Goal: Task Accomplishment & Management: Manage account settings

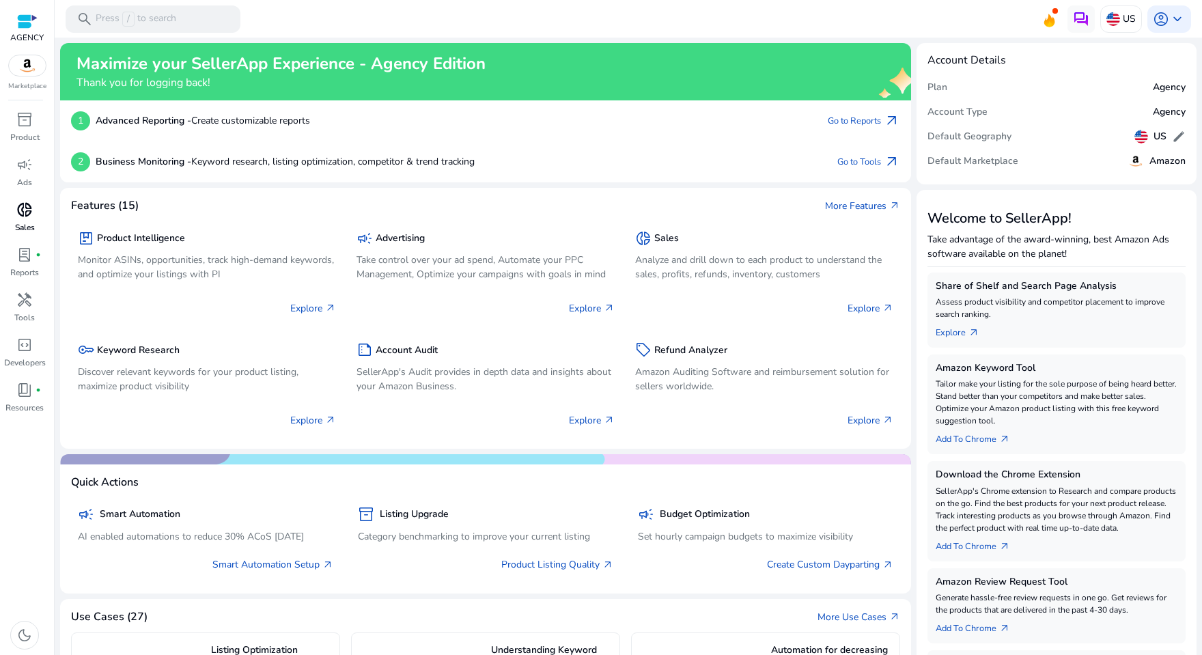
click at [27, 210] on span "donut_small" at bounding box center [24, 210] width 16 height 16
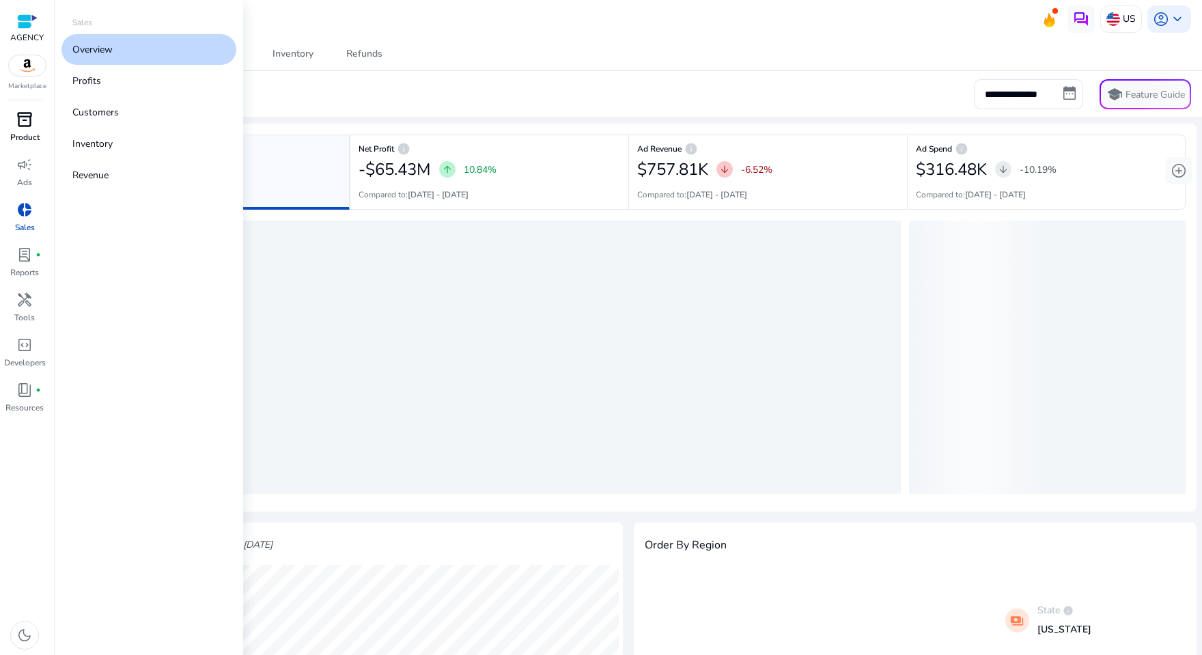
click at [23, 126] on span "inventory_2" at bounding box center [24, 119] width 16 height 16
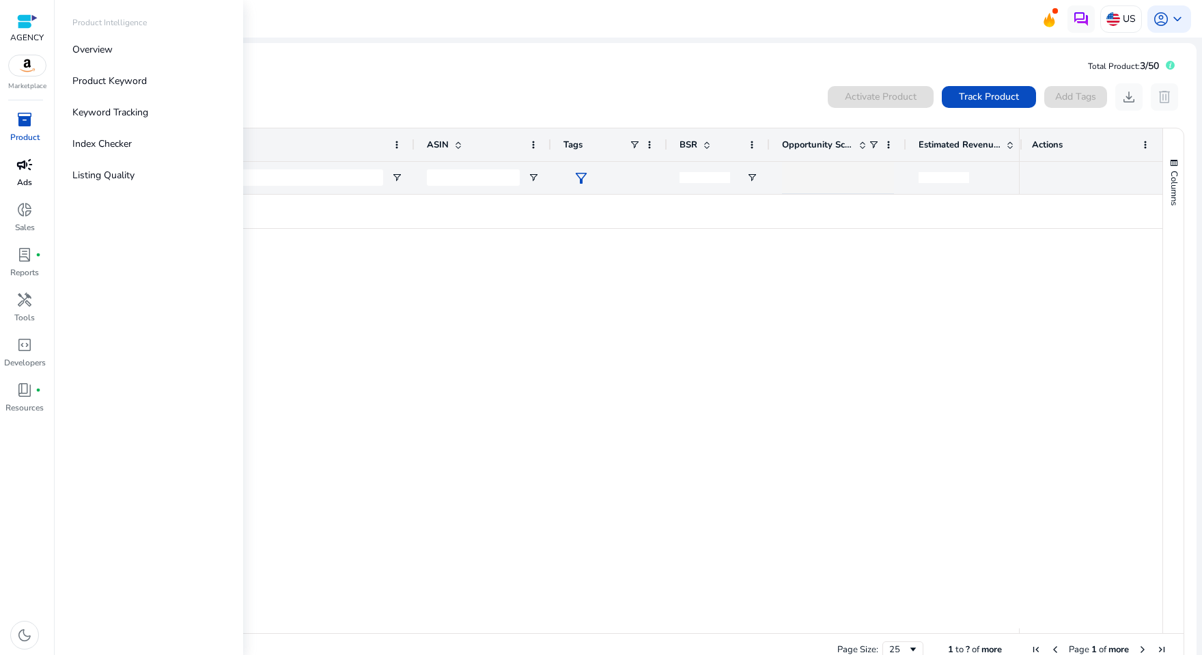
click at [25, 177] on p "Ads" at bounding box center [24, 182] width 15 height 12
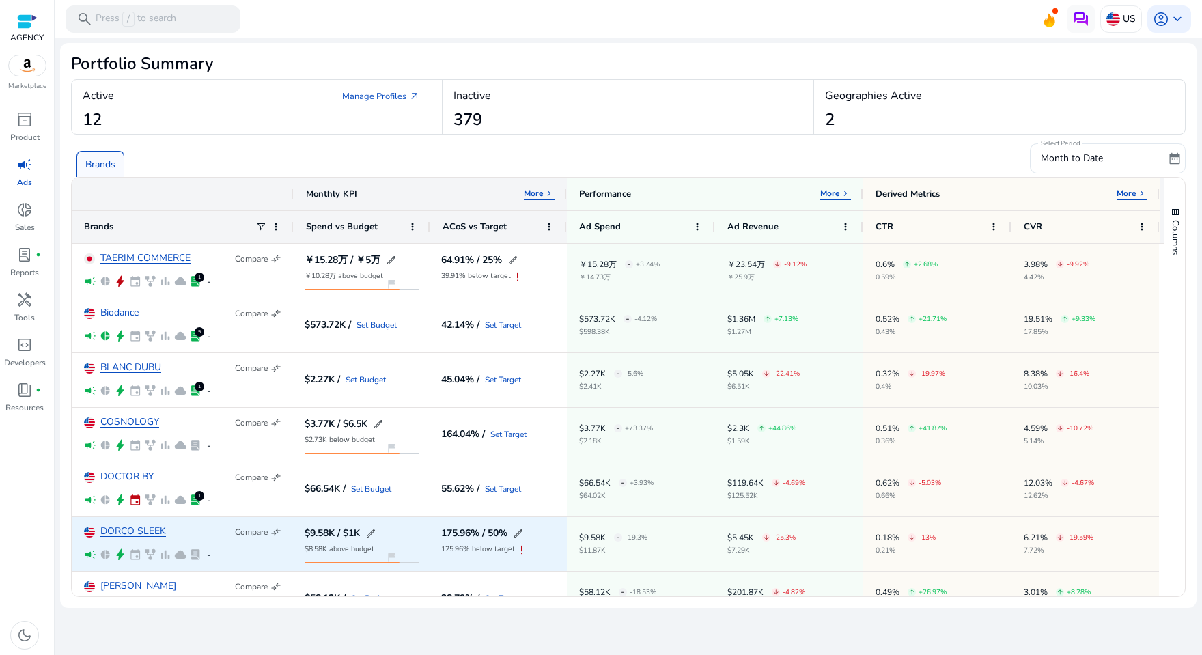
scroll to position [303, 0]
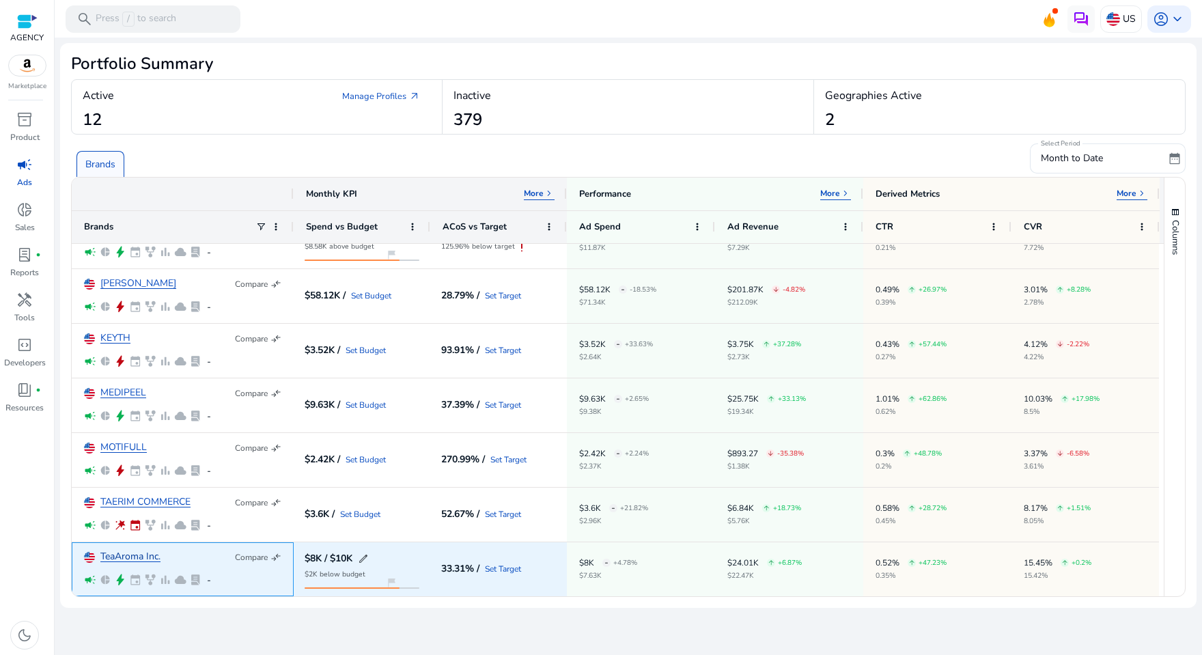
click at [120, 552] on link "TeaAroma Inc." at bounding box center [130, 557] width 60 height 10
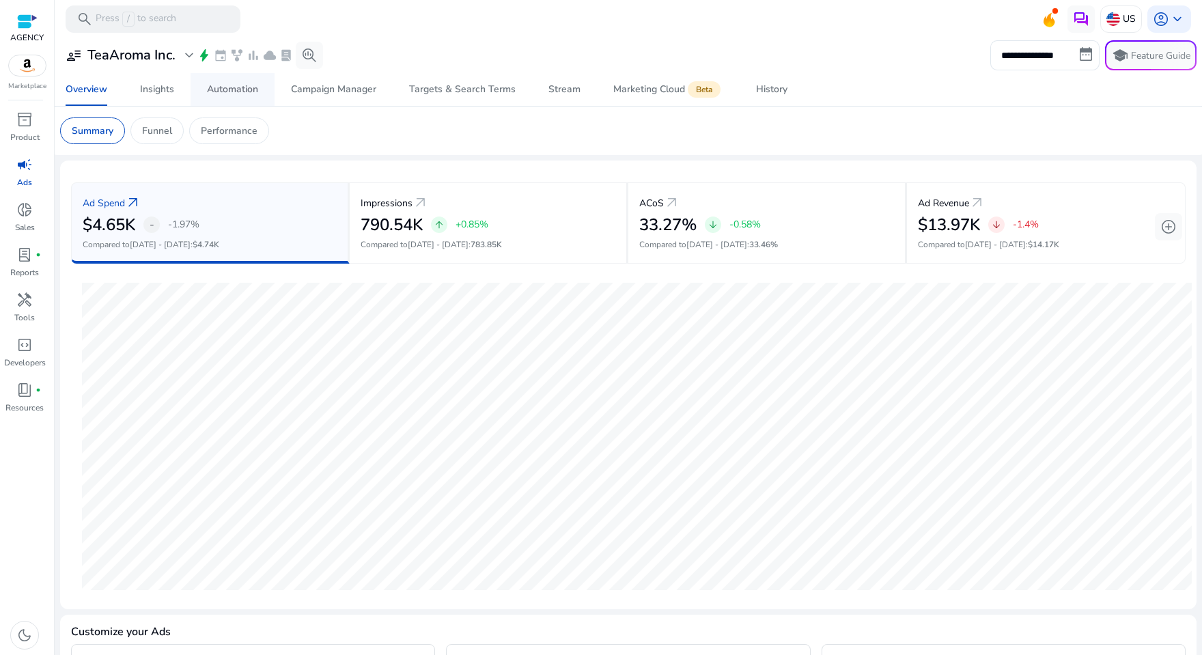
click at [243, 94] on div "Automation" at bounding box center [232, 90] width 51 height 10
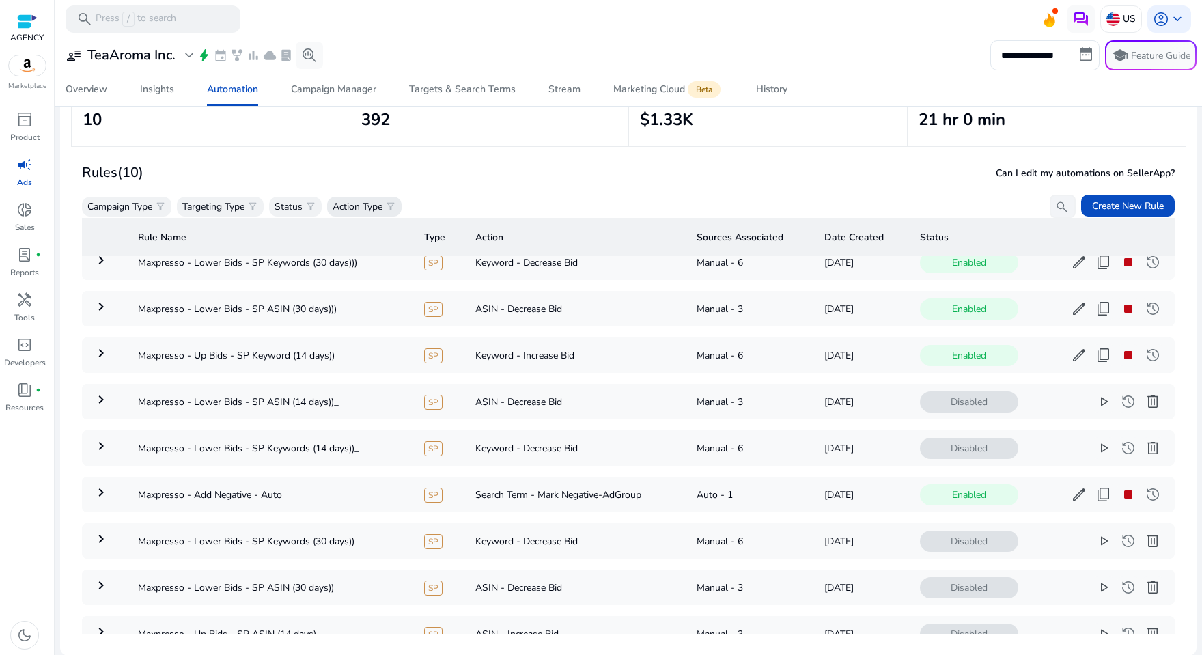
scroll to position [24, 0]
click at [96, 353] on mat-icon "keyboard_arrow_right" at bounding box center [101, 352] width 16 height 16
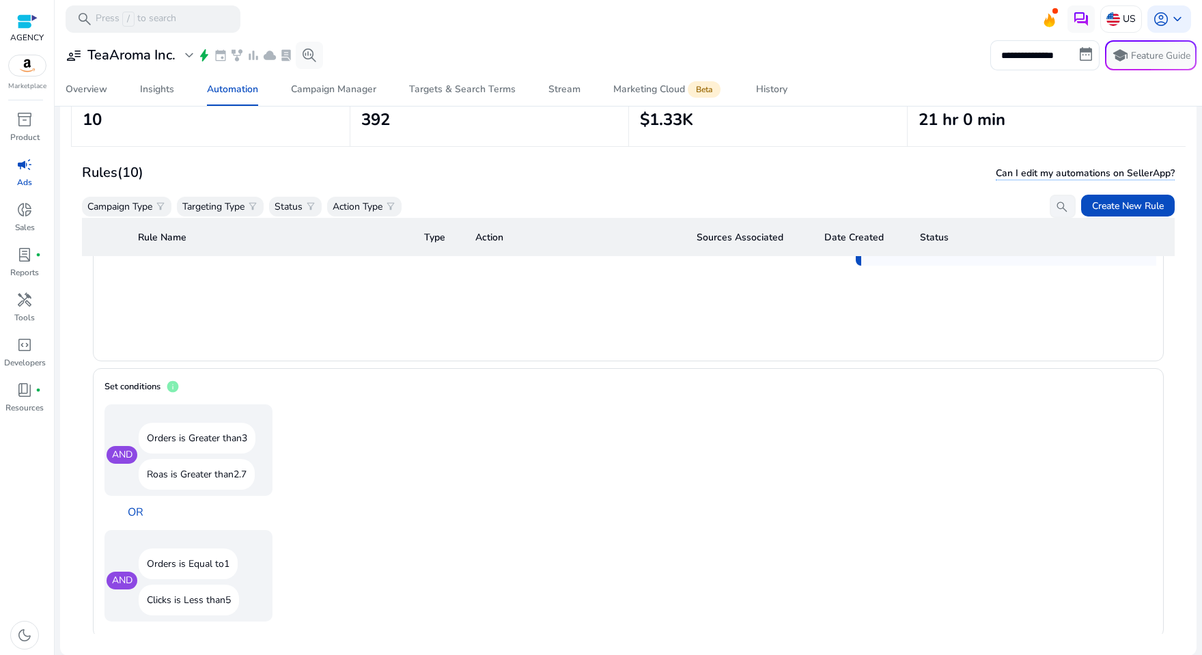
scroll to position [800, 0]
click at [242, 426] on p "Orders is Greater than 3" at bounding box center [197, 437] width 117 height 31
click at [197, 555] on p "Orders is Equal to 1" at bounding box center [188, 563] width 99 height 31
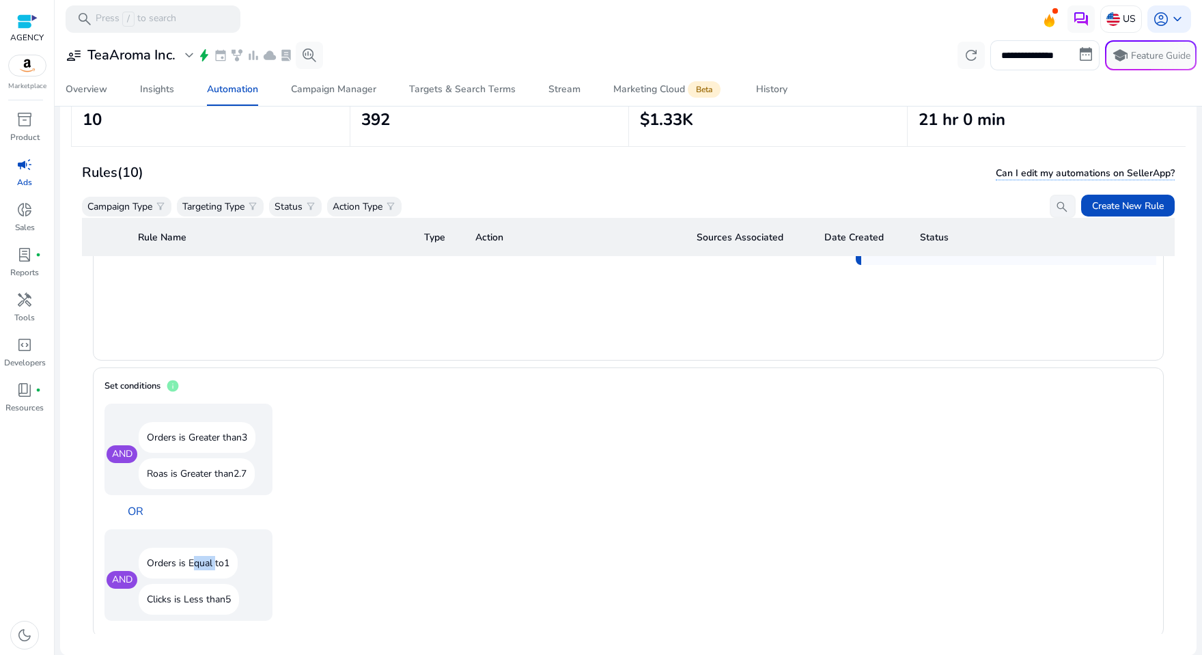
click at [197, 555] on p "Orders is Equal to 1" at bounding box center [188, 563] width 99 height 31
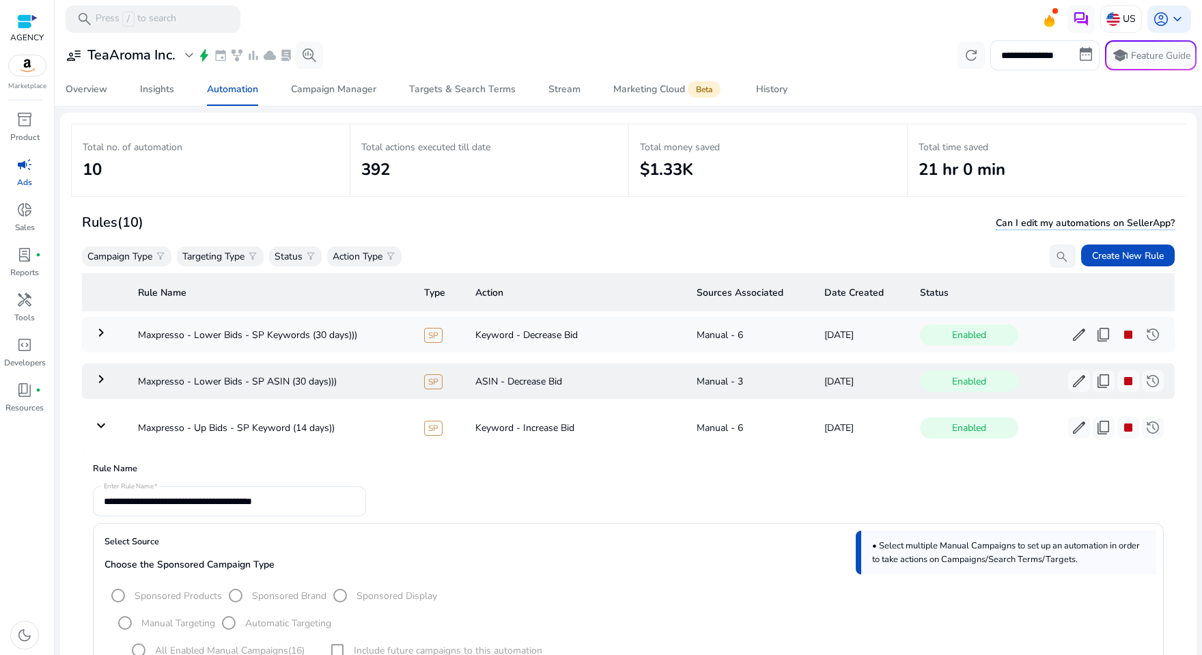
scroll to position [47, 0]
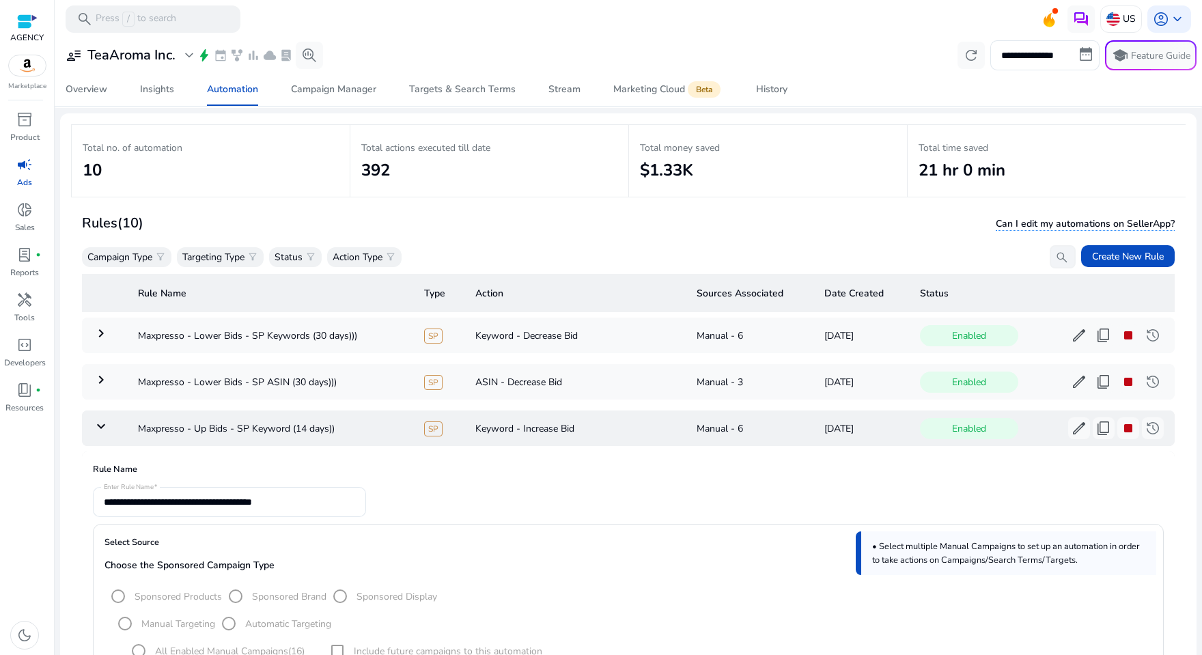
click at [94, 422] on mat-icon "keyboard_arrow_down" at bounding box center [101, 426] width 16 height 16
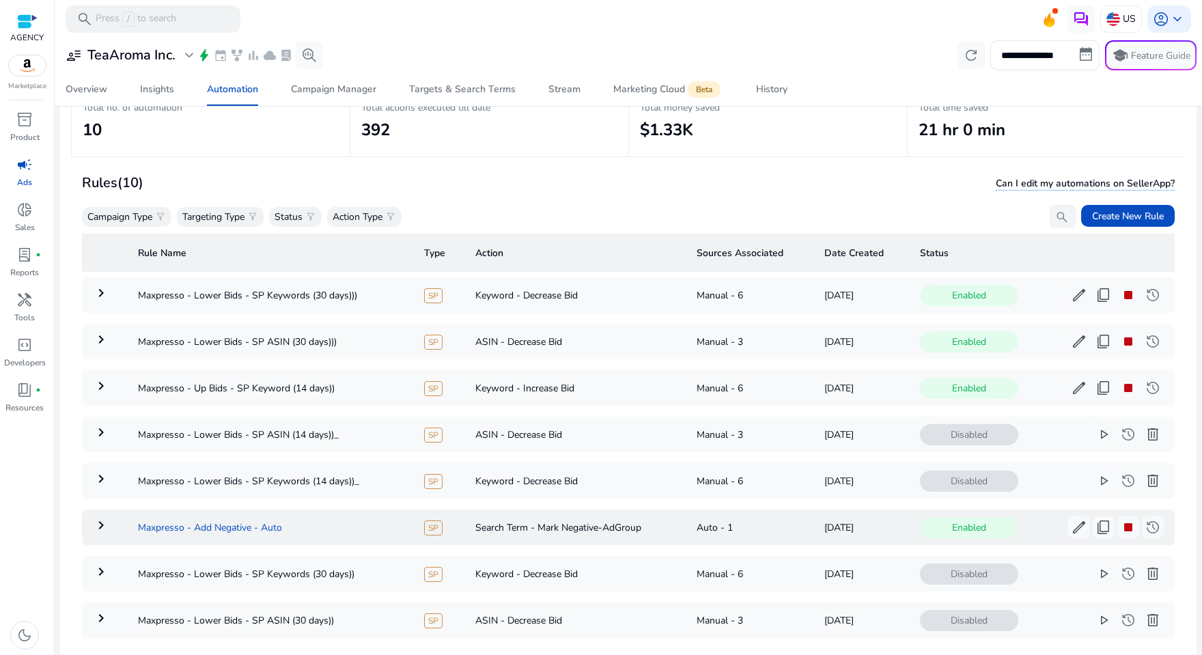
scroll to position [86, 0]
click at [760, 85] on div "History" at bounding box center [771, 90] width 31 height 10
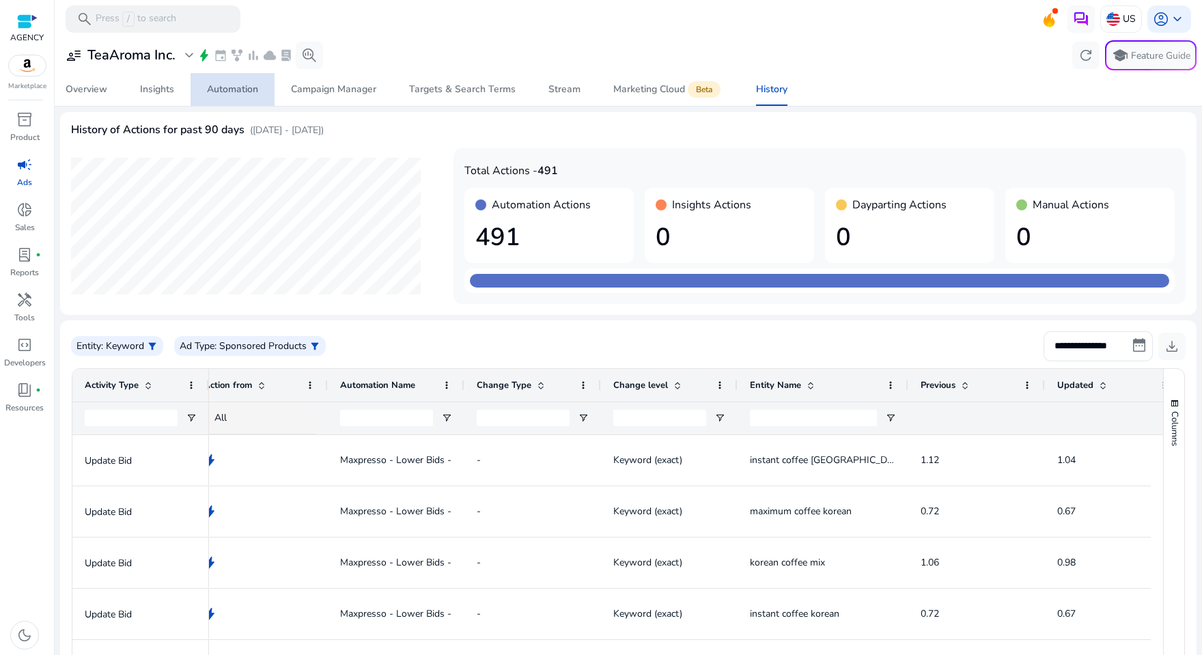
click at [254, 87] on div "Automation" at bounding box center [232, 90] width 51 height 10
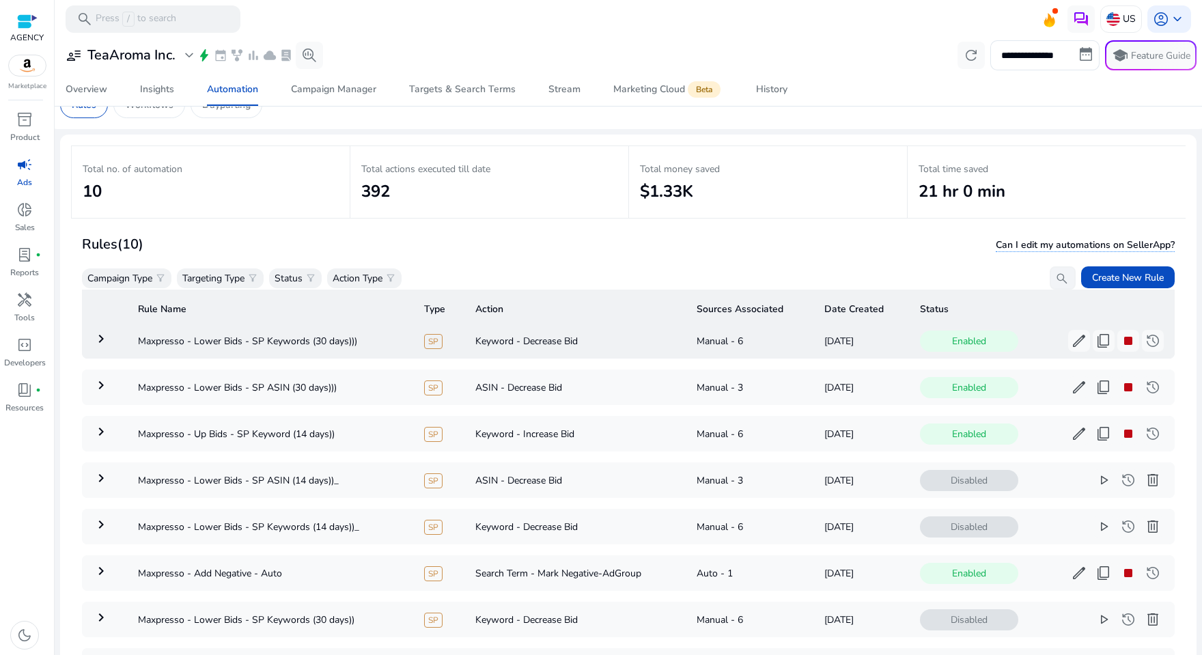
scroll to position [18, 0]
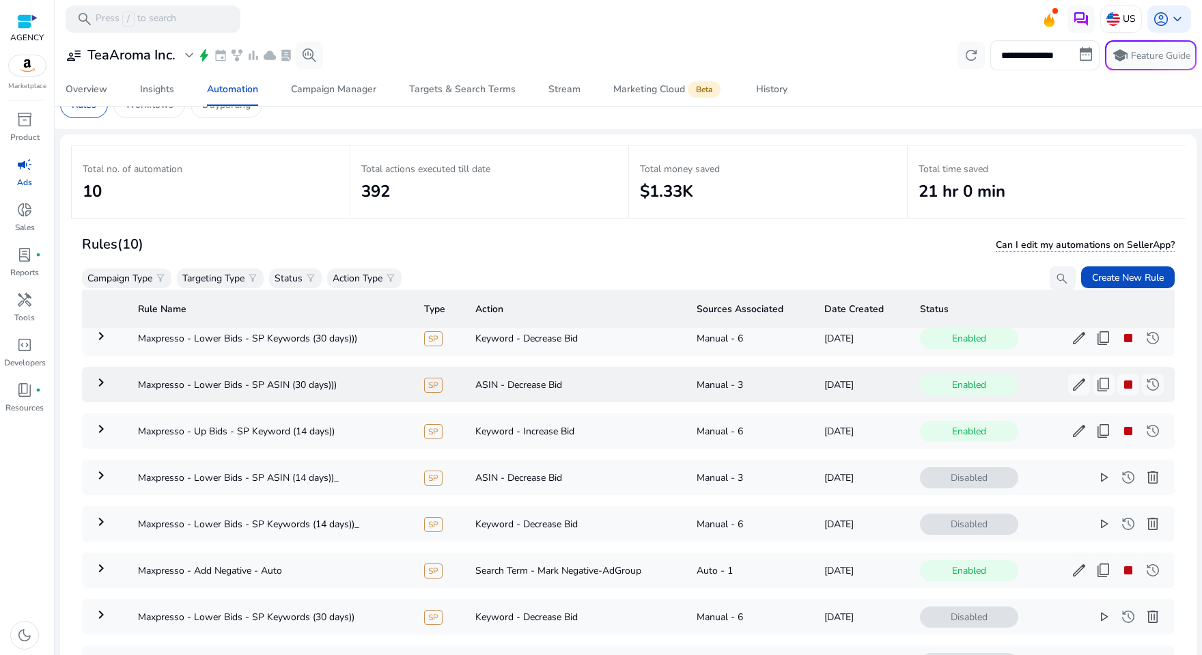
click at [99, 376] on mat-icon "keyboard_arrow_right" at bounding box center [101, 382] width 16 height 16
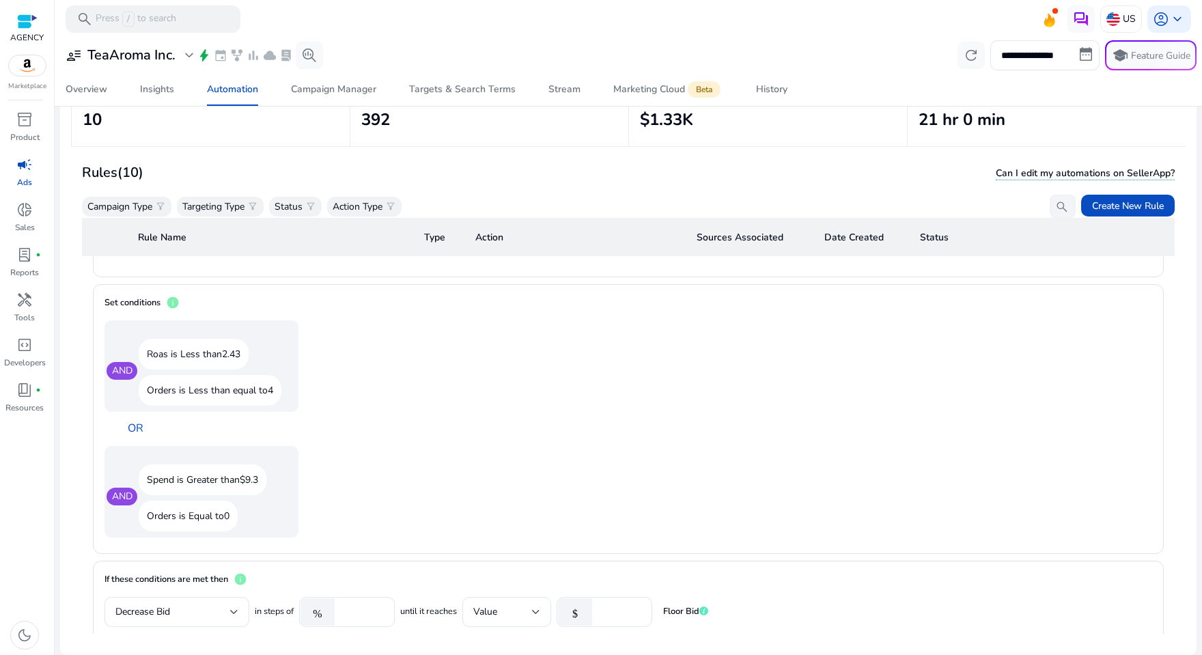
scroll to position [1341, 0]
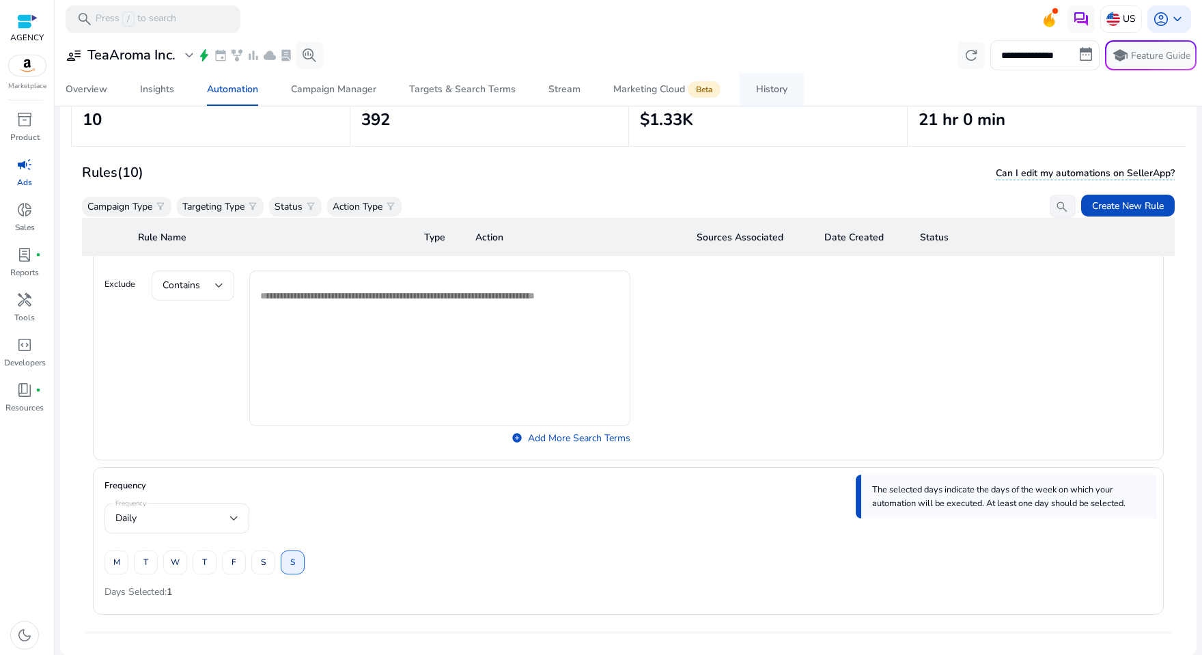
click at [749, 87] on link "History" at bounding box center [772, 89] width 64 height 33
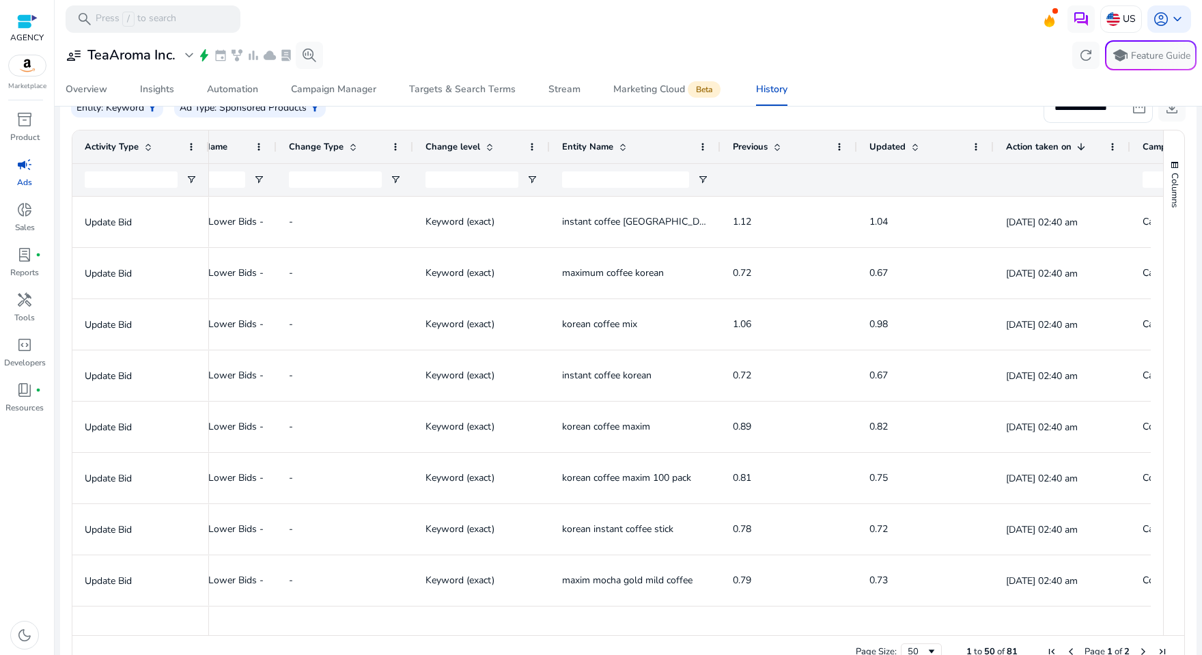
scroll to position [269, 0]
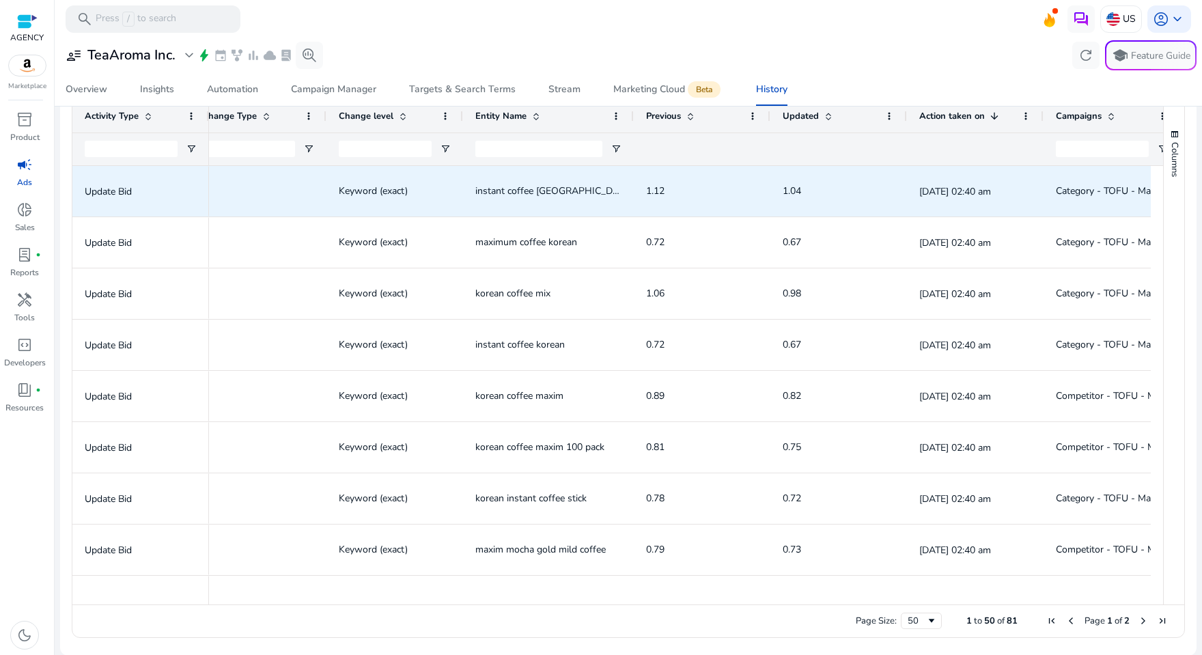
scroll to position [0, 322]
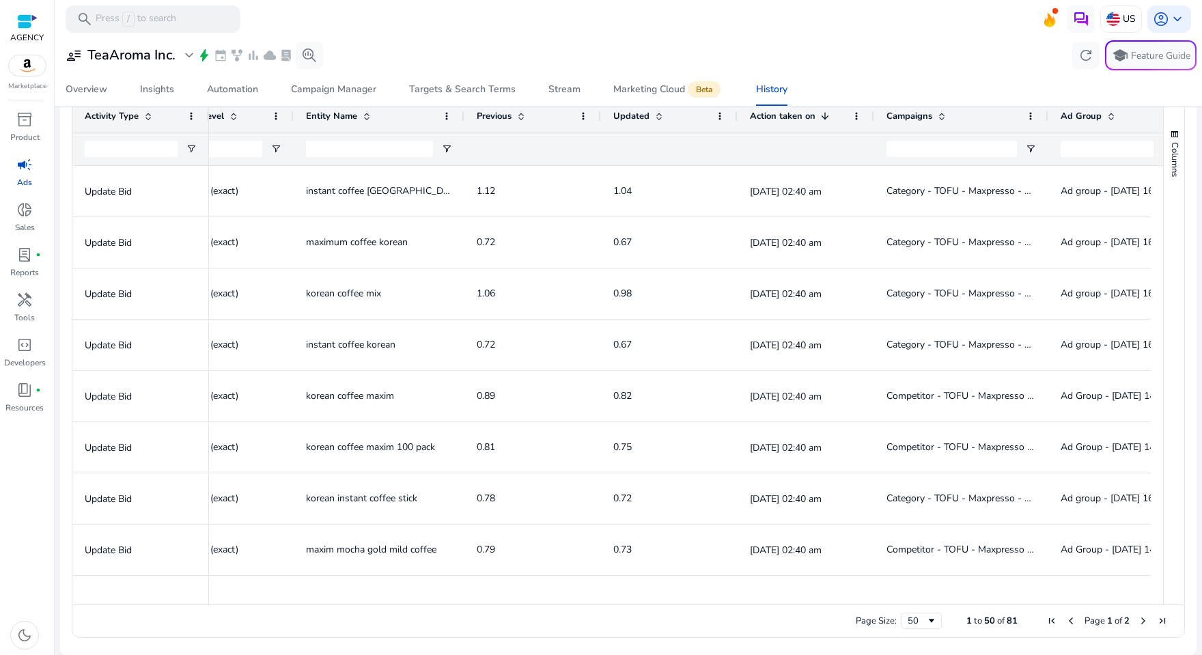
drag, startPoint x: 1008, startPoint y: 113, endPoint x: 1059, endPoint y: 115, distance: 50.6
click at [1051, 115] on div at bounding box center [1047, 116] width 5 height 33
drag, startPoint x: 941, startPoint y: 107, endPoint x: 915, endPoint y: 107, distance: 25.3
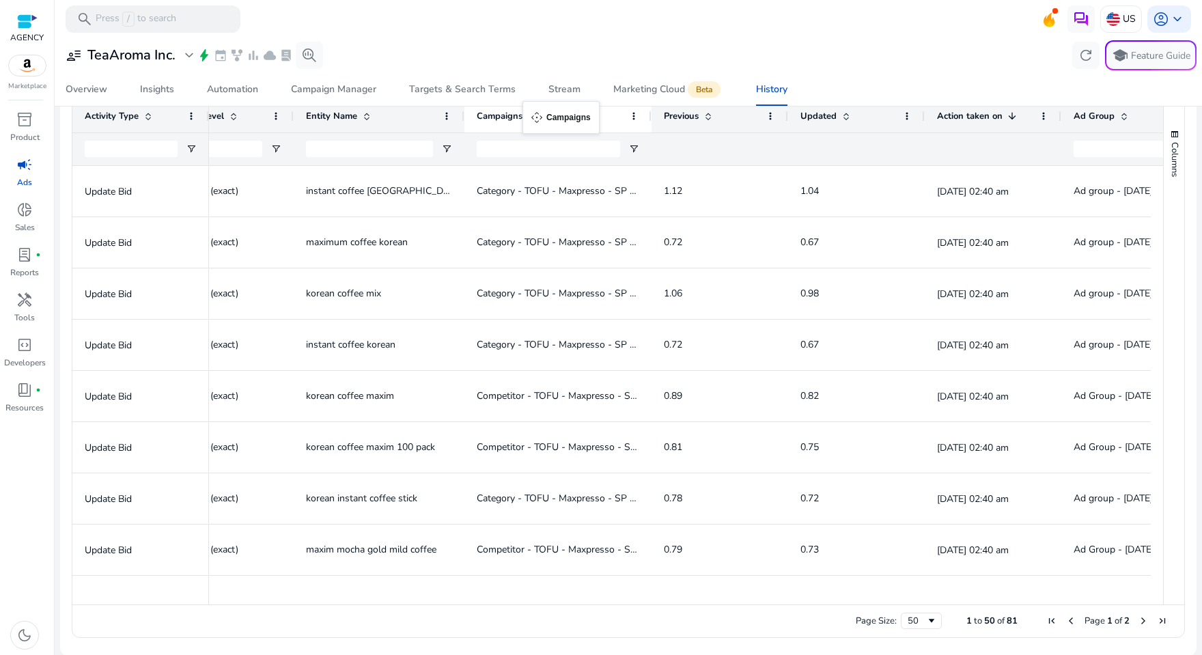
drag, startPoint x: 915, startPoint y: 107, endPoint x: 529, endPoint y: 109, distance: 385.9
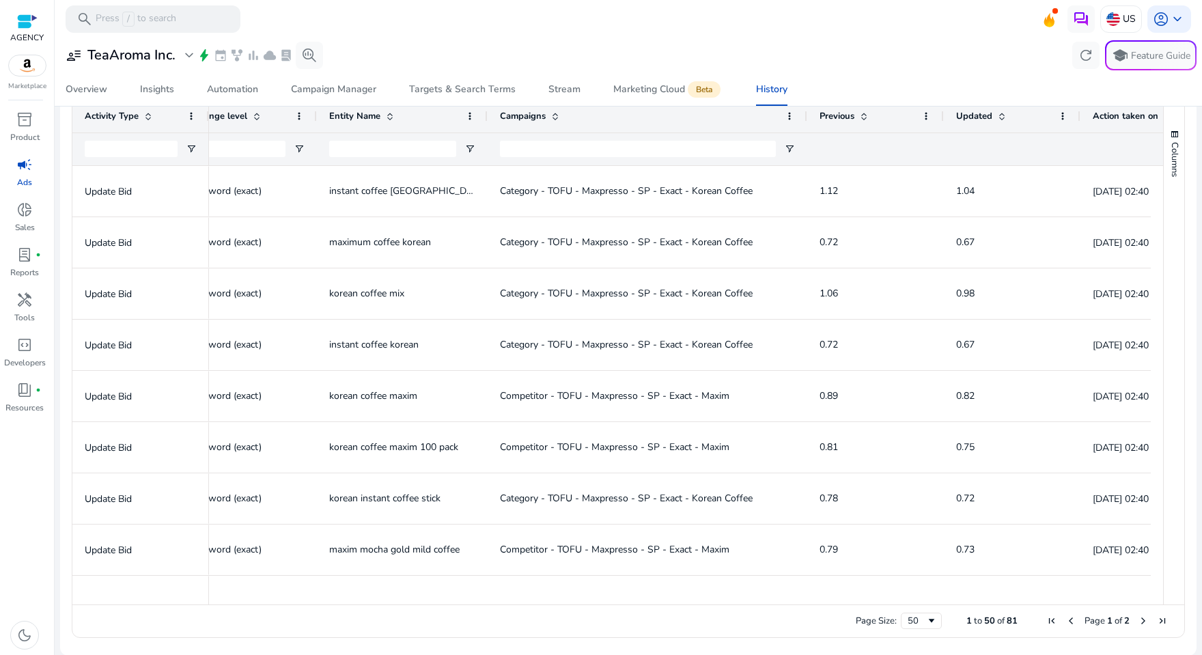
drag, startPoint x: 673, startPoint y: 113, endPoint x: 805, endPoint y: 116, distance: 132.5
click at [805, 116] on div at bounding box center [806, 116] width 5 height 33
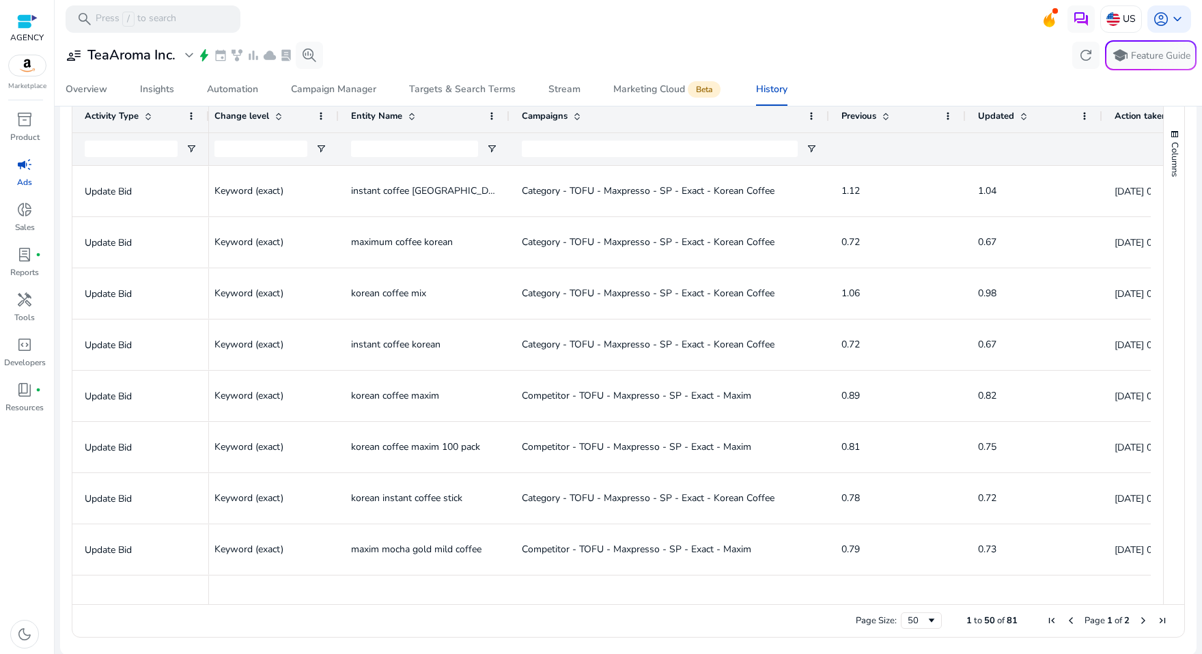
scroll to position [0, 417]
click at [388, 190] on span "instant coffee [GEOGRAPHIC_DATA]" at bounding box center [429, 190] width 158 height 13
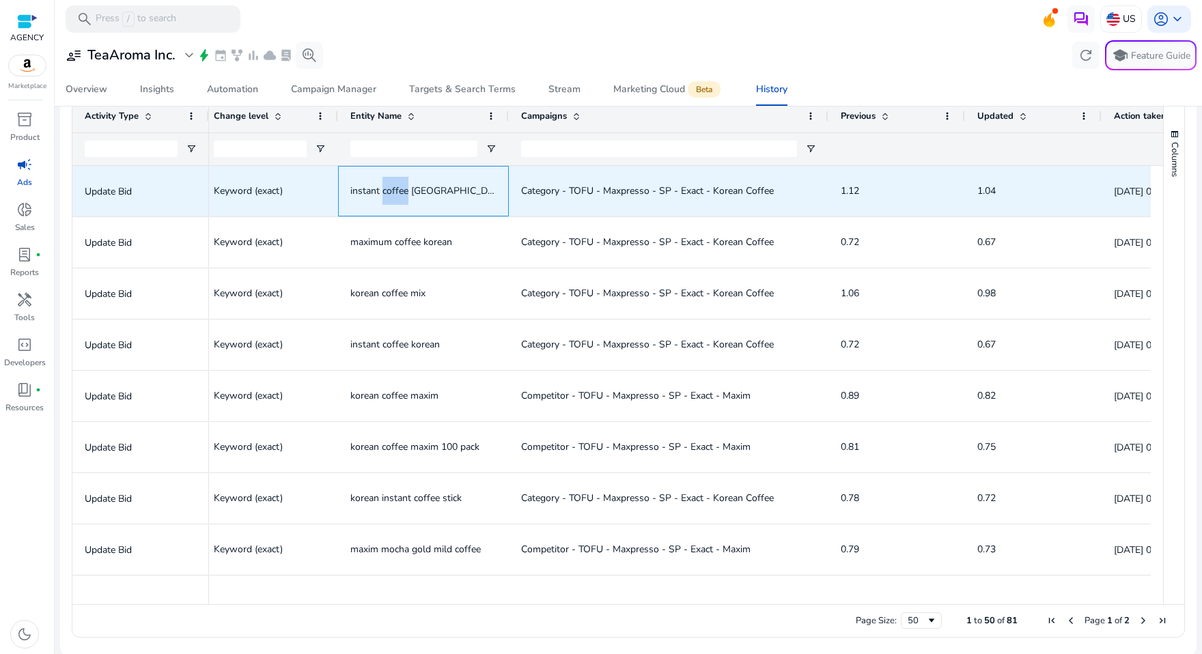
click at [388, 190] on span "instant coffee [GEOGRAPHIC_DATA]" at bounding box center [429, 190] width 158 height 13
copy span "instant coffee [GEOGRAPHIC_DATA]"
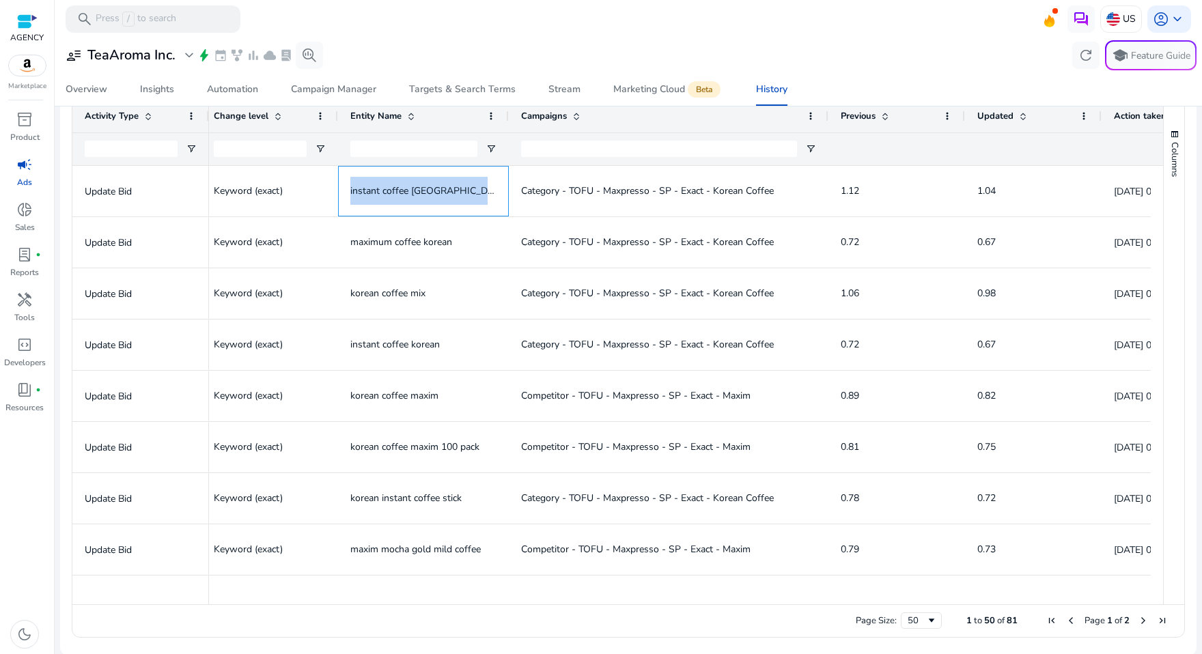
click at [406, 243] on span "maximum coffee korean" at bounding box center [401, 242] width 102 height 13
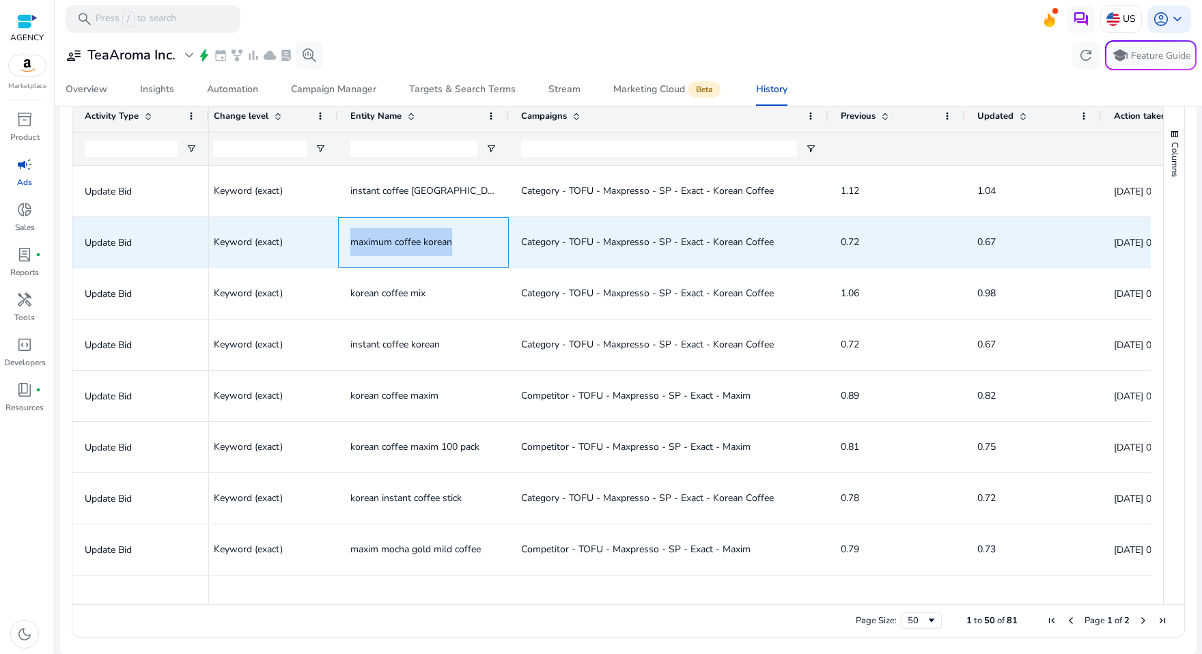
click at [406, 243] on span "maximum coffee korean" at bounding box center [401, 242] width 102 height 13
copy span "maximum coffee korean"
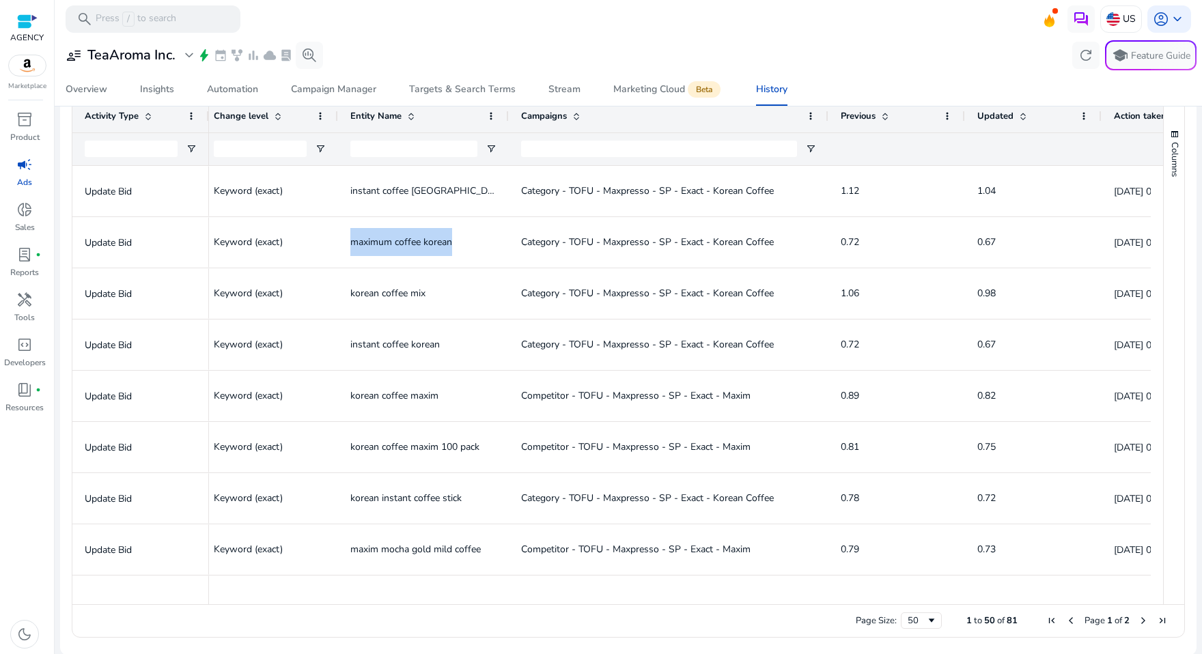
click at [396, 292] on span "korean coffee mix" at bounding box center [387, 293] width 75 height 13
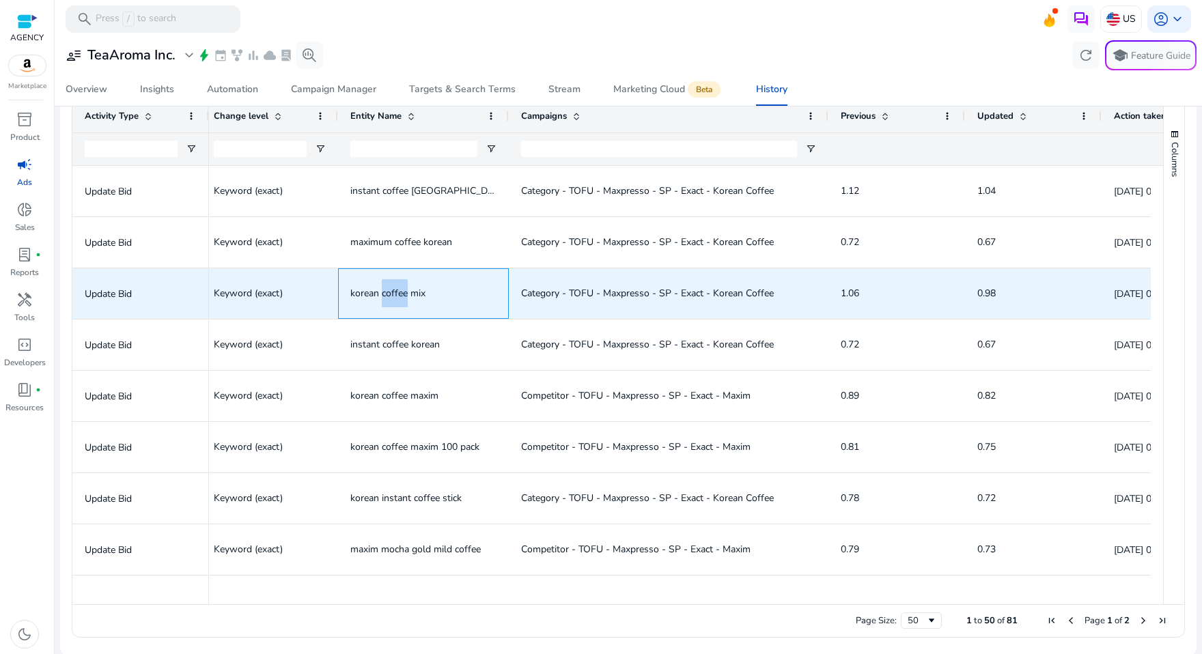
click at [396, 292] on span "korean coffee mix" at bounding box center [387, 293] width 75 height 13
copy span "korean coffee mix"
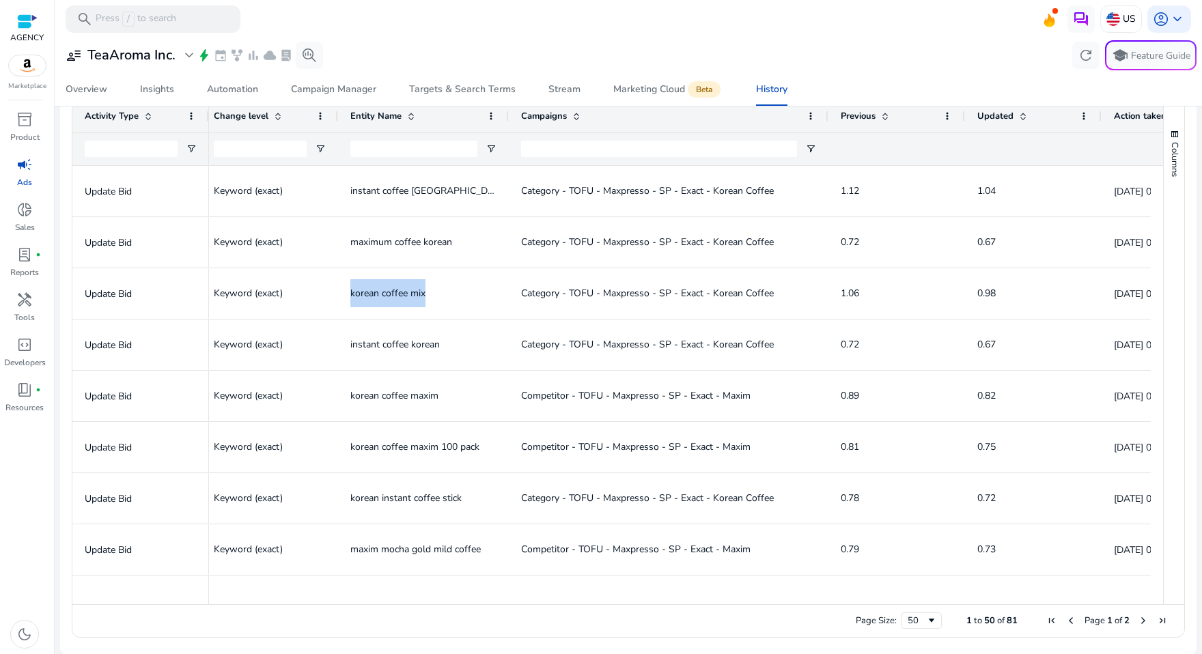
click at [408, 348] on span "instant coffee korean" at bounding box center [394, 344] width 89 height 13
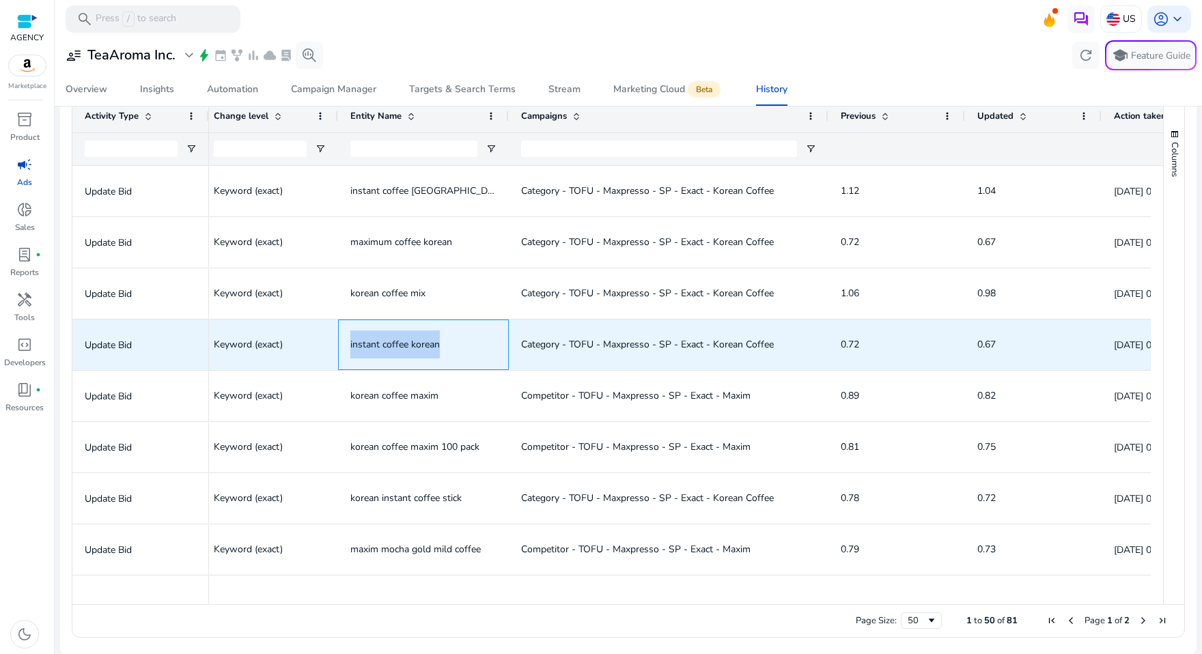
click at [408, 348] on span "instant coffee korean" at bounding box center [394, 344] width 89 height 13
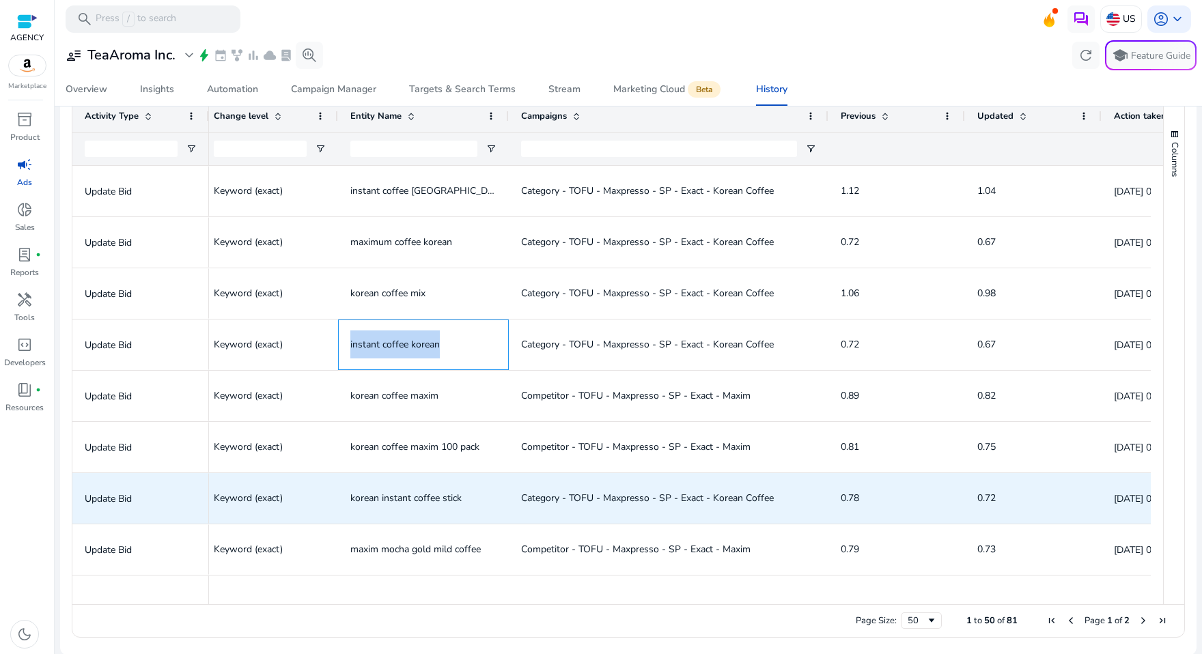
copy span "instant coffee korean"
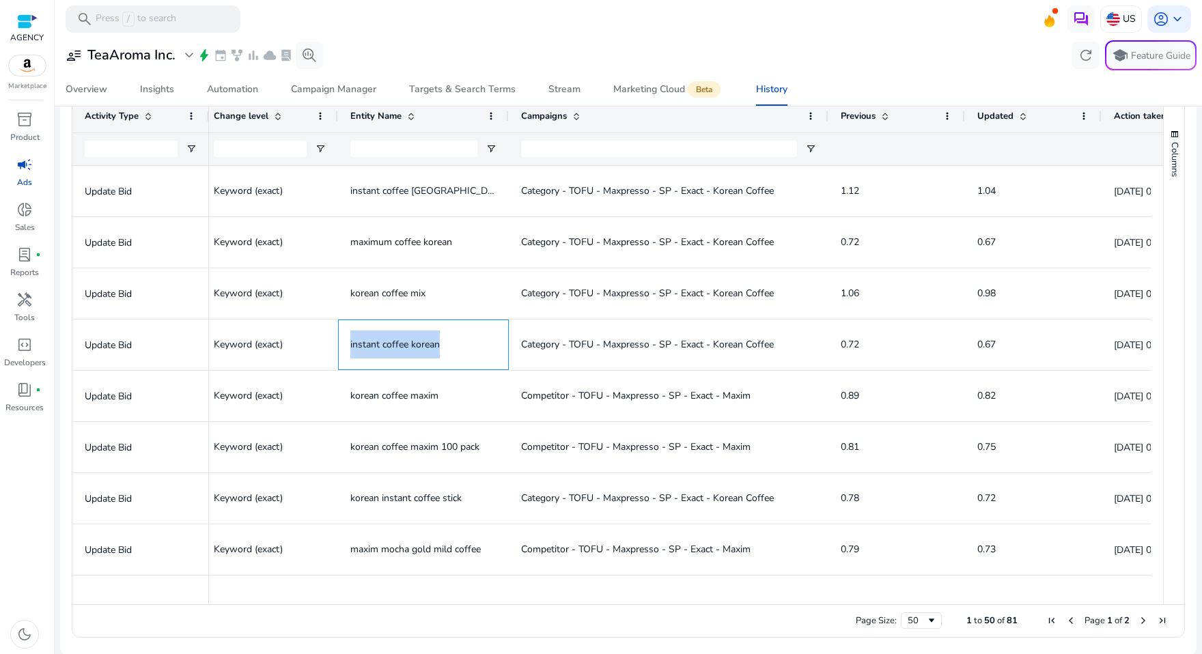
click at [419, 396] on span "korean coffee maxim" at bounding box center [394, 395] width 88 height 13
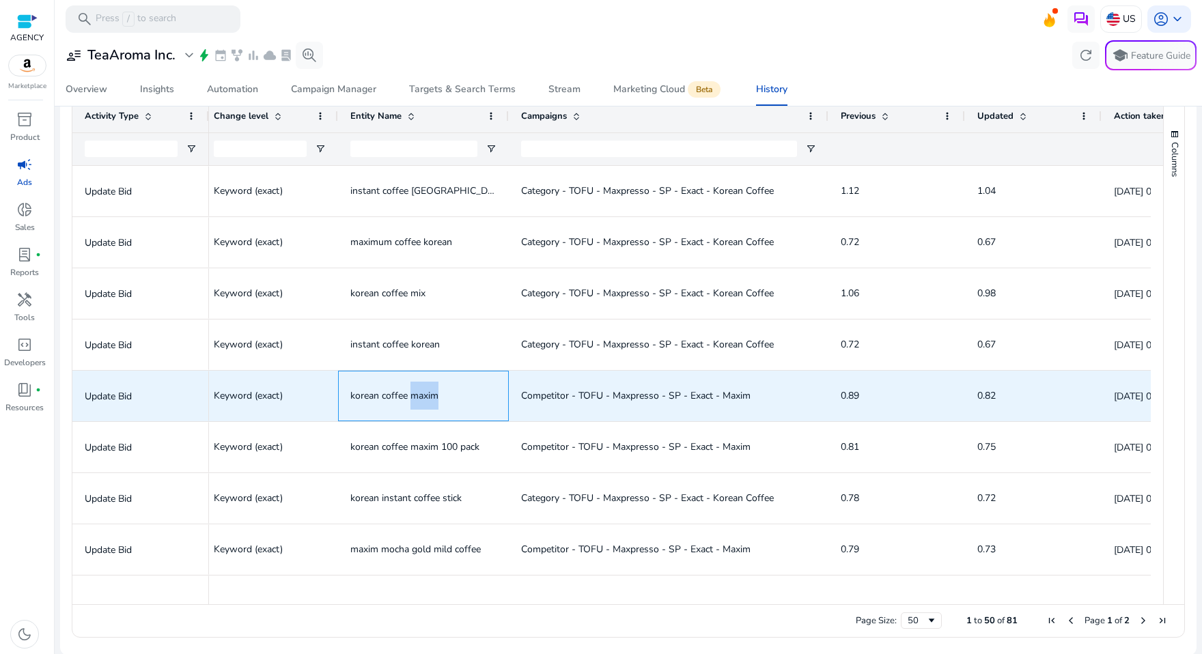
click at [419, 396] on span "korean coffee maxim" at bounding box center [394, 395] width 88 height 13
click at [391, 399] on span "korean coffee maxim" at bounding box center [394, 395] width 88 height 13
click at [391, 395] on span "korean coffee maxim" at bounding box center [394, 395] width 88 height 13
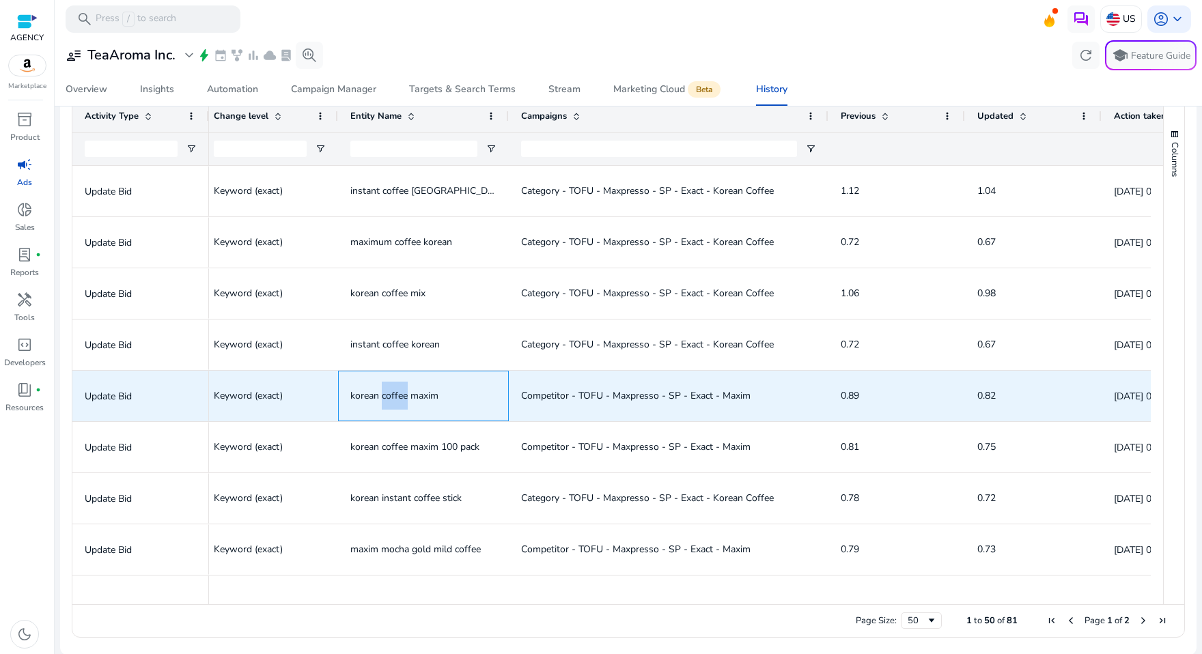
click at [391, 395] on span "korean coffee maxim" at bounding box center [394, 395] width 88 height 13
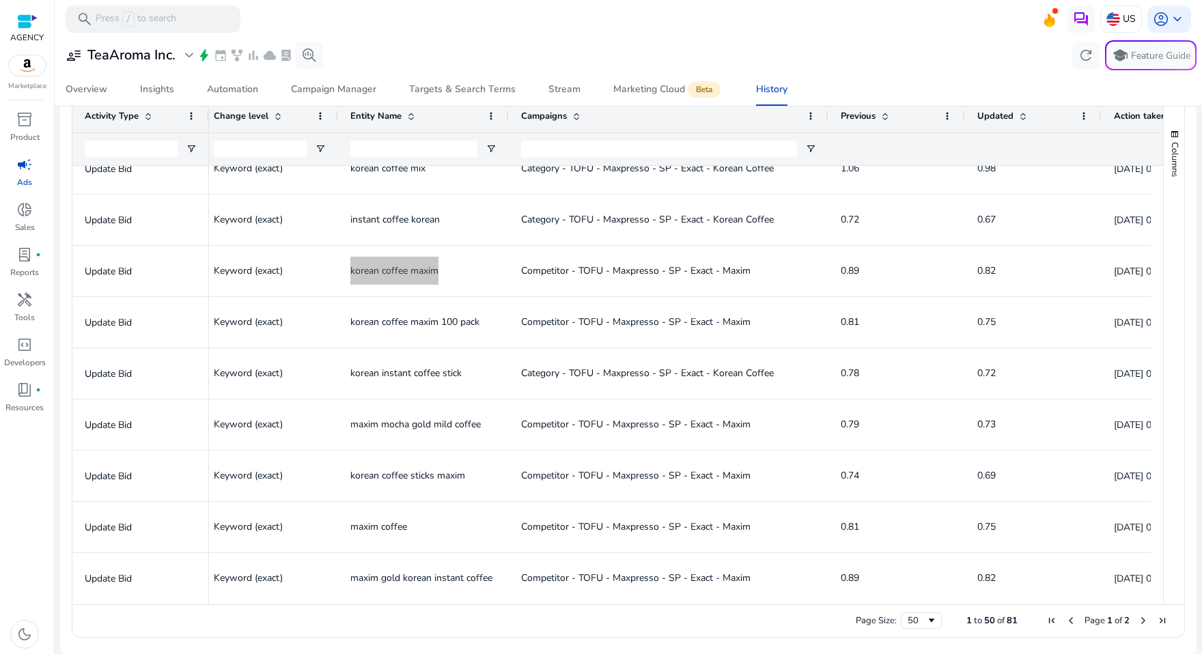
scroll to position [189, 0]
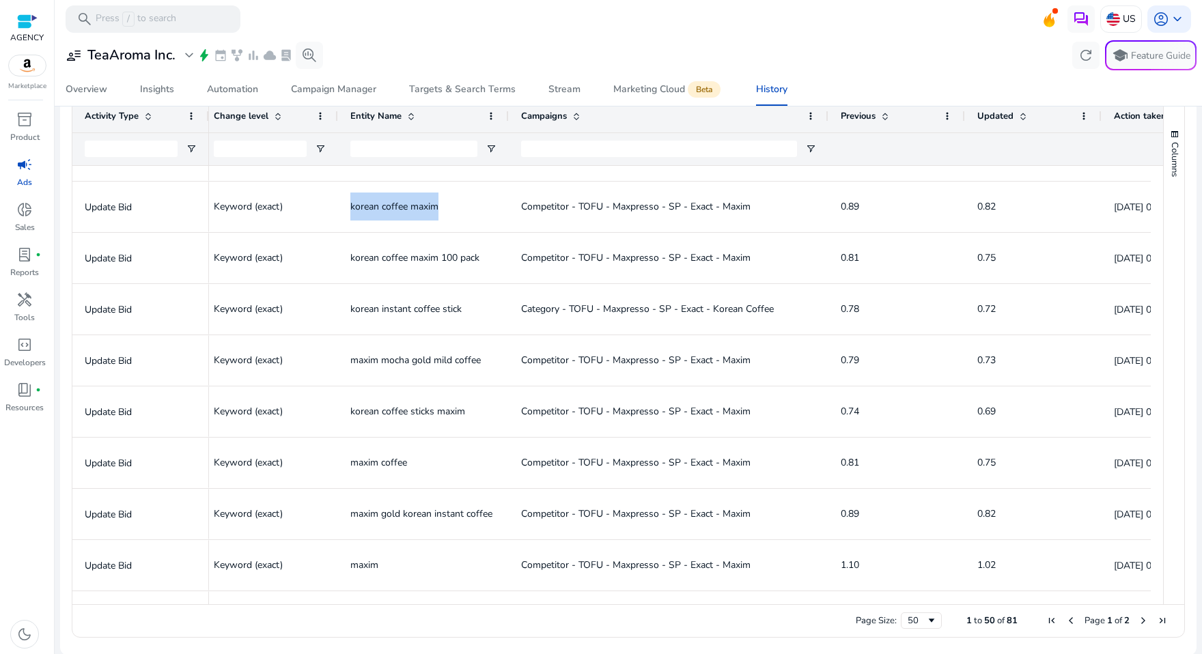
click at [473, 256] on span "korean coffee maxim 100 pack" at bounding box center [414, 257] width 129 height 13
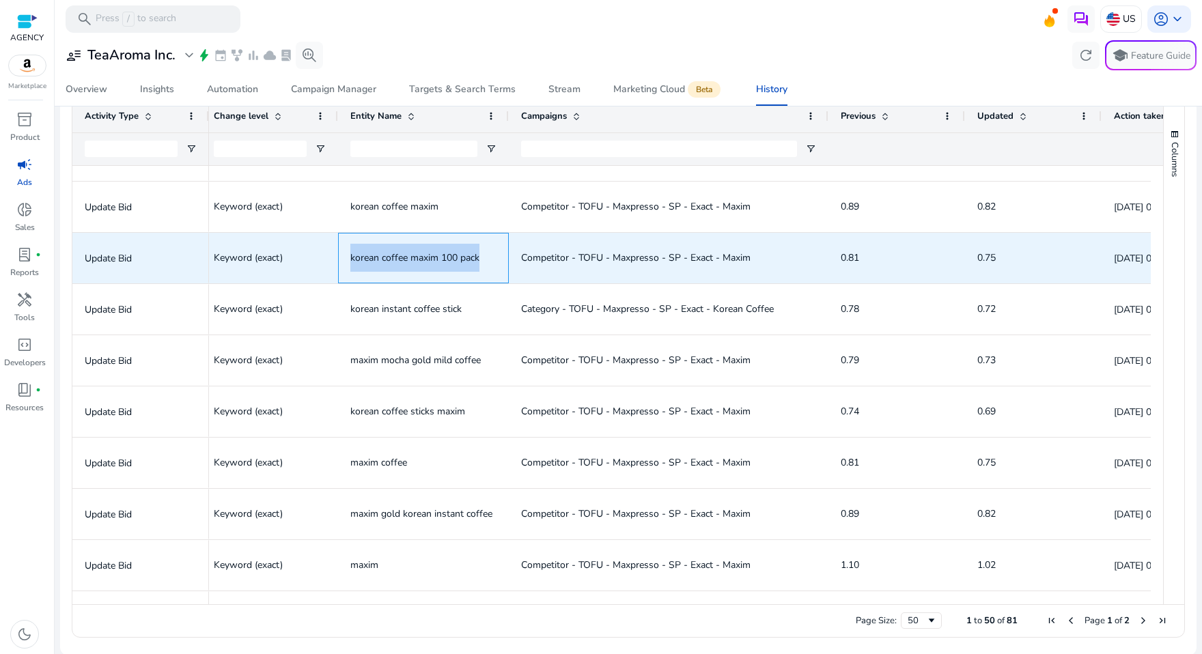
click at [473, 256] on span "korean coffee maxim 100 pack" at bounding box center [414, 257] width 129 height 13
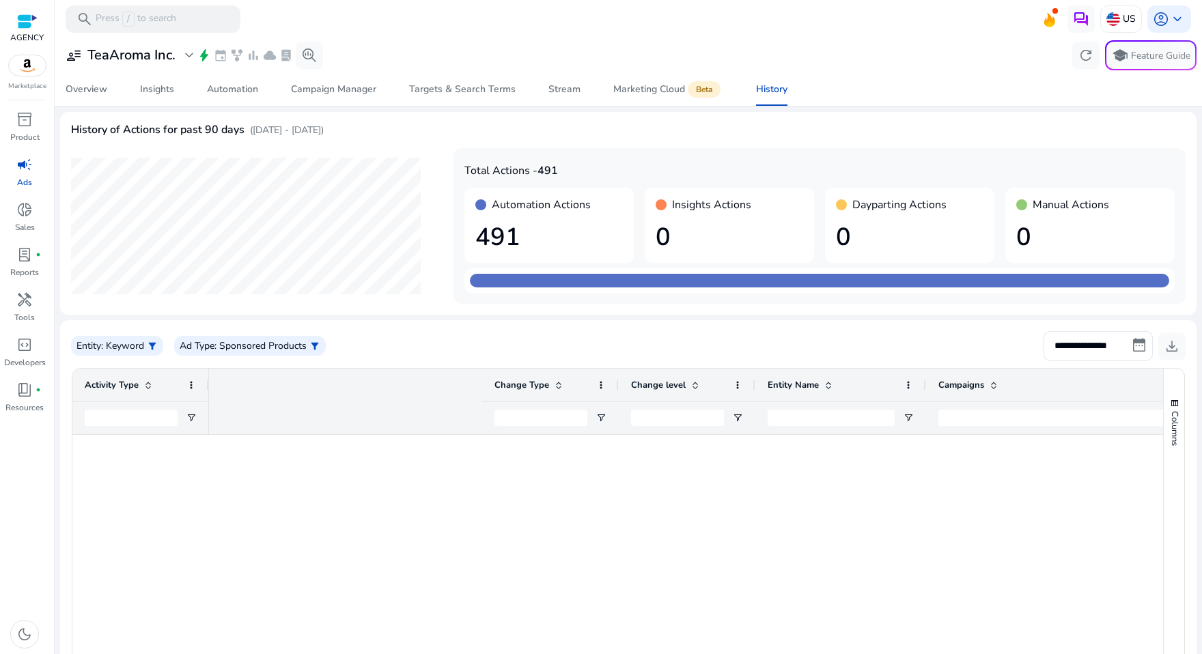
scroll to position [0, 417]
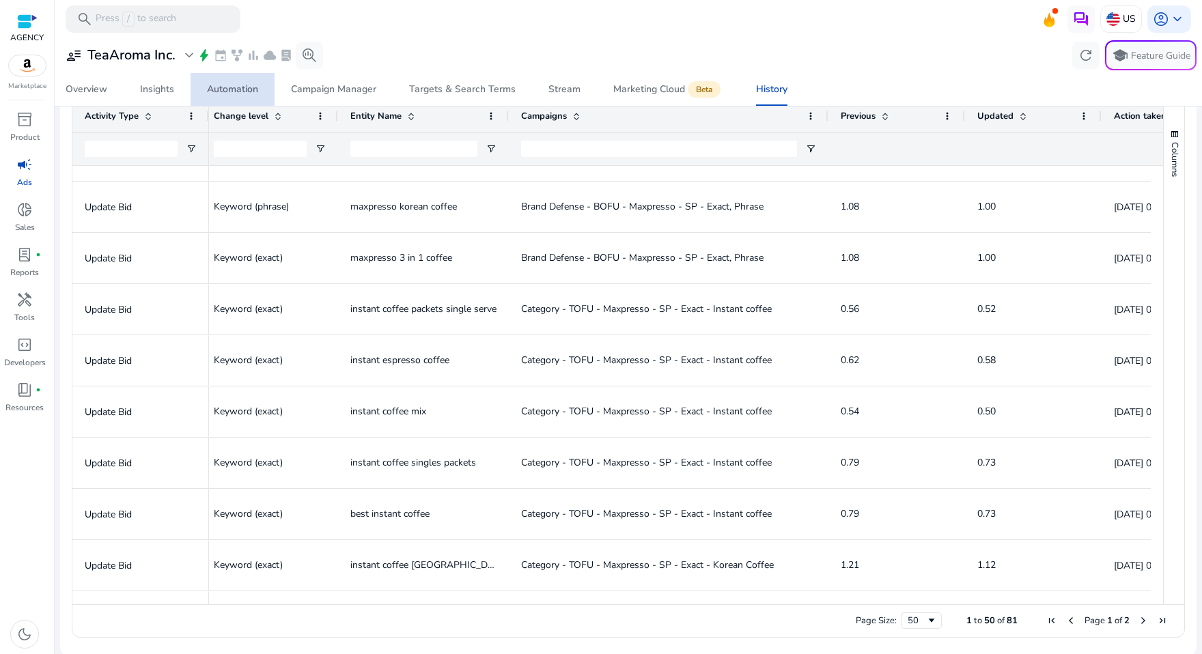
click at [222, 92] on div "Automation" at bounding box center [232, 90] width 51 height 10
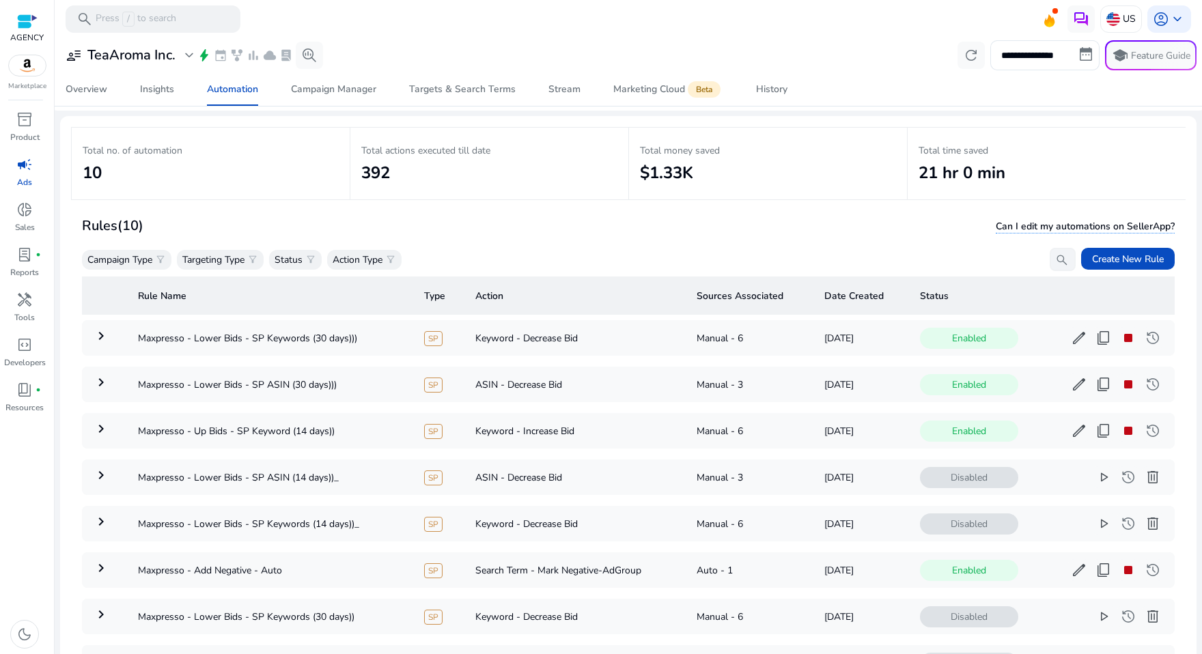
scroll to position [98, 0]
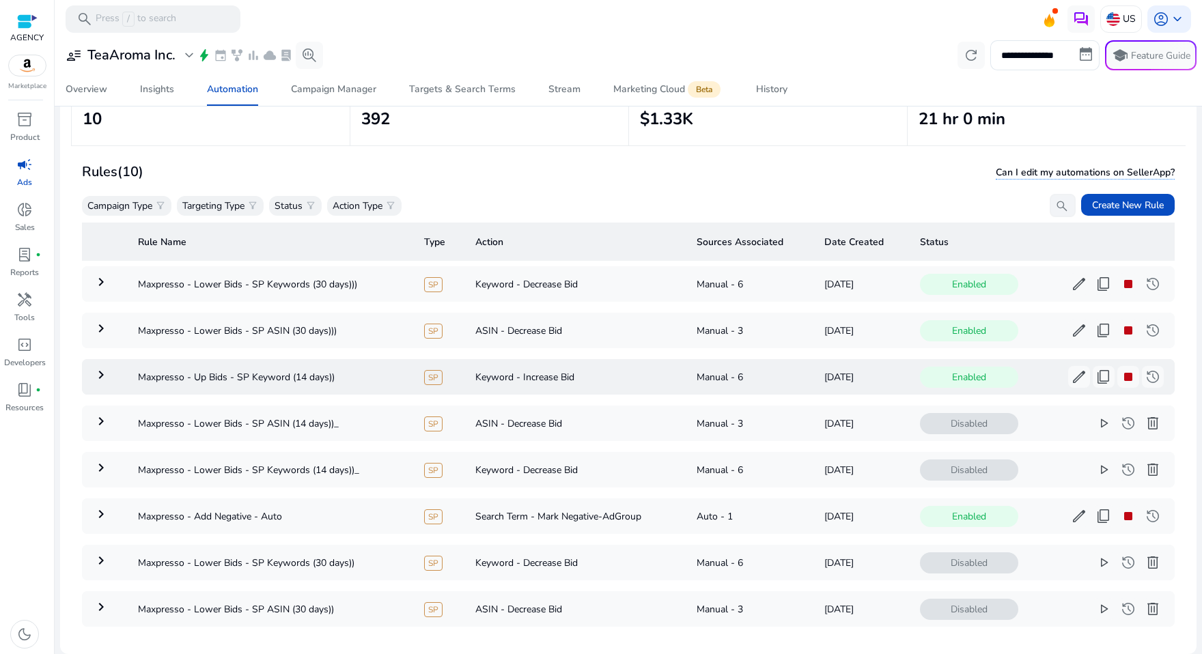
click at [100, 369] on mat-icon "keyboard_arrow_right" at bounding box center [101, 375] width 16 height 16
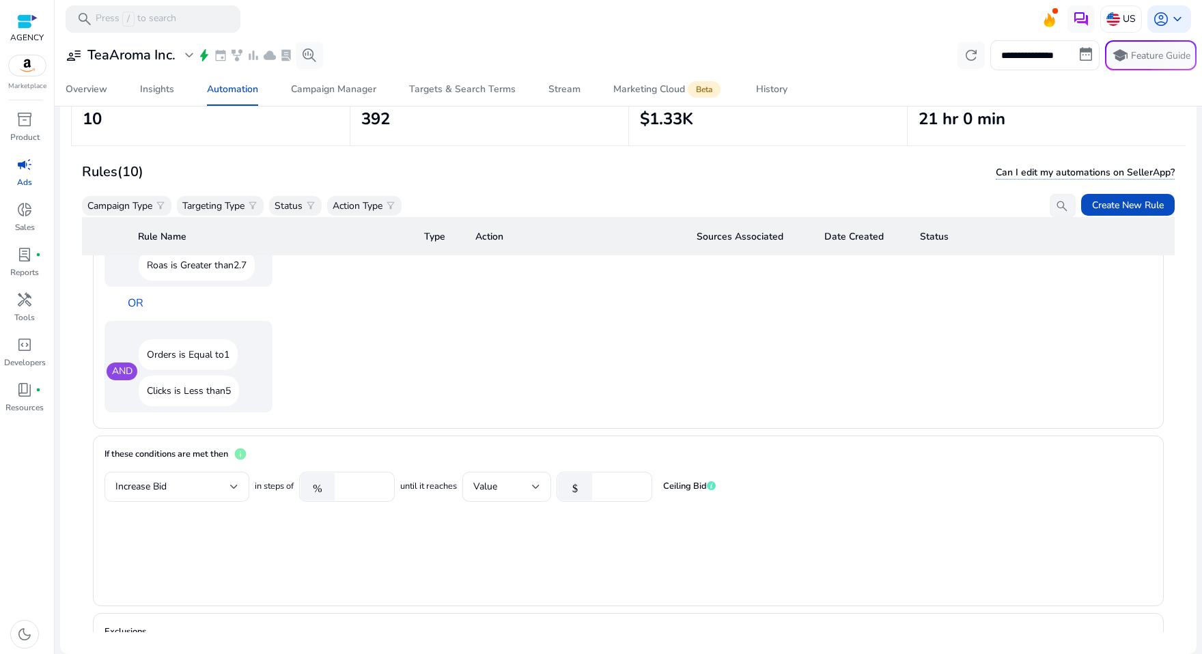
scroll to position [1073, 0]
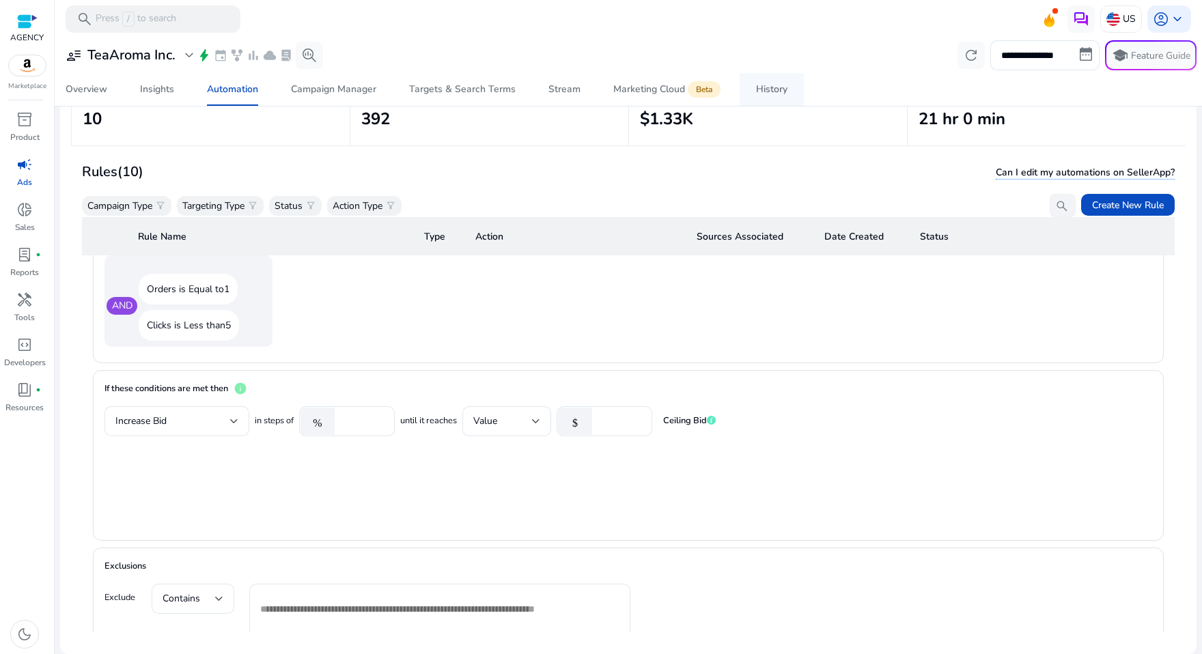
click at [772, 94] on div "History" at bounding box center [771, 90] width 31 height 10
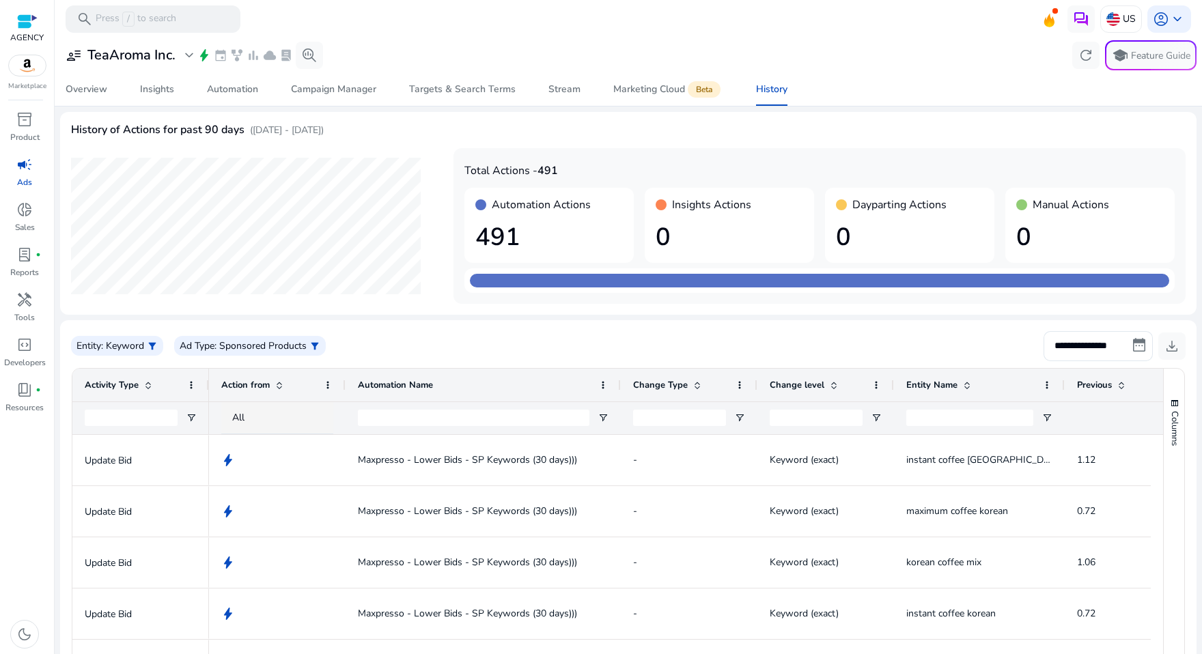
drag, startPoint x: 480, startPoint y: 386, endPoint x: 619, endPoint y: 409, distance: 140.6
click at [619, 409] on div "Action from Automation Name Change Type" at bounding box center [984, 402] width 1551 height 66
drag, startPoint x: 206, startPoint y: 383, endPoint x: 139, endPoint y: 414, distance: 73.3
click at [139, 414] on div "Activity Type" at bounding box center [141, 402] width 138 height 66
click at [215, 89] on div "Automation" at bounding box center [232, 90] width 51 height 10
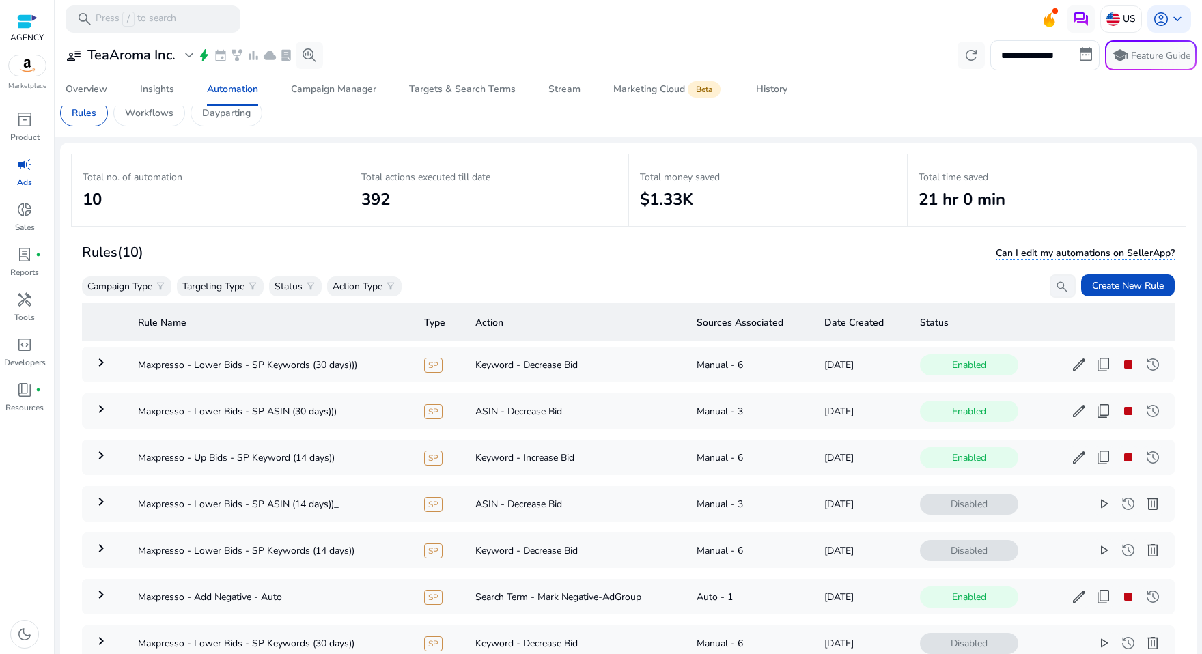
scroll to position [90, 0]
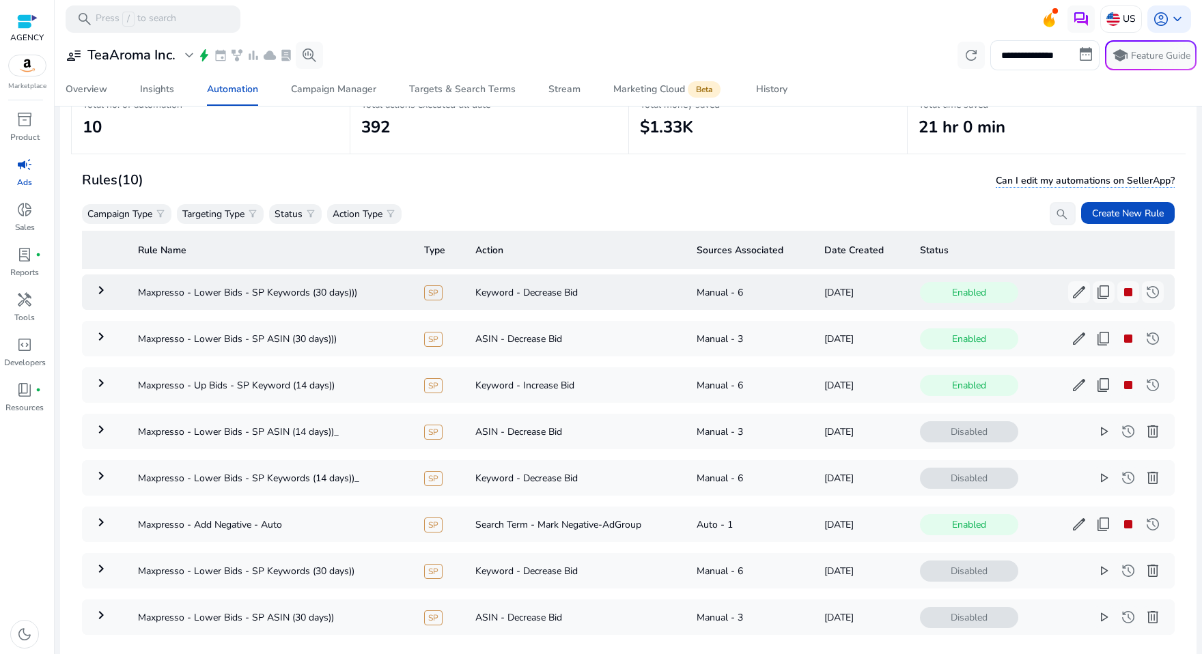
click at [98, 289] on mat-icon "keyboard_arrow_right" at bounding box center [101, 290] width 16 height 16
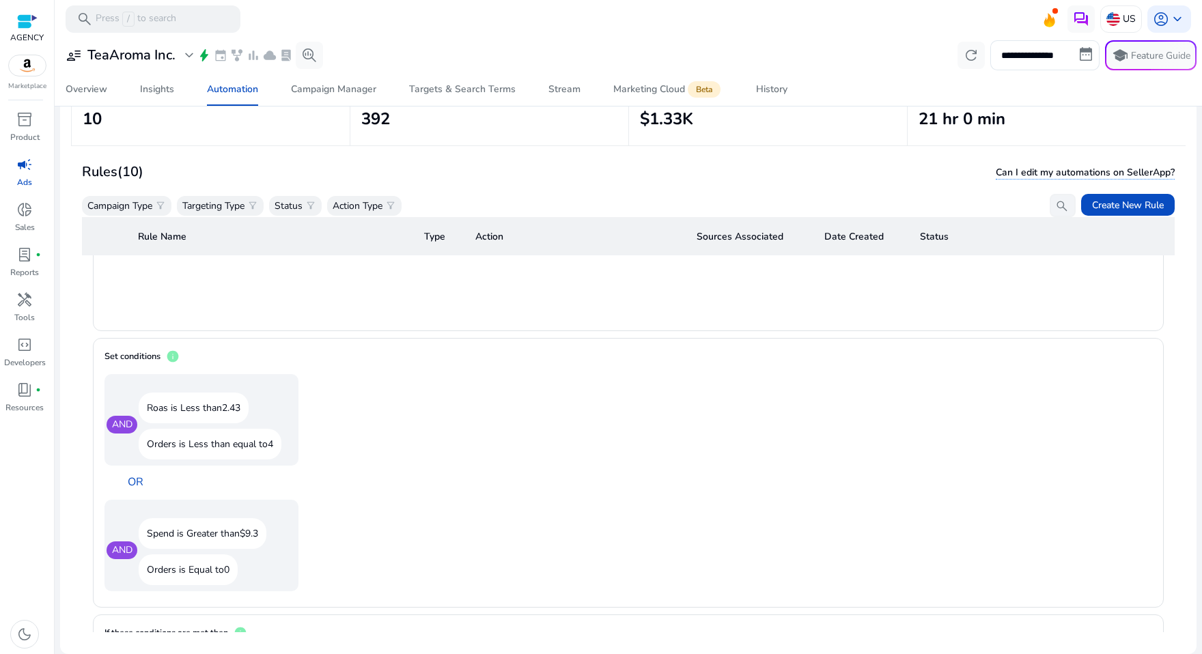
scroll to position [736, 0]
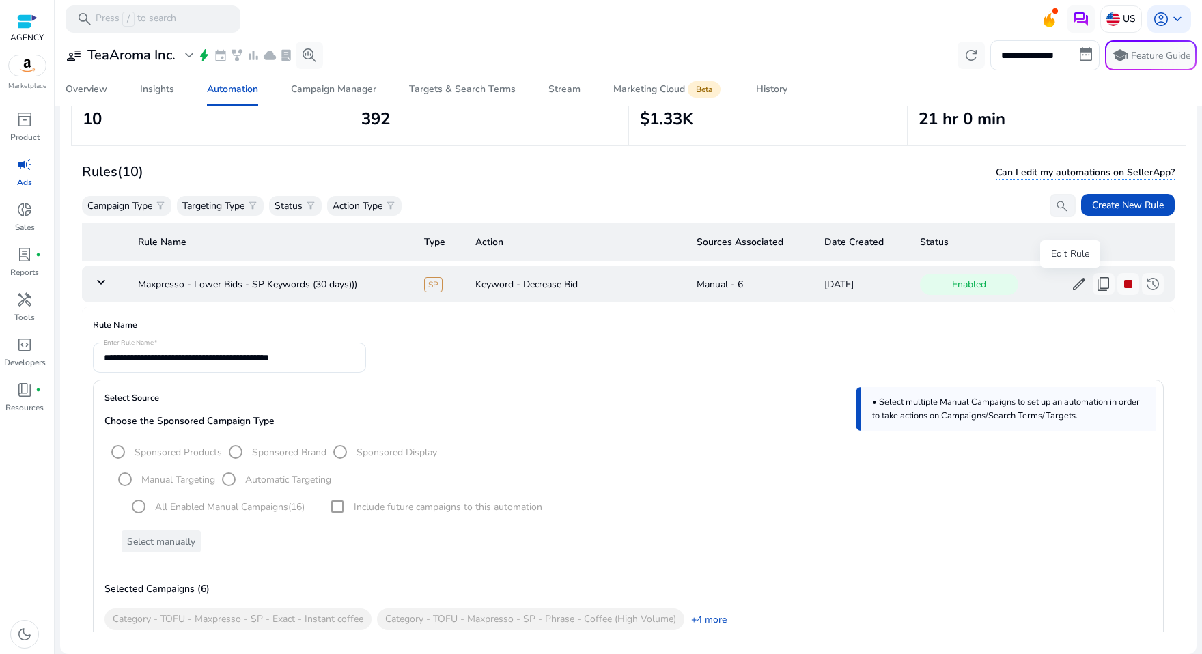
click at [1071, 279] on span "edit" at bounding box center [1079, 284] width 16 height 16
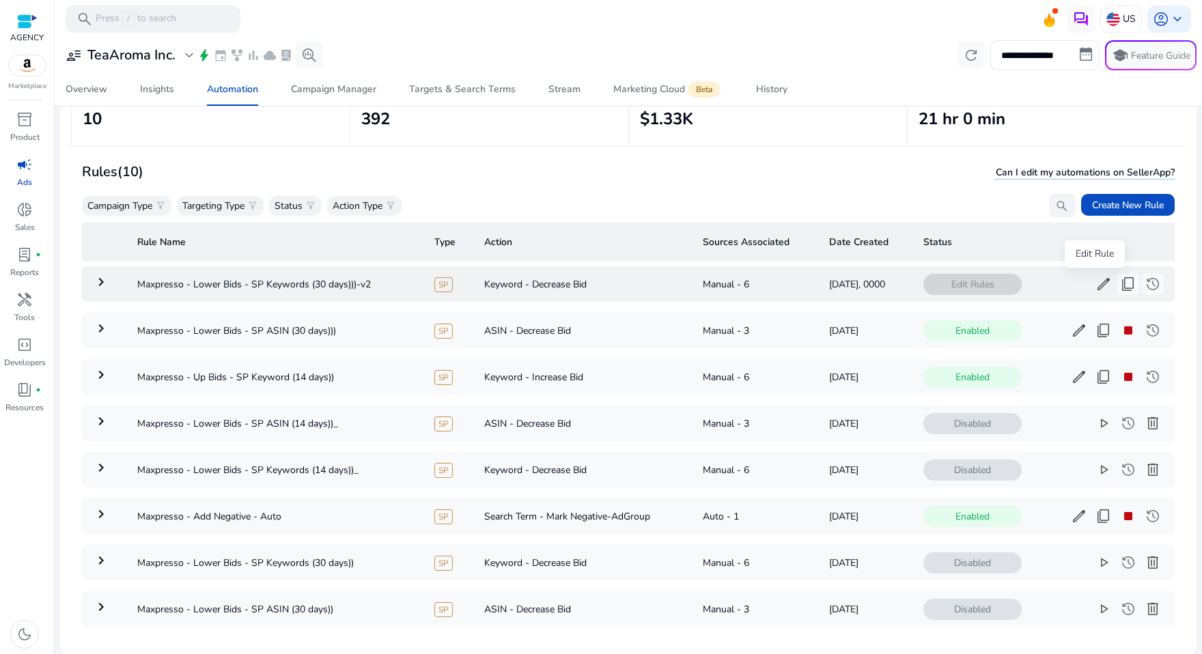
click at [1100, 280] on span "edit" at bounding box center [1104, 284] width 16 height 16
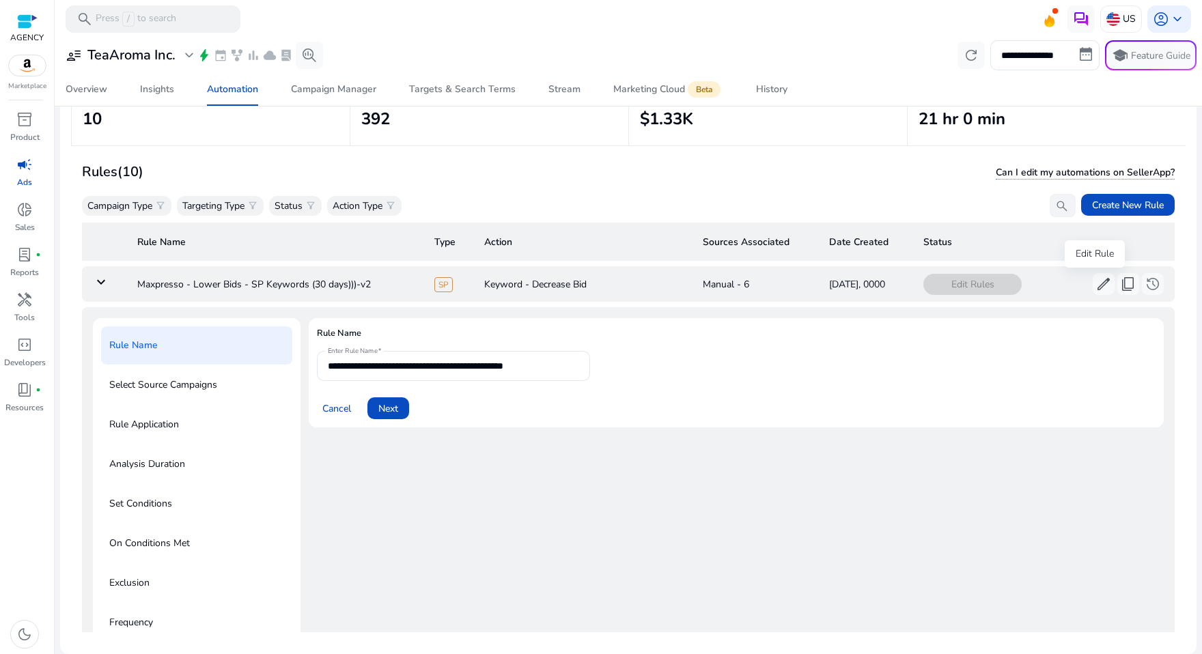
scroll to position [48, 0]
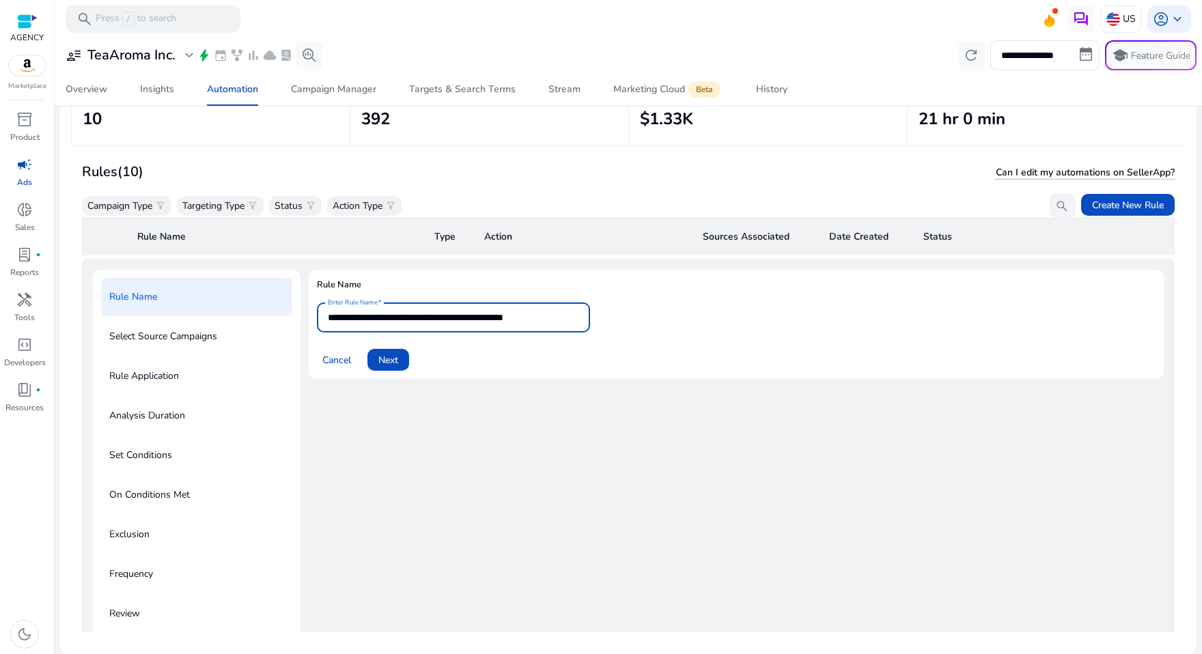
click at [565, 317] on input "**********" at bounding box center [453, 317] width 251 height 15
drag, startPoint x: 542, startPoint y: 314, endPoint x: 593, endPoint y: 320, distance: 51.6
click at [593, 320] on form "**********" at bounding box center [736, 337] width 839 height 68
type input "**********"
click at [393, 356] on span "Next" at bounding box center [388, 360] width 20 height 14
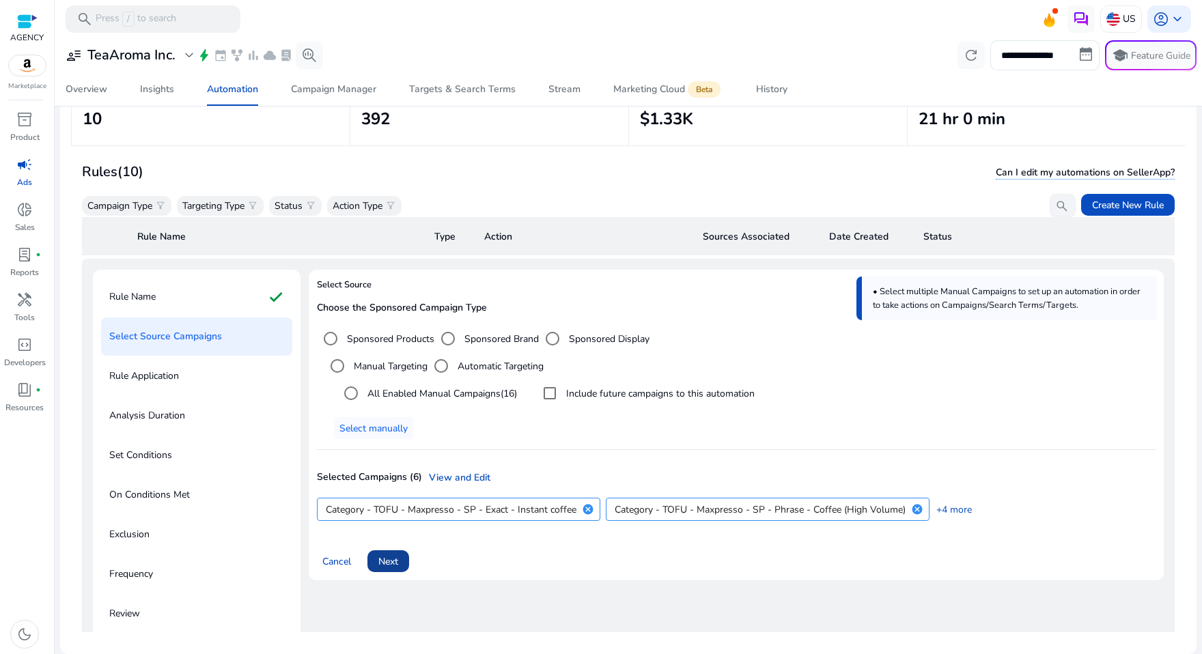
click at [391, 562] on span "Next" at bounding box center [388, 562] width 20 height 14
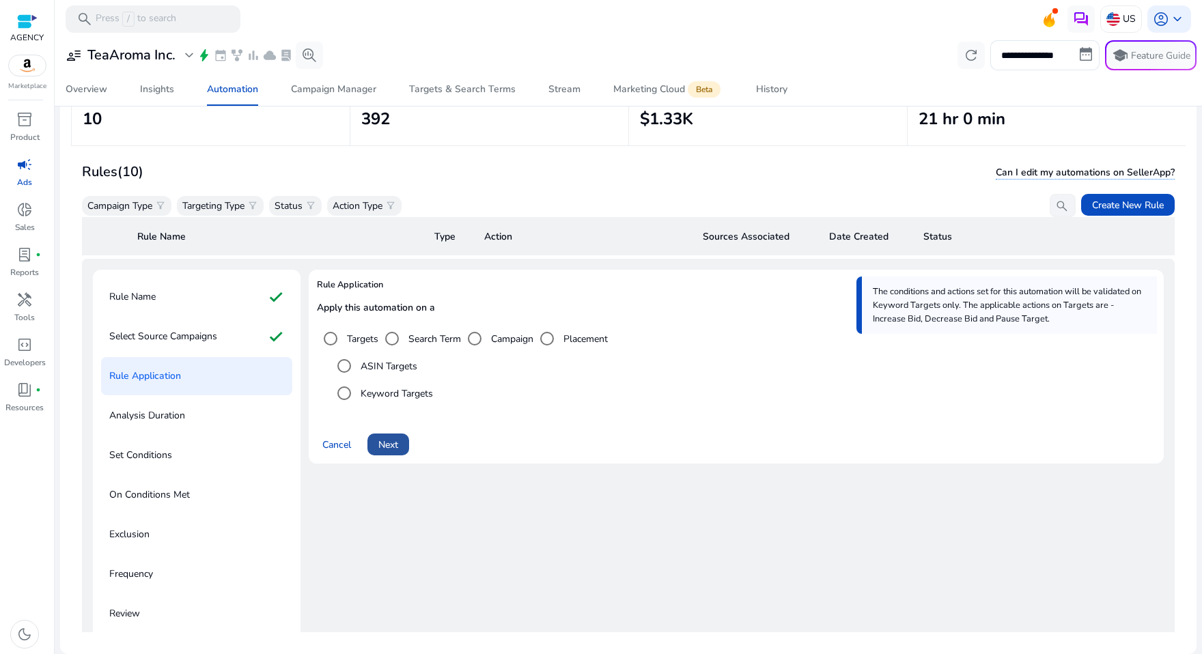
click at [386, 440] on span "Next" at bounding box center [388, 445] width 20 height 14
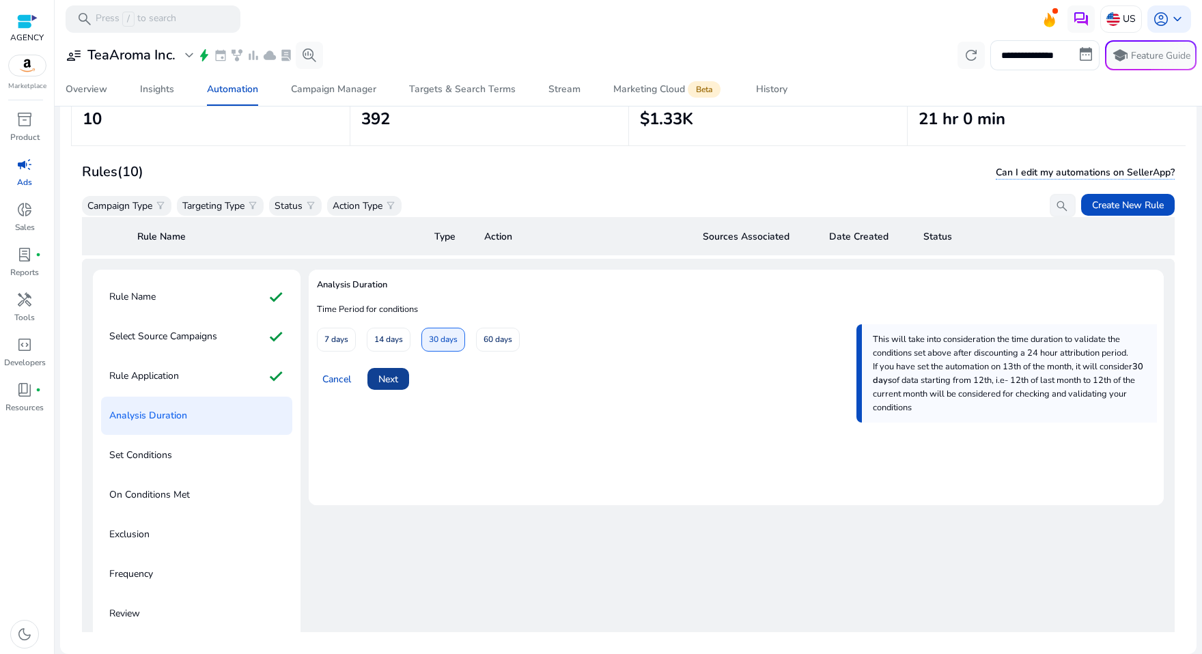
click at [393, 377] on span "Next" at bounding box center [388, 379] width 20 height 14
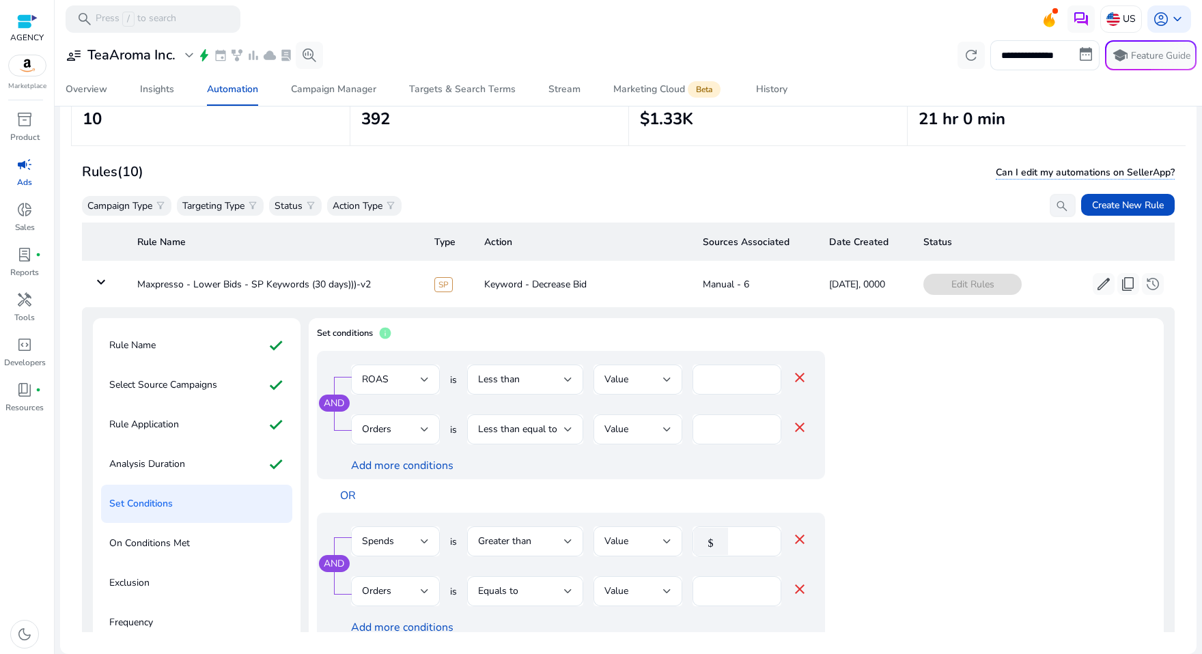
scroll to position [48, 0]
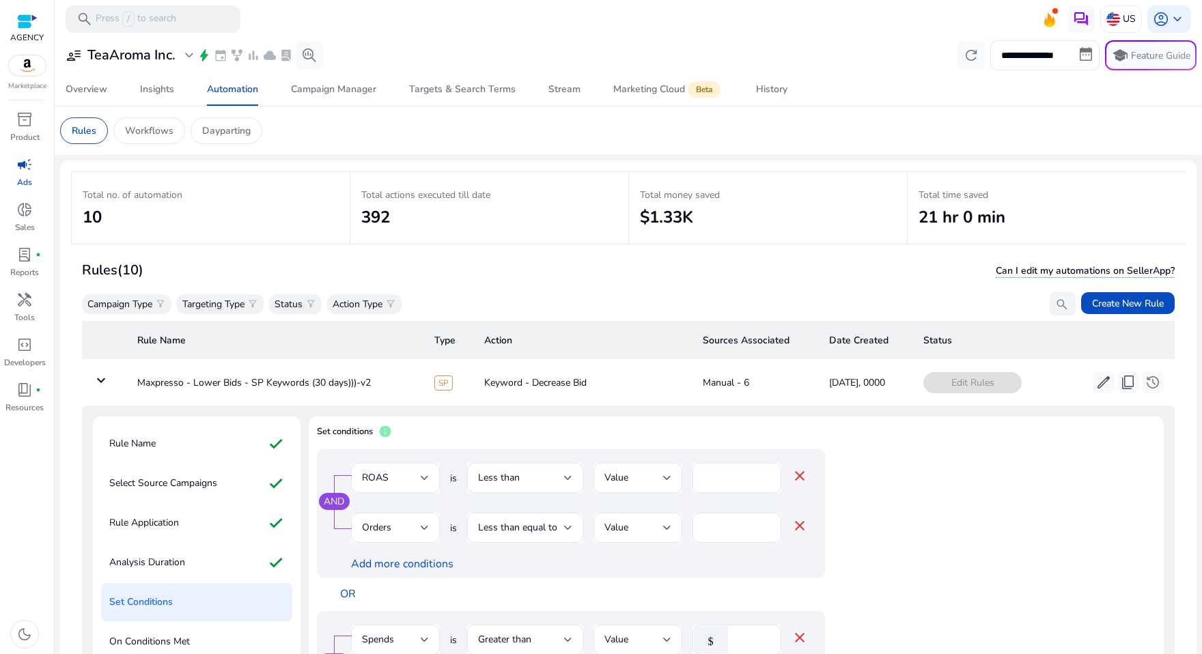
scroll to position [48, 0]
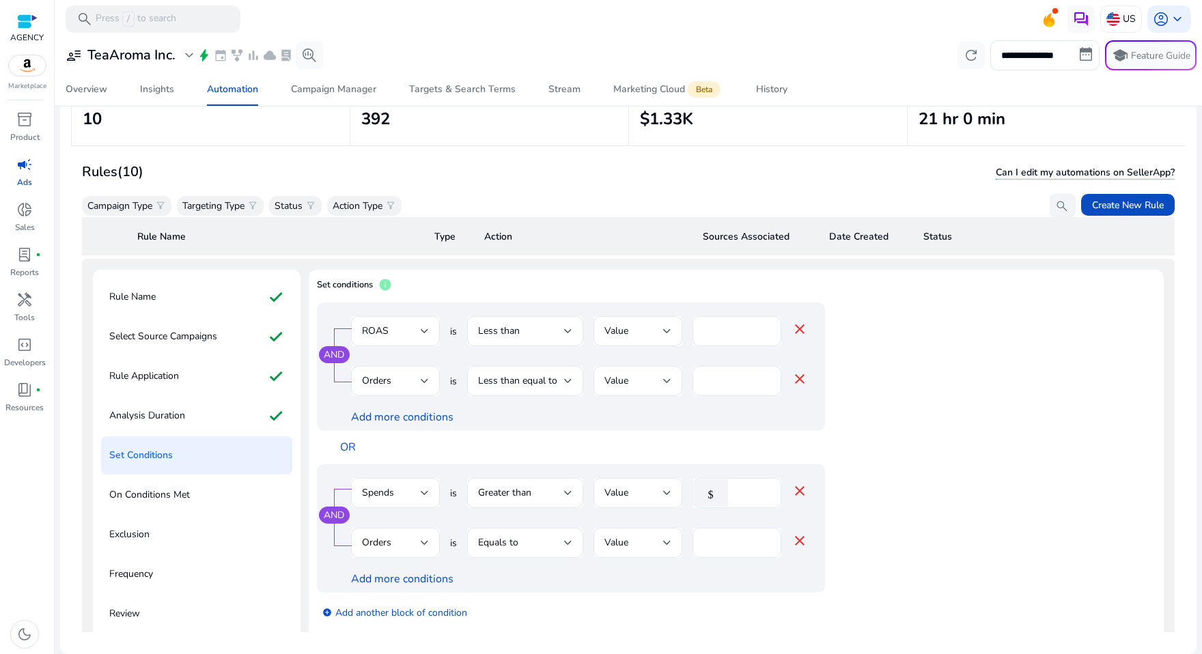
click at [758, 495] on input "***" at bounding box center [753, 493] width 36 height 15
drag, startPoint x: 751, startPoint y: 495, endPoint x: 704, endPoint y: 481, distance: 48.4
click at [704, 481] on div "$ ***" at bounding box center [732, 493] width 78 height 30
type input "***"
click at [971, 486] on app-ppc-editable-conditions "AND ROAS is Less than Value **** close Orders is Less than equal to Value * clo…" at bounding box center [736, 467] width 839 height 329
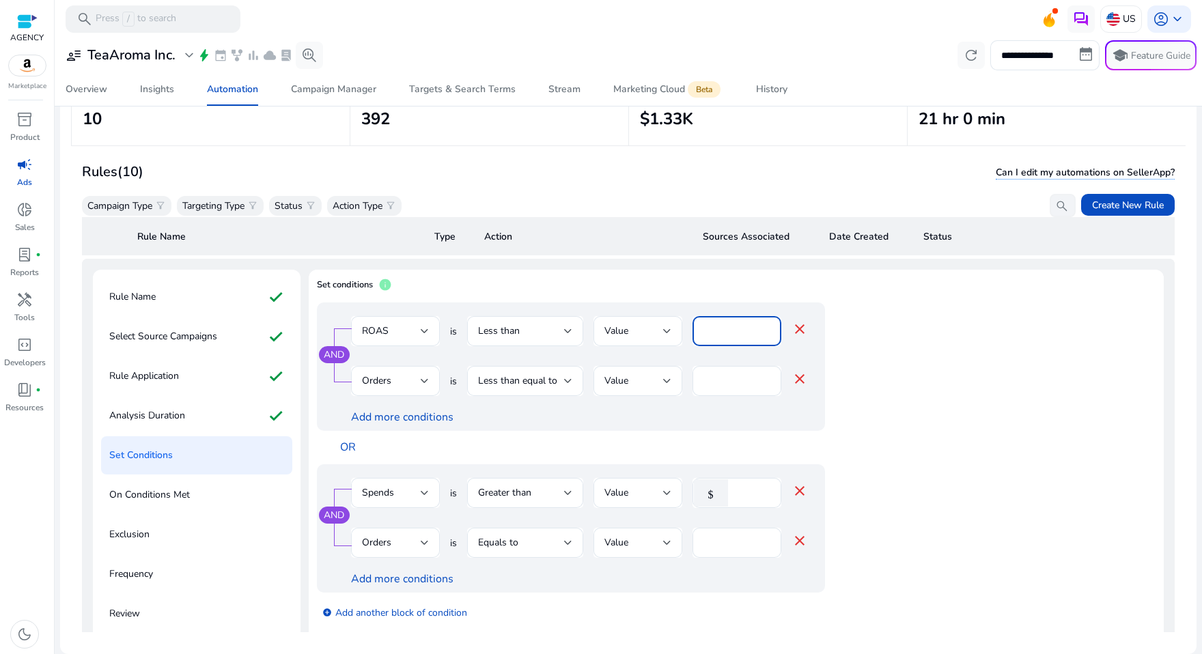
click at [734, 330] on input "****" at bounding box center [737, 331] width 67 height 15
drag, startPoint x: 734, startPoint y: 330, endPoint x: 682, endPoint y: 326, distance: 52.1
click at [682, 326] on div "ROAS is Less than Value **** close" at bounding box center [579, 338] width 457 height 44
type input "****"
click at [865, 364] on div "AND ROAS is Less than Value **** close Orders is Less than equal to Value * clo…" at bounding box center [598, 384] width 563 height 162
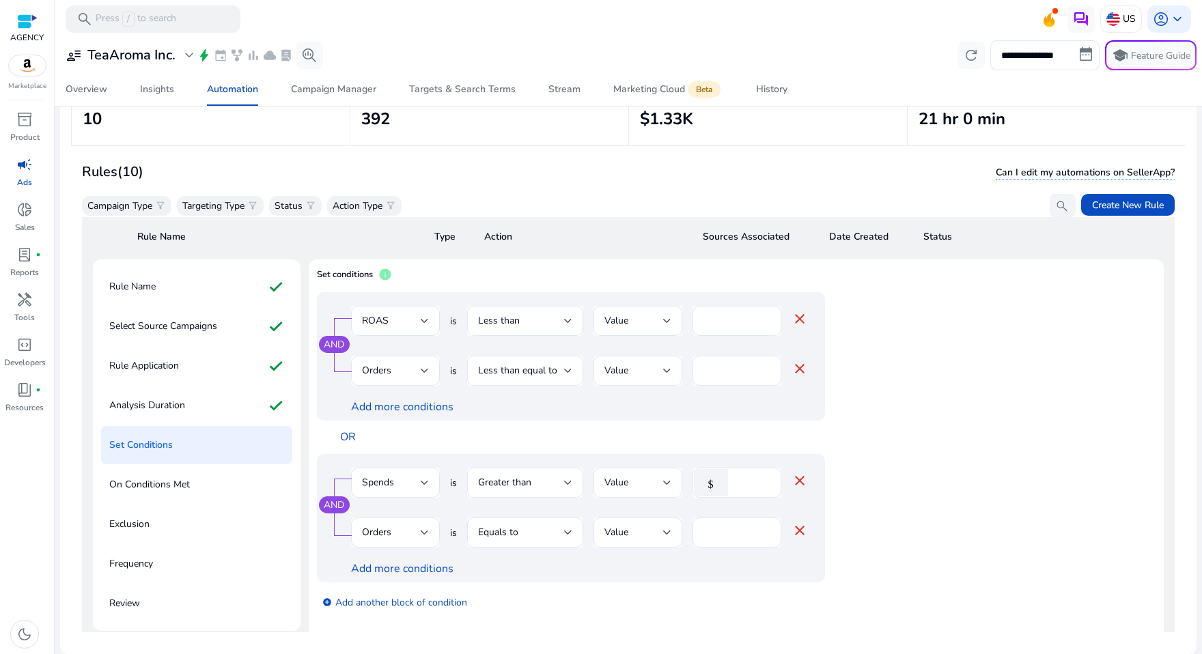
scroll to position [247, 0]
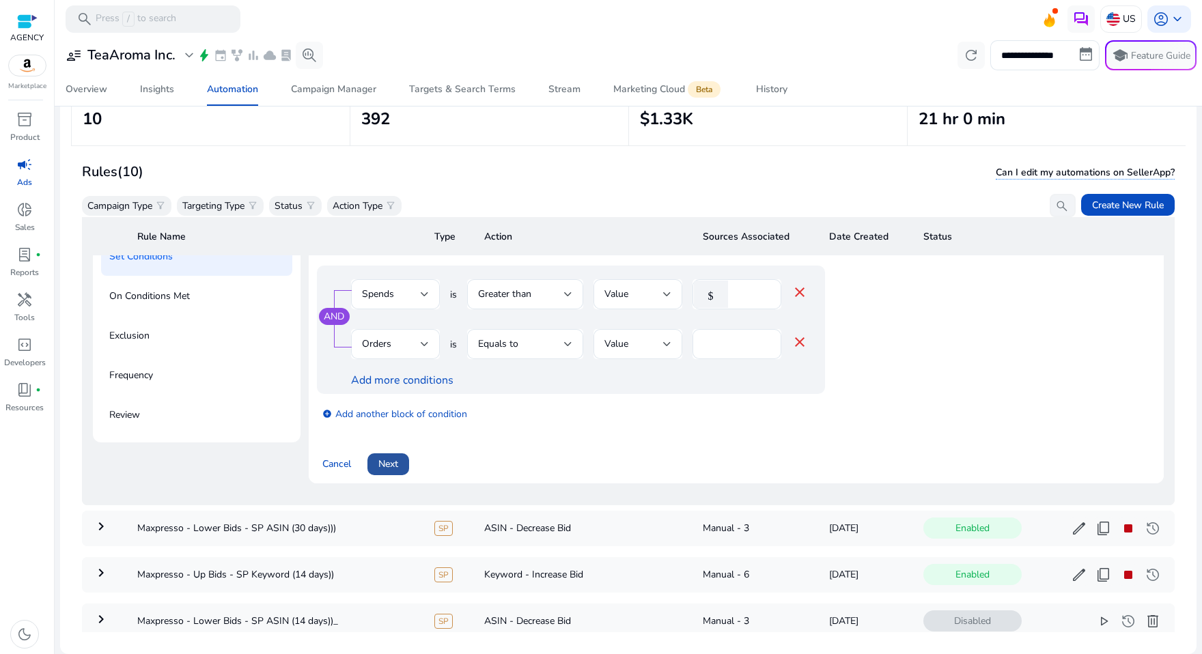
click at [391, 467] on span "Next" at bounding box center [388, 464] width 20 height 14
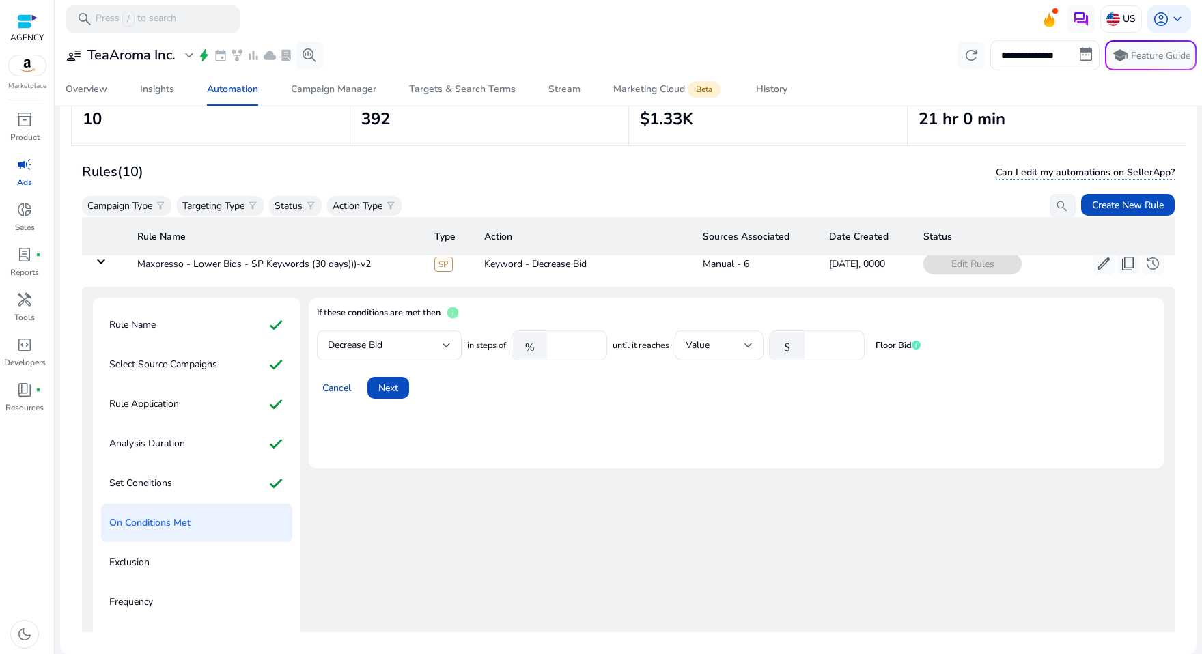
scroll to position [0, 0]
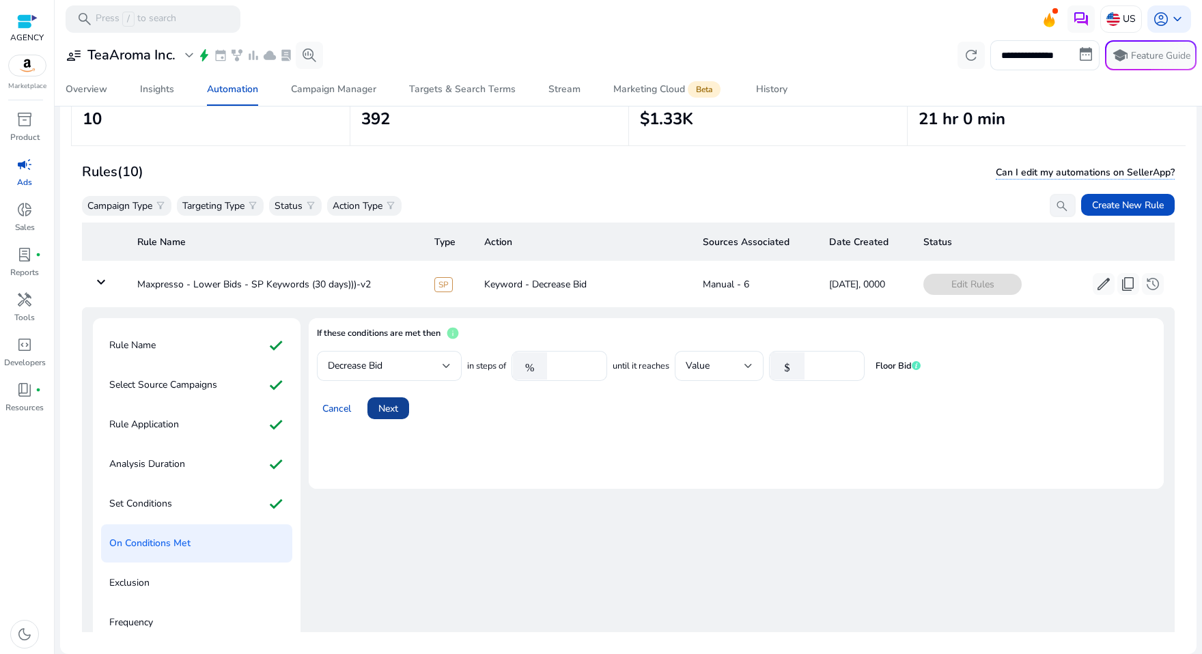
click at [396, 406] on span "Next" at bounding box center [388, 409] width 20 height 14
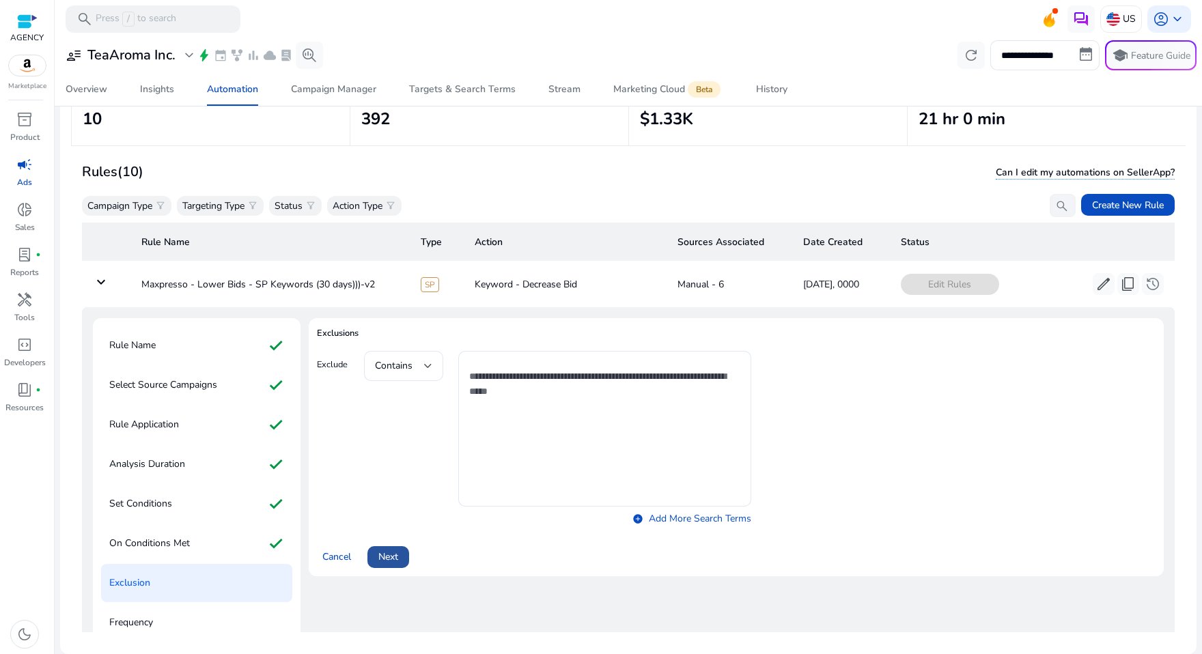
click at [401, 550] on span at bounding box center [388, 557] width 42 height 33
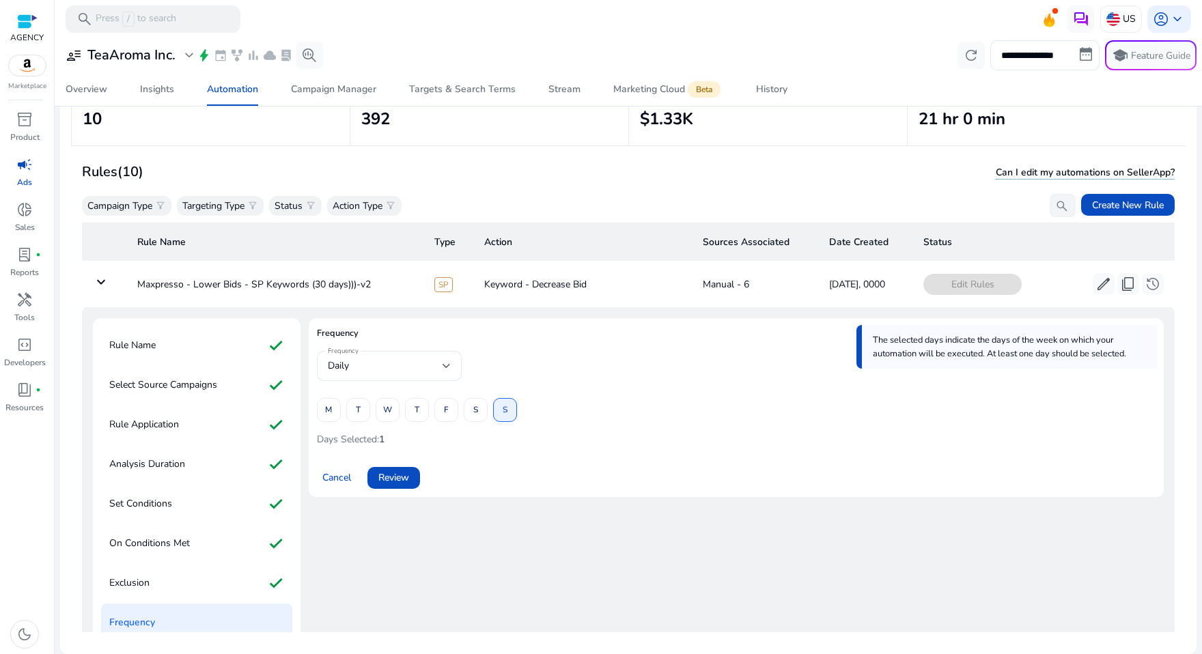
drag, startPoint x: 402, startPoint y: 477, endPoint x: 400, endPoint y: 564, distance: 87.4
click at [400, 564] on div "Frequency The selected days indicate the days of the week on which your automat…" at bounding box center [736, 504] width 855 height 372
click at [402, 473] on span "Review" at bounding box center [393, 478] width 31 height 14
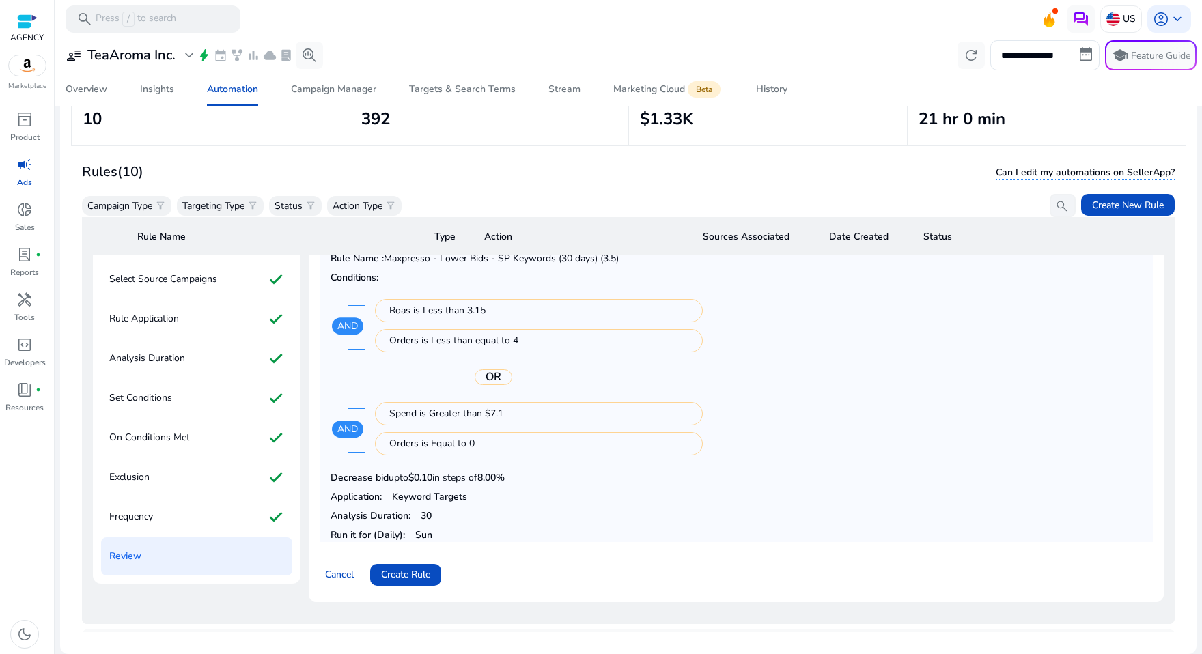
scroll to position [187, 0]
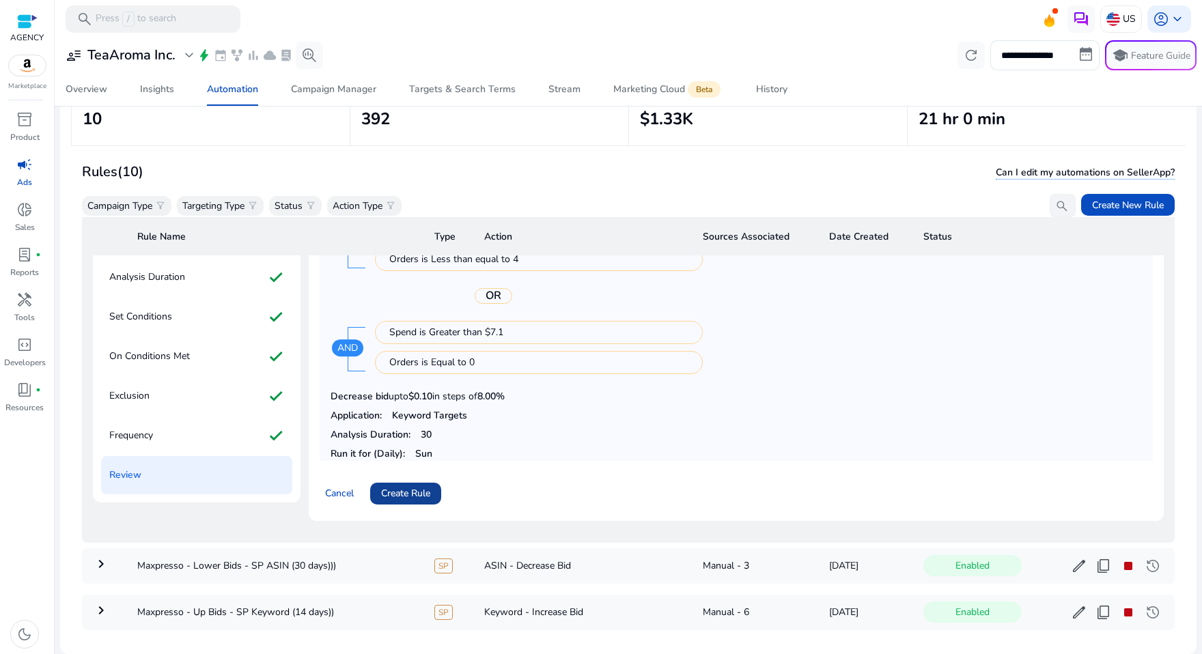
click at [430, 497] on span "Create Rule" at bounding box center [405, 493] width 49 height 14
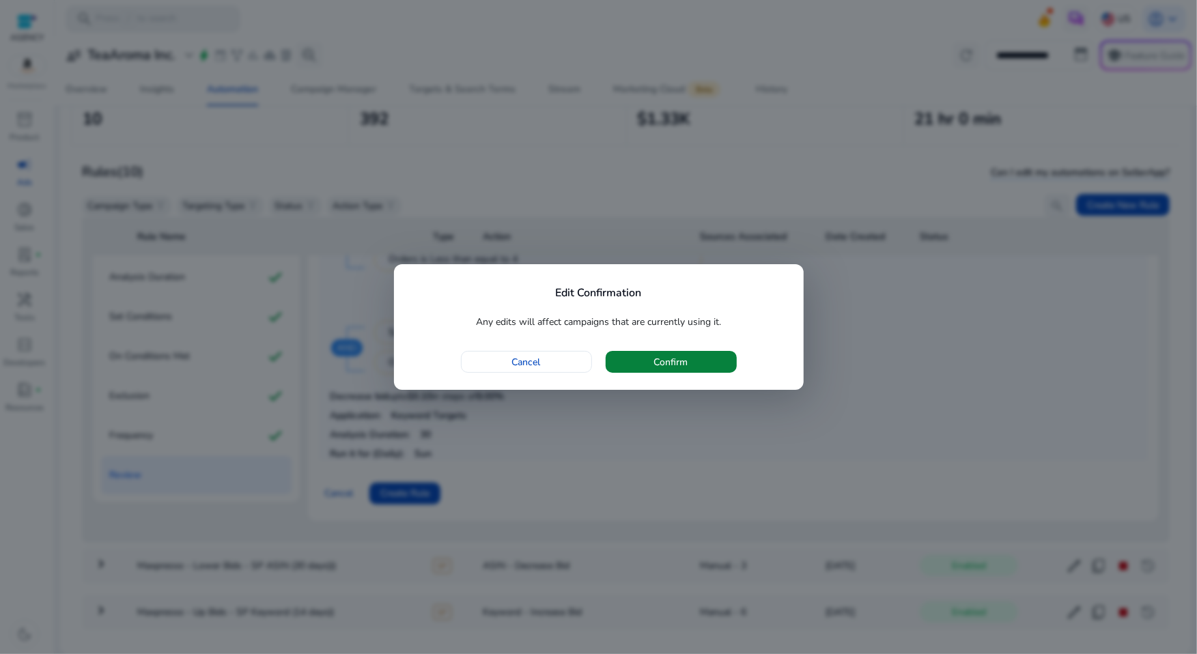
click at [703, 368] on span "button" at bounding box center [671, 362] width 131 height 33
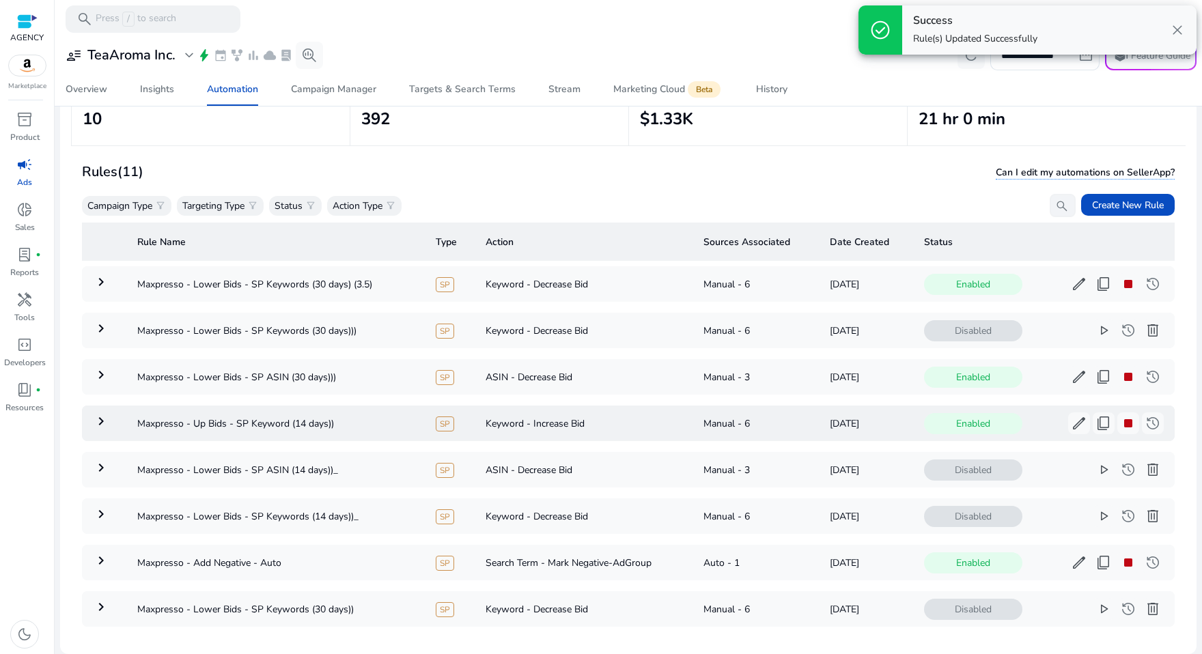
scroll to position [3, 0]
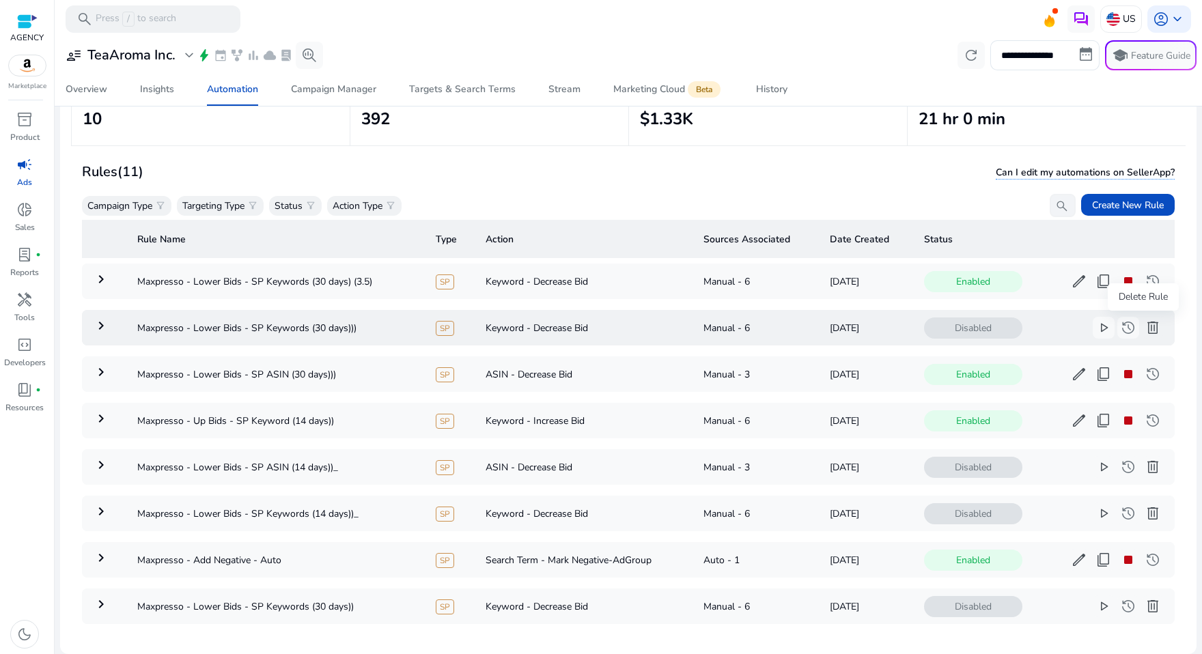
click at [1151, 320] on span "delete" at bounding box center [1153, 328] width 16 height 16
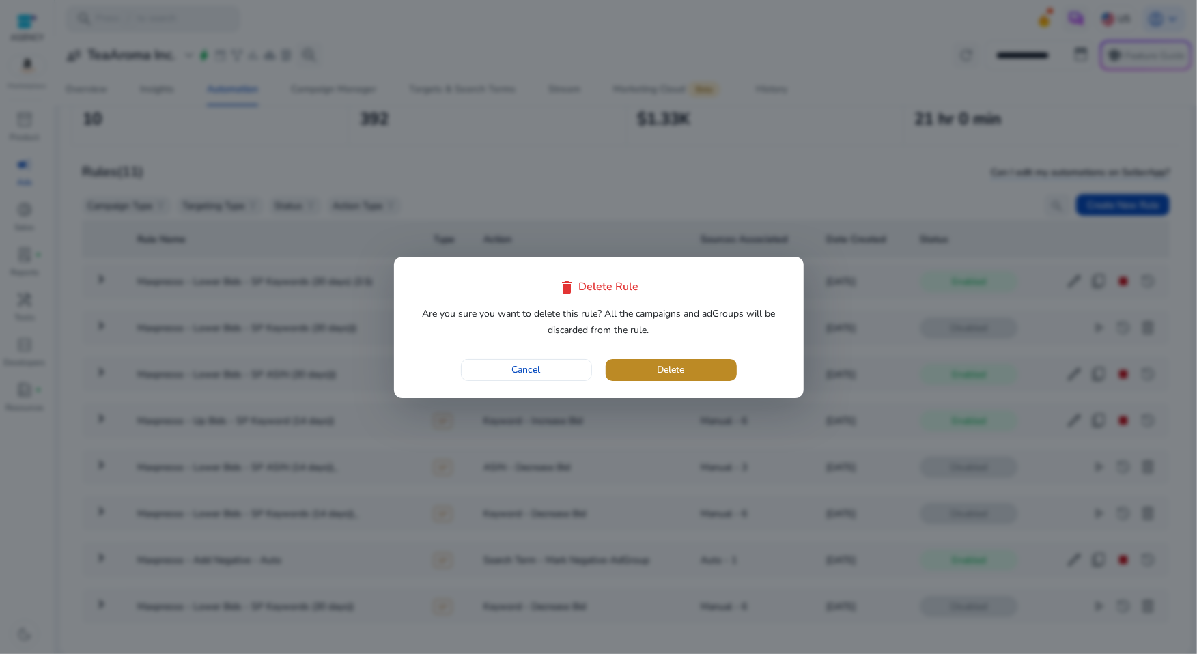
click at [717, 366] on span "button" at bounding box center [671, 370] width 131 height 33
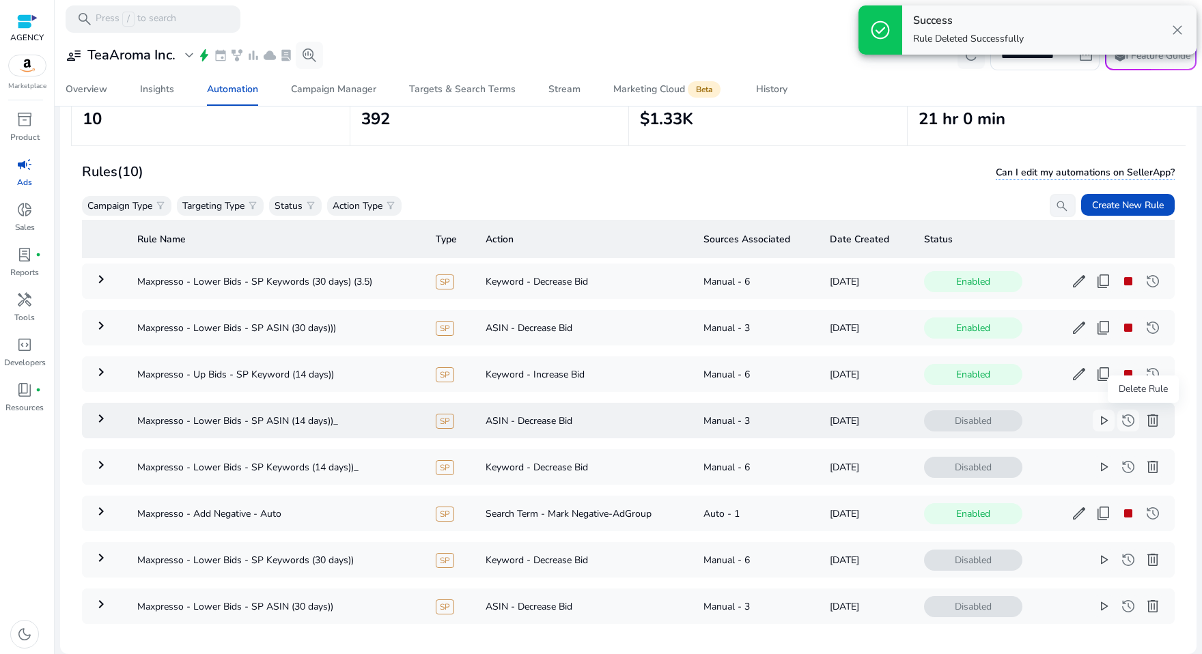
click at [1145, 413] on span "delete" at bounding box center [1153, 421] width 16 height 16
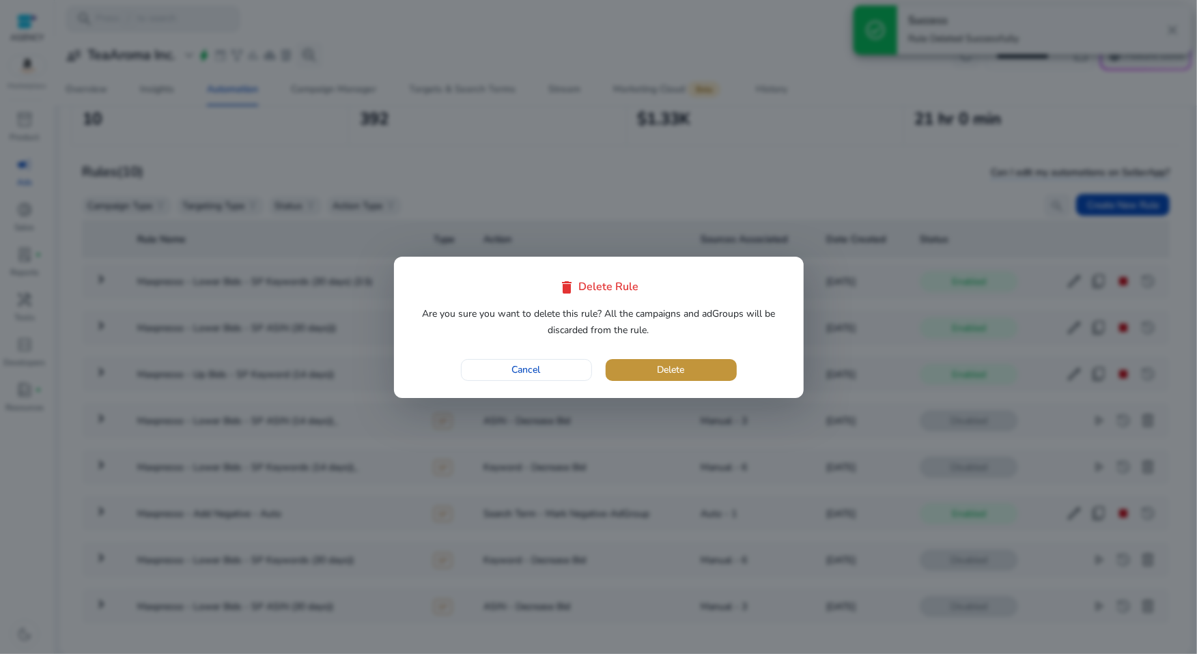
click at [683, 365] on span "Delete" at bounding box center [671, 370] width 27 height 14
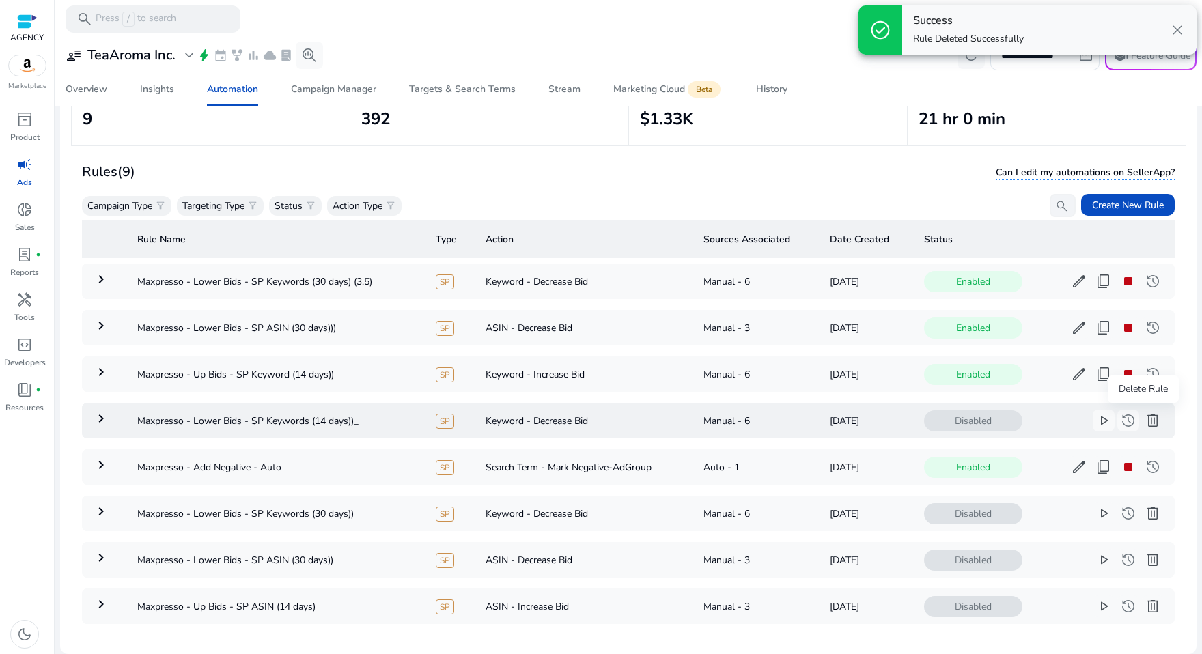
click at [1150, 414] on span "delete" at bounding box center [1153, 421] width 16 height 16
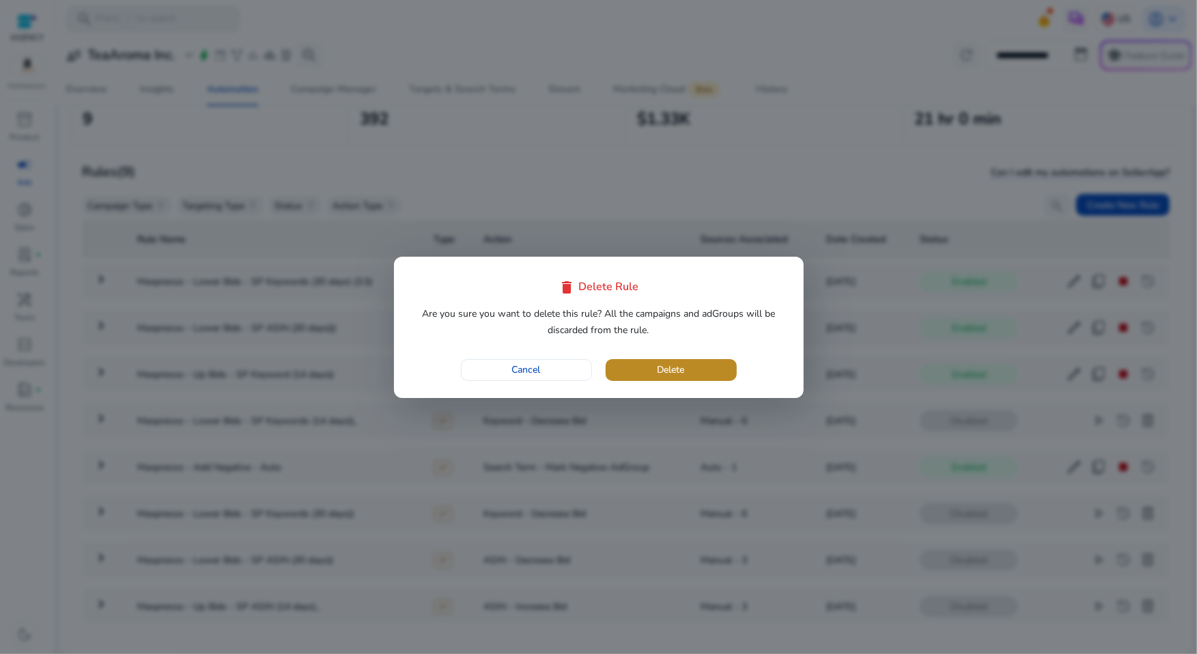
click at [712, 371] on span "button" at bounding box center [671, 370] width 131 height 33
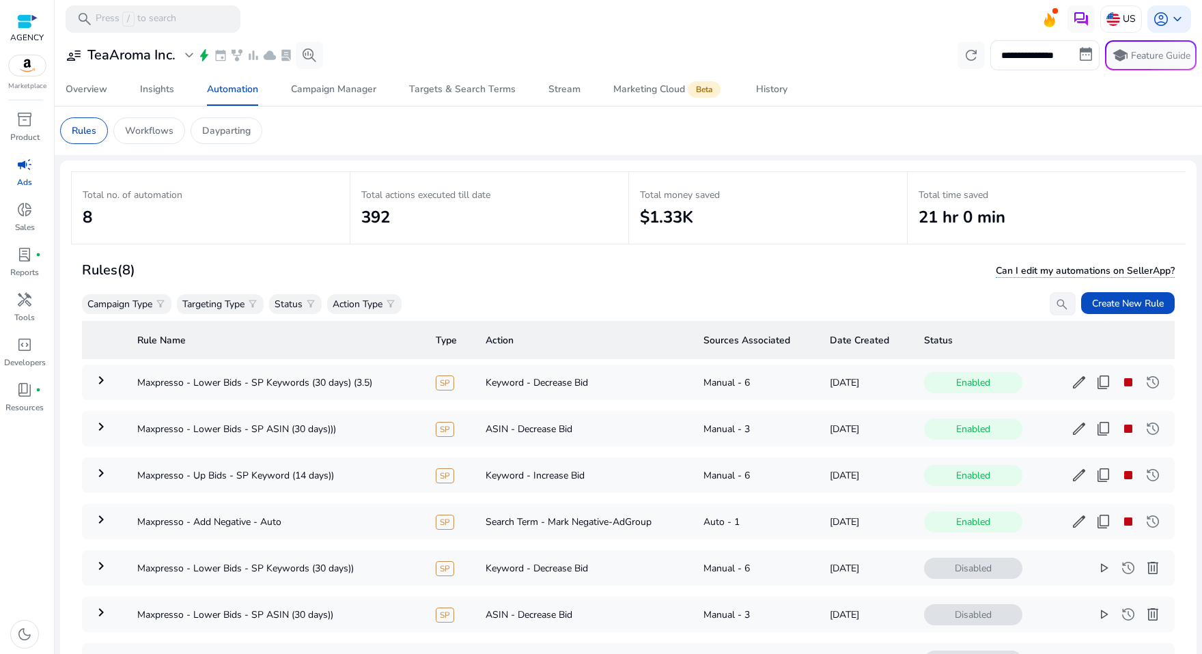
scroll to position [3, 0]
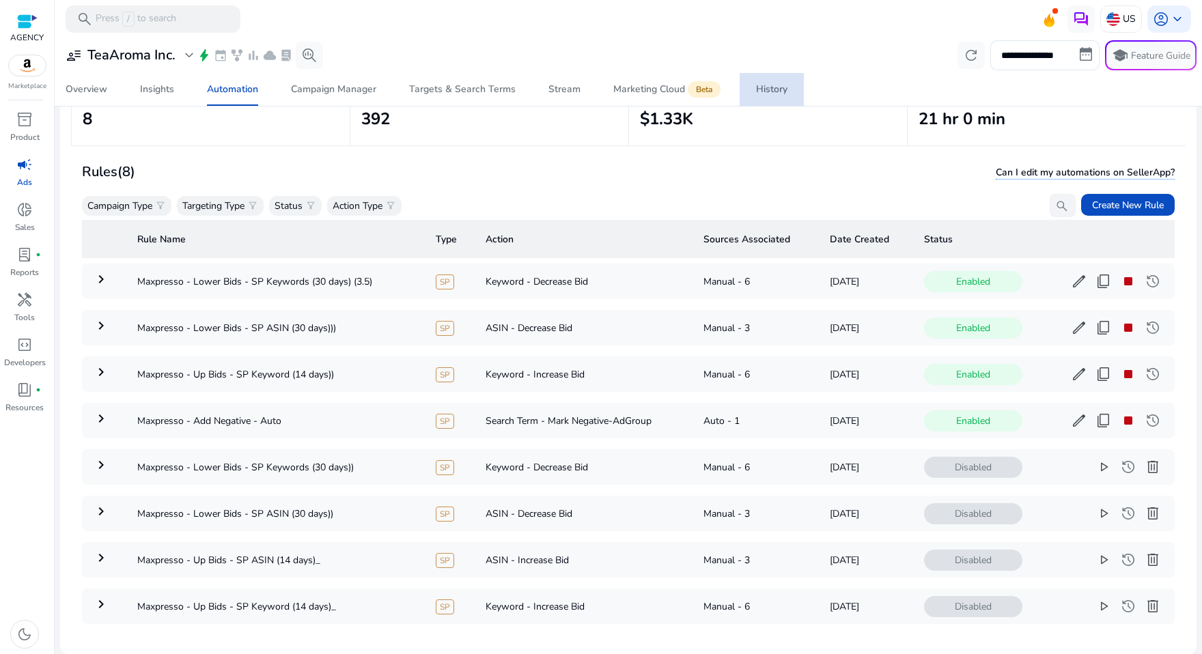
click at [771, 90] on div "History" at bounding box center [771, 90] width 31 height 10
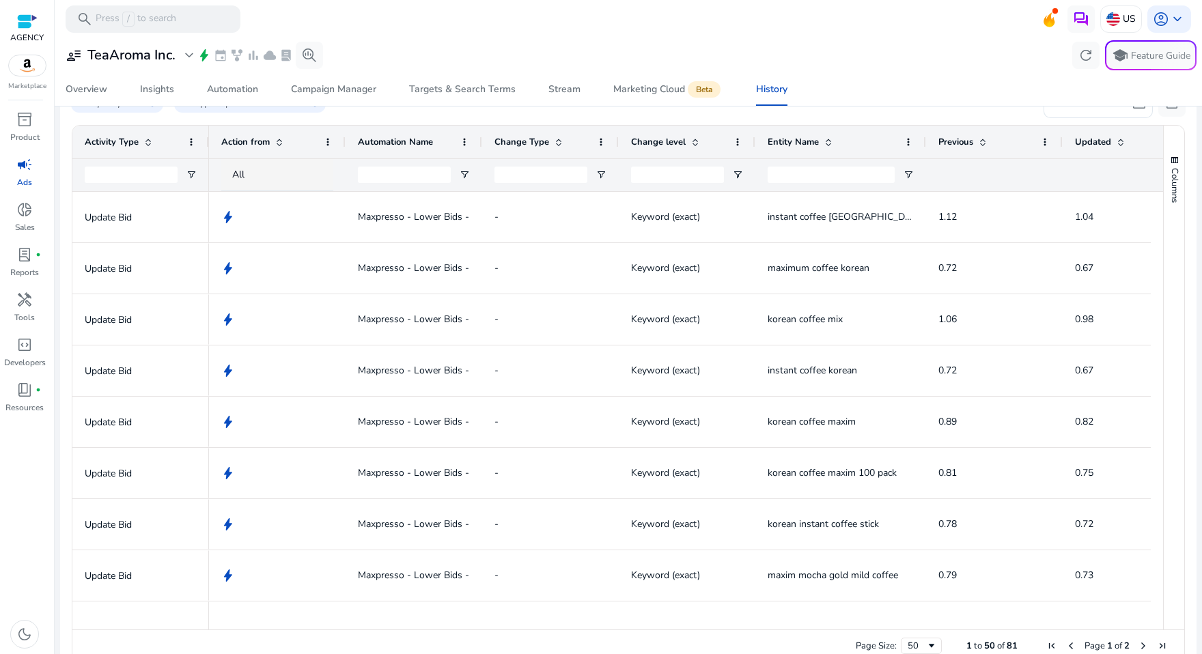
scroll to position [269, 0]
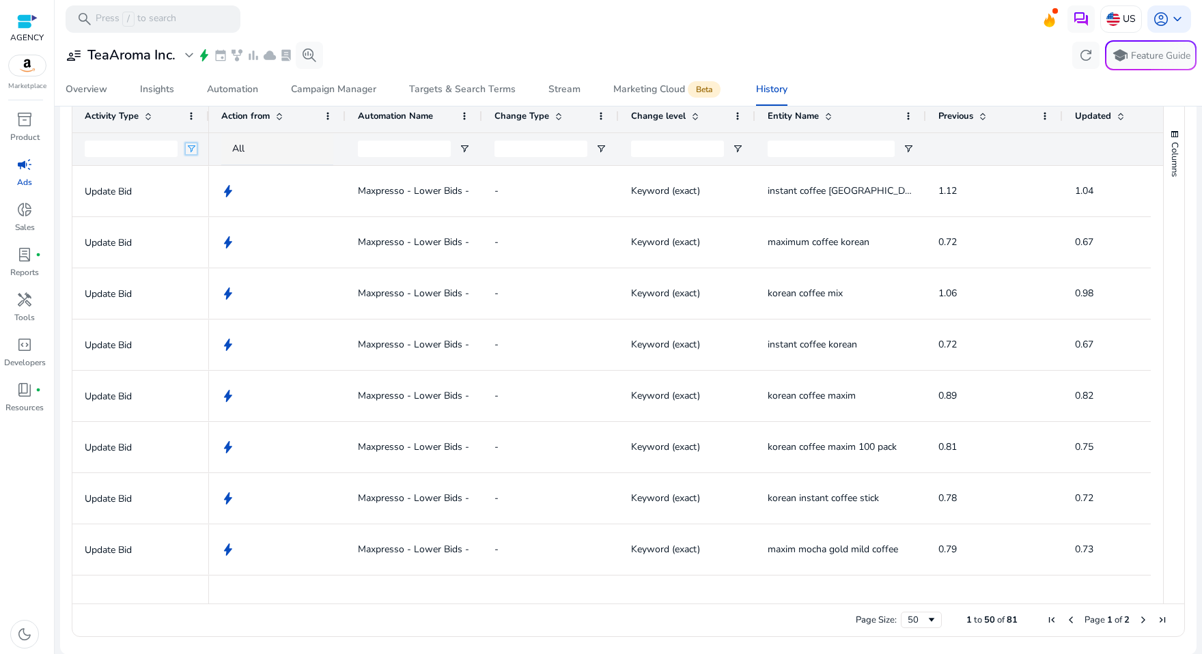
click at [189, 151] on span "Open Filter Menu" at bounding box center [191, 148] width 11 height 11
click at [233, 178] on div "Contains" at bounding box center [240, 174] width 83 height 10
click at [175, 121] on div "Activity Type" at bounding box center [133, 116] width 97 height 26
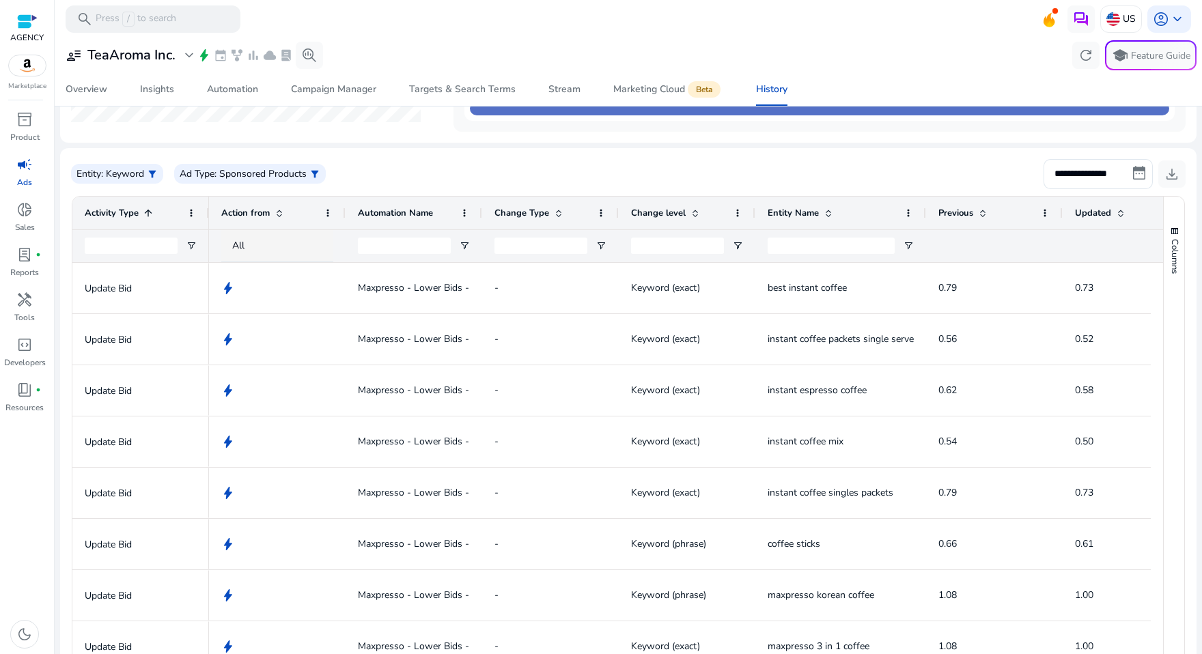
scroll to position [106, 0]
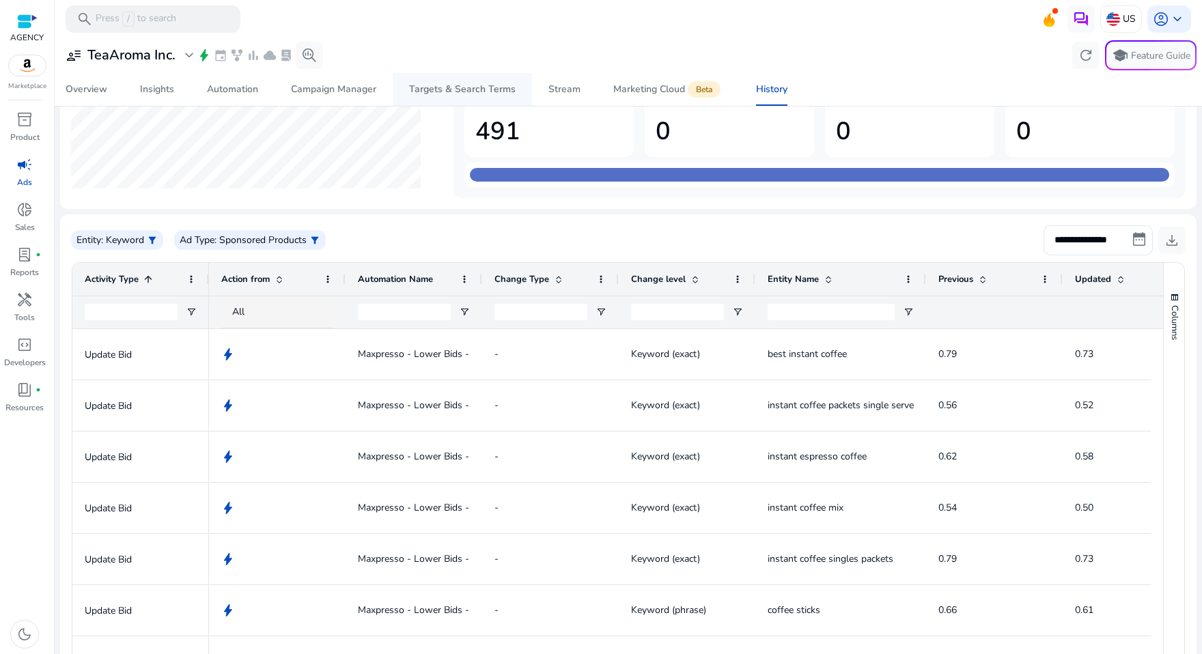
click at [469, 87] on div "Targets & Search Terms" at bounding box center [462, 90] width 107 height 10
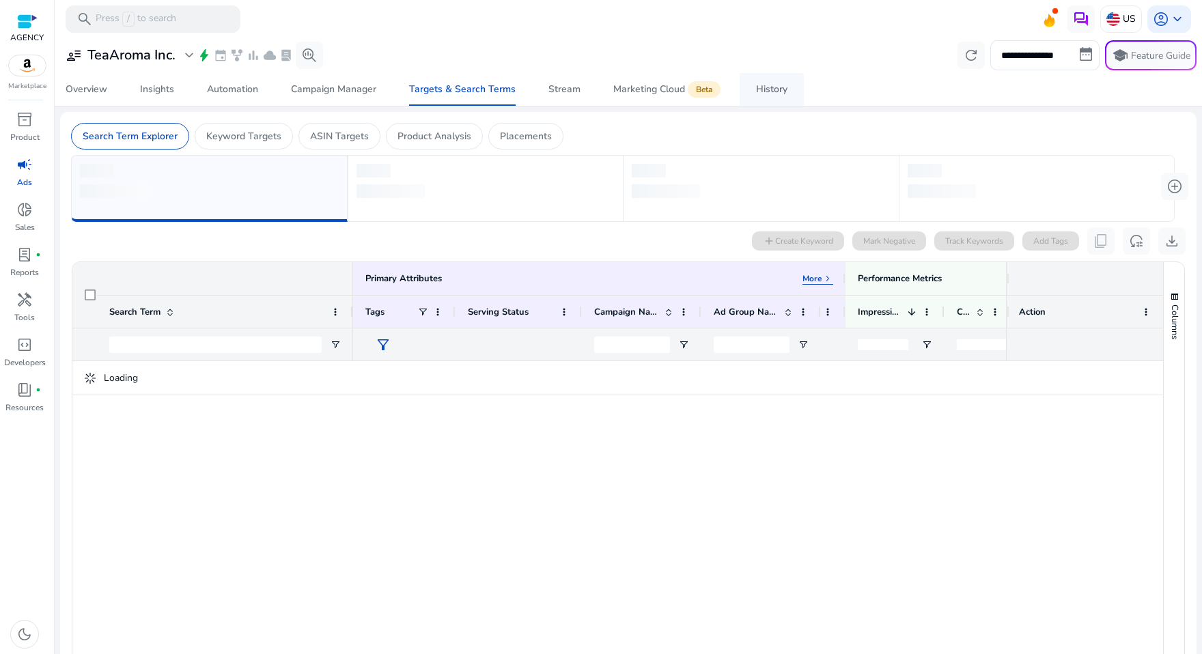
click at [773, 94] on div "History" at bounding box center [771, 90] width 31 height 10
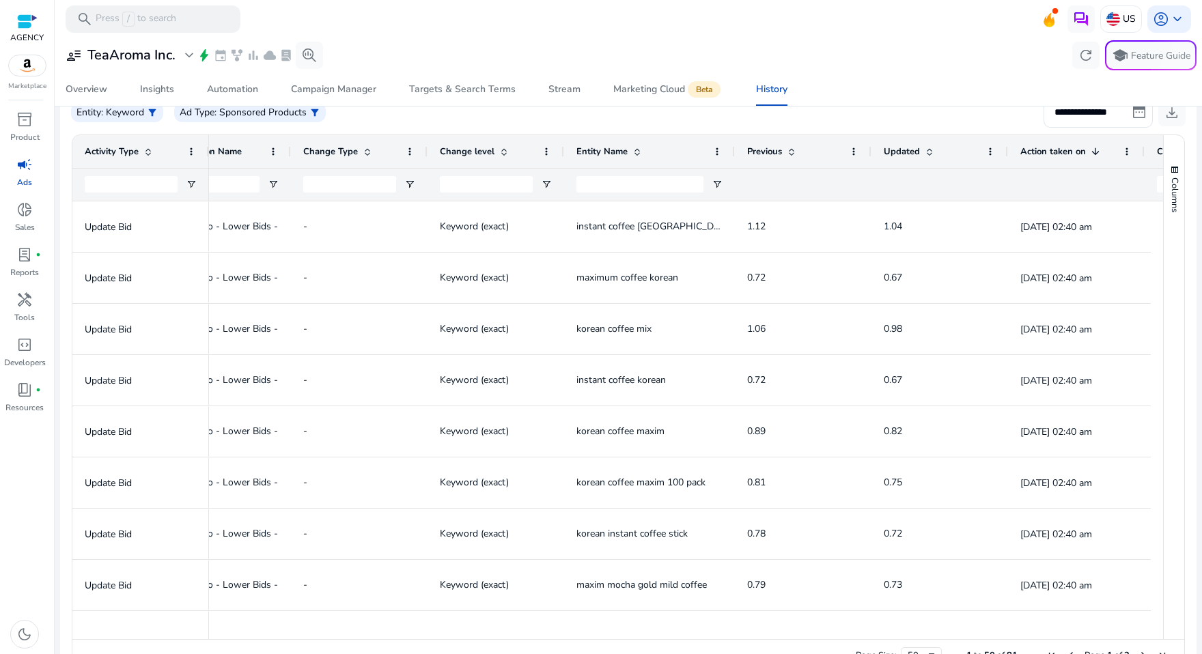
scroll to position [0, 193]
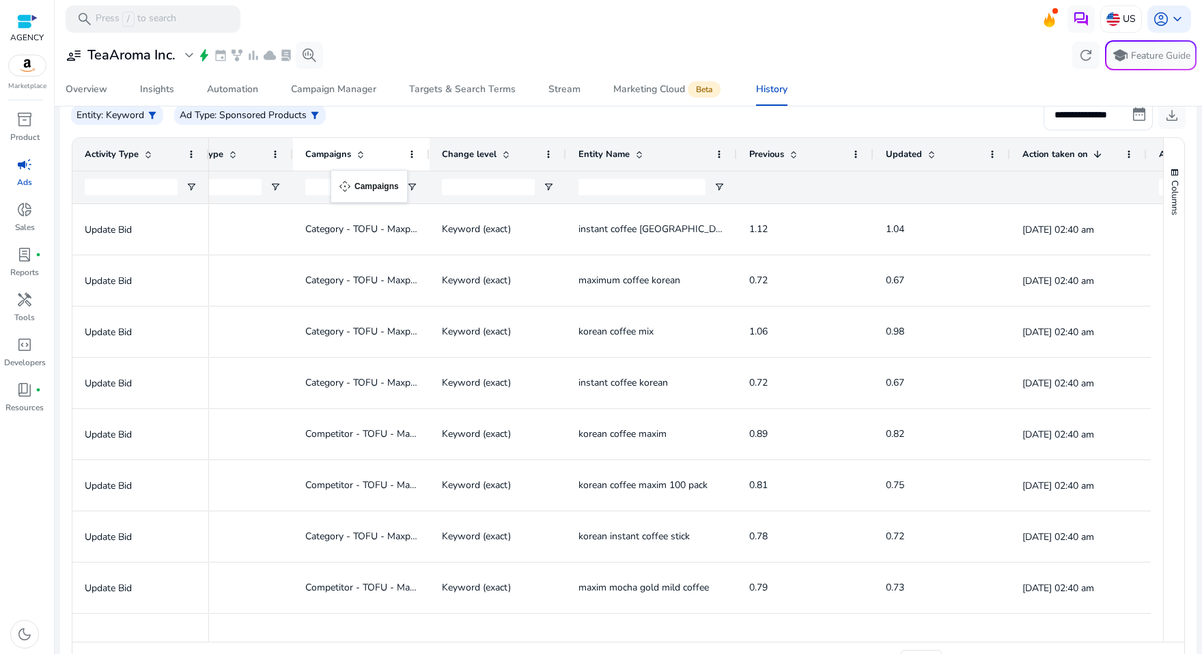
drag, startPoint x: 1036, startPoint y: 148, endPoint x: 337, endPoint y: 178, distance: 699.5
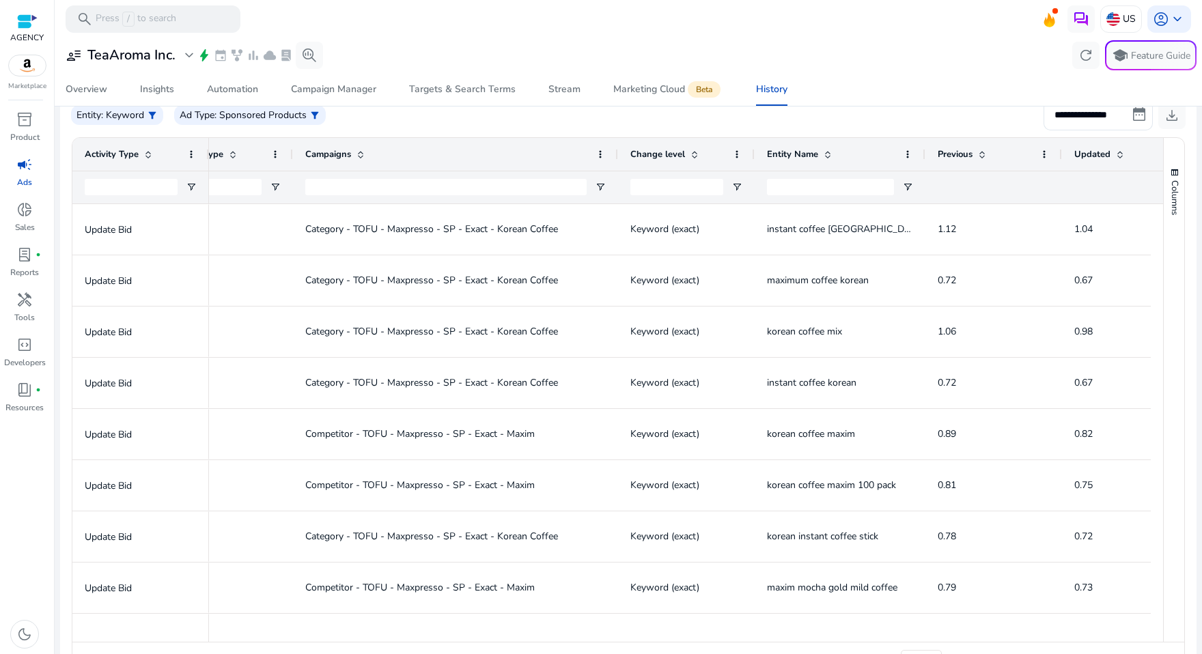
drag, startPoint x: 425, startPoint y: 152, endPoint x: 608, endPoint y: 180, distance: 185.2
click at [608, 180] on div "Change Type Change level Entity Name Previous" at bounding box center [683, 171] width 1601 height 66
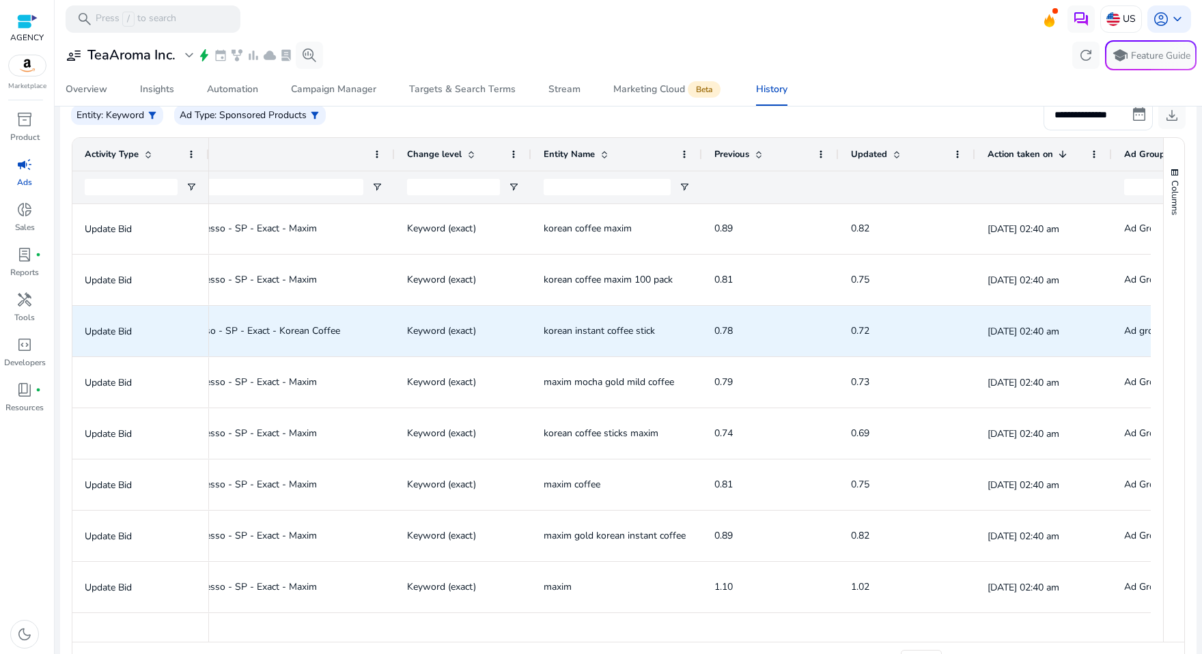
click at [606, 330] on span "korean instant coffee stick" at bounding box center [599, 330] width 111 height 13
copy span "korean instant coffee stick"
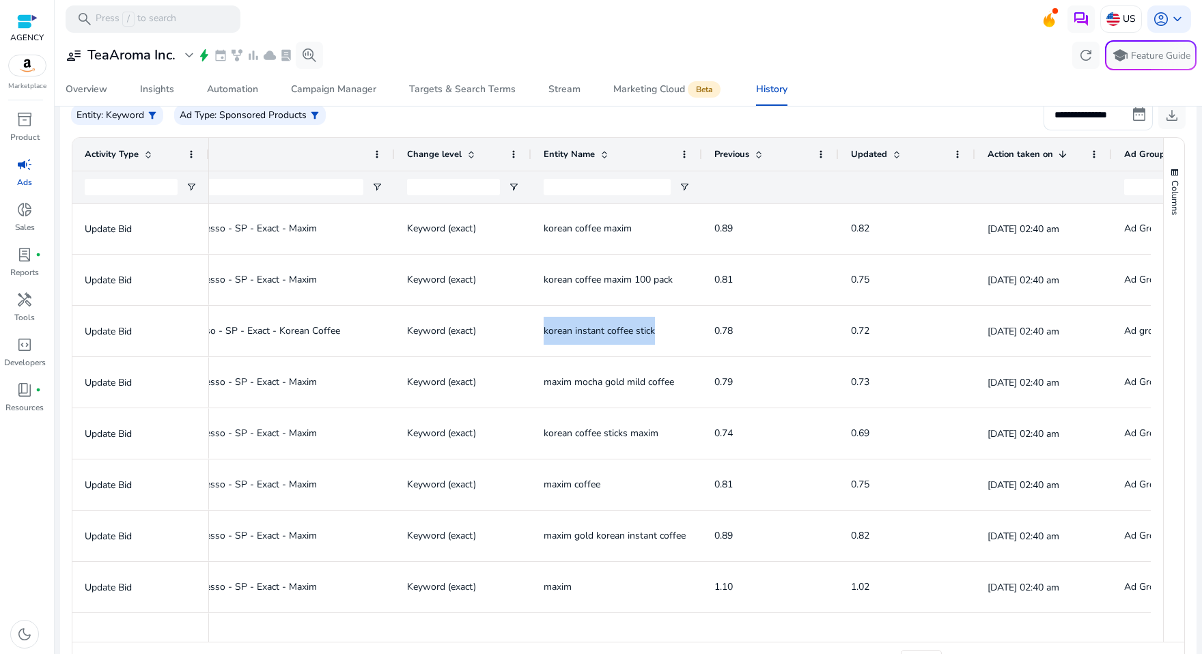
click at [613, 384] on span "maxim mocha gold mild coffee" at bounding box center [609, 382] width 130 height 13
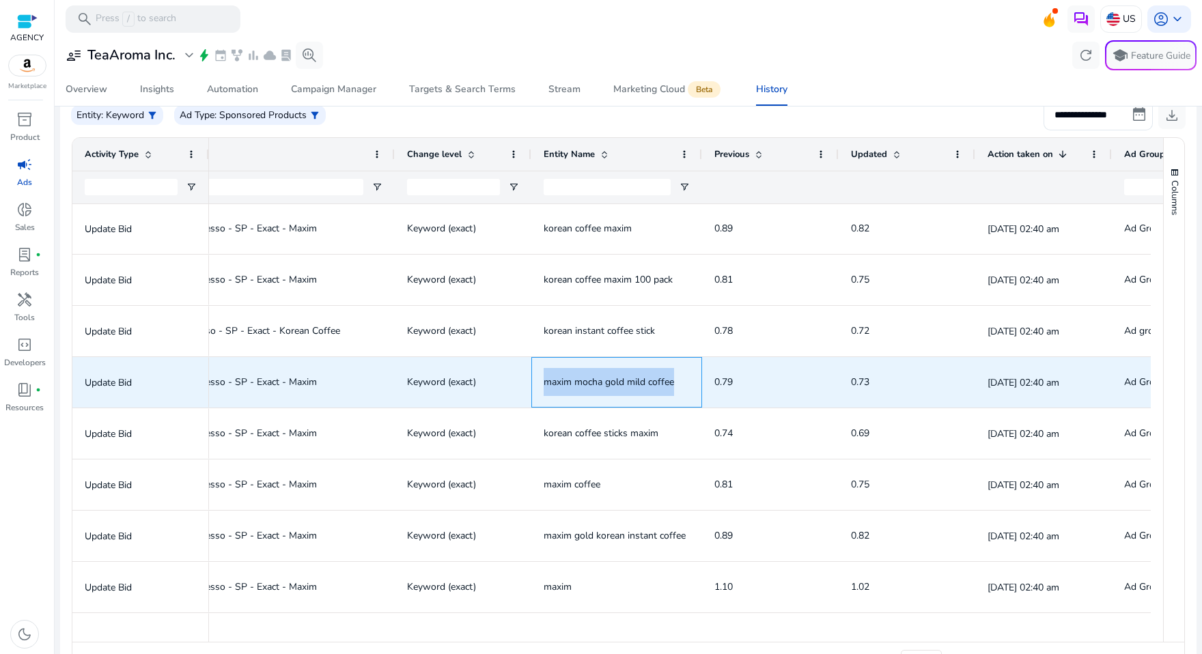
click at [613, 384] on span "maxim mocha gold mild coffee" at bounding box center [609, 382] width 130 height 13
copy span "maxim mocha gold mild coffee"
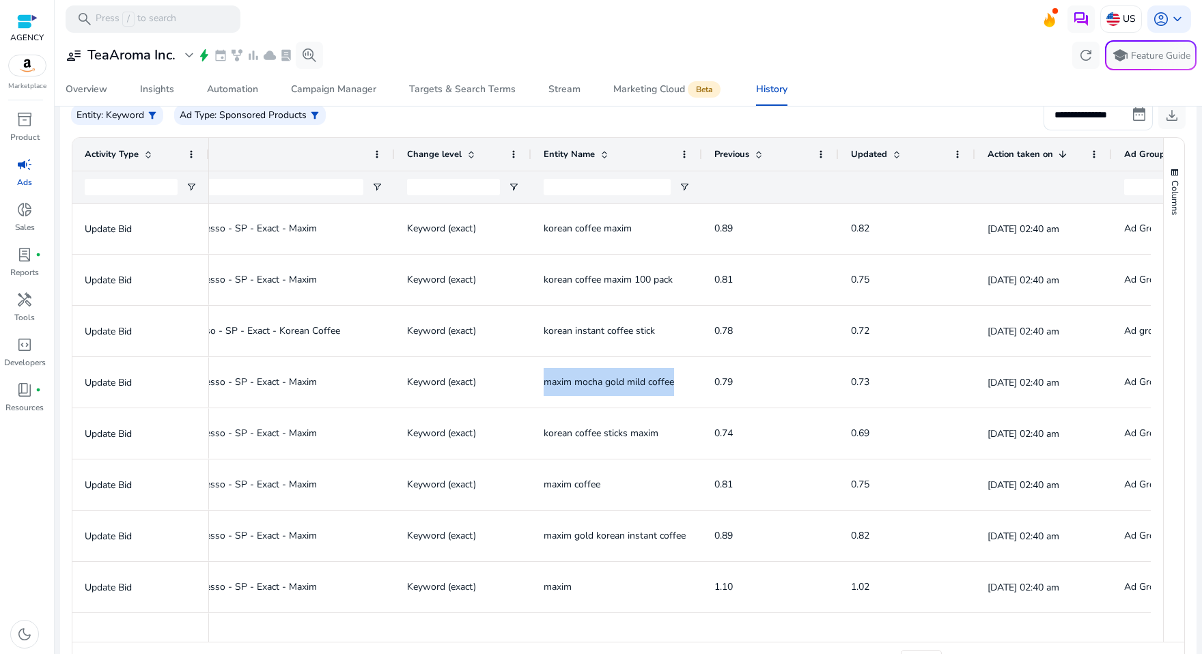
click at [596, 433] on span "korean coffee sticks maxim" at bounding box center [601, 433] width 115 height 13
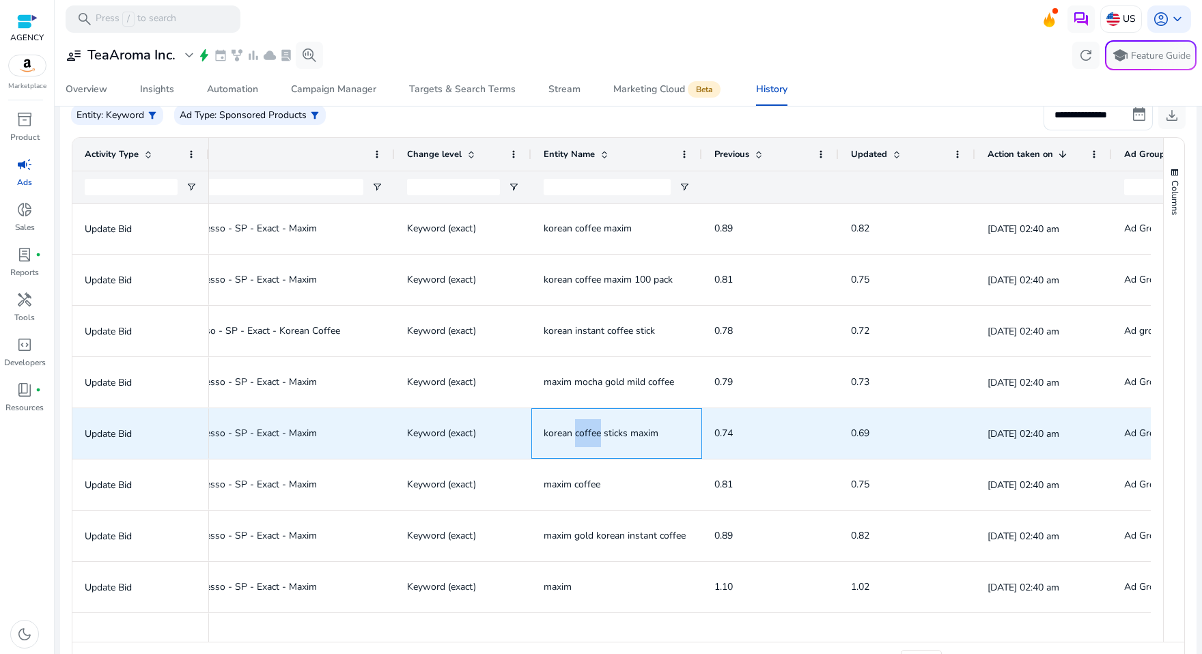
click at [596, 433] on span "korean coffee sticks maxim" at bounding box center [601, 433] width 115 height 13
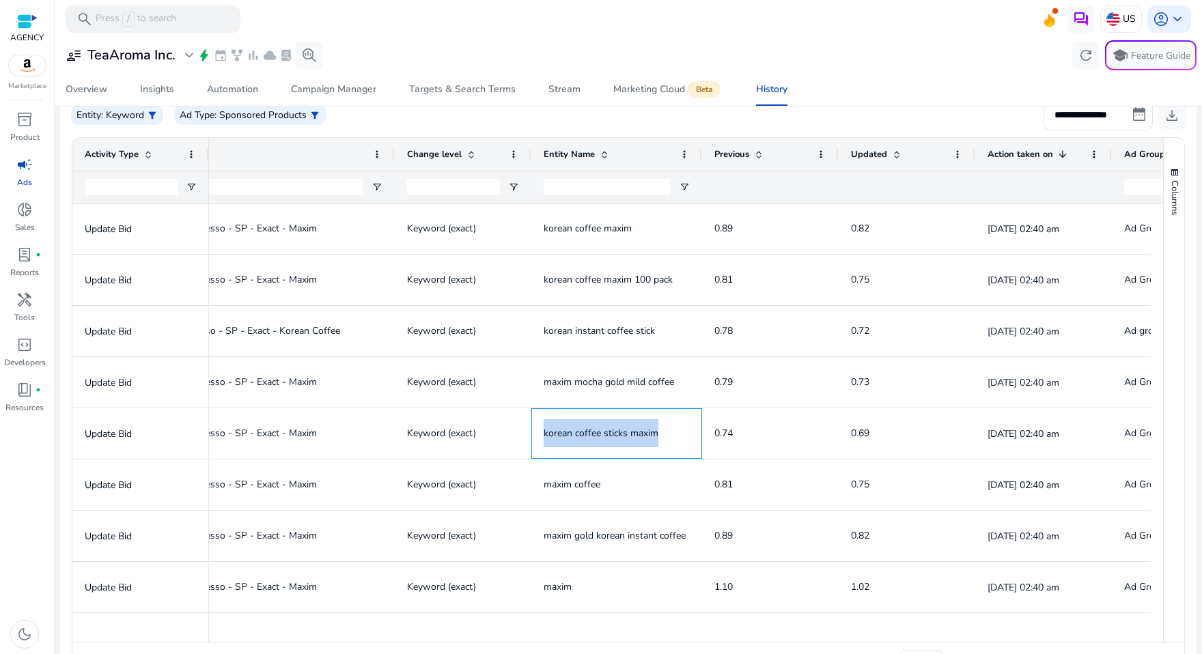
copy span "korean coffee sticks maxim"
click at [580, 486] on span "maxim coffee" at bounding box center [572, 484] width 57 height 13
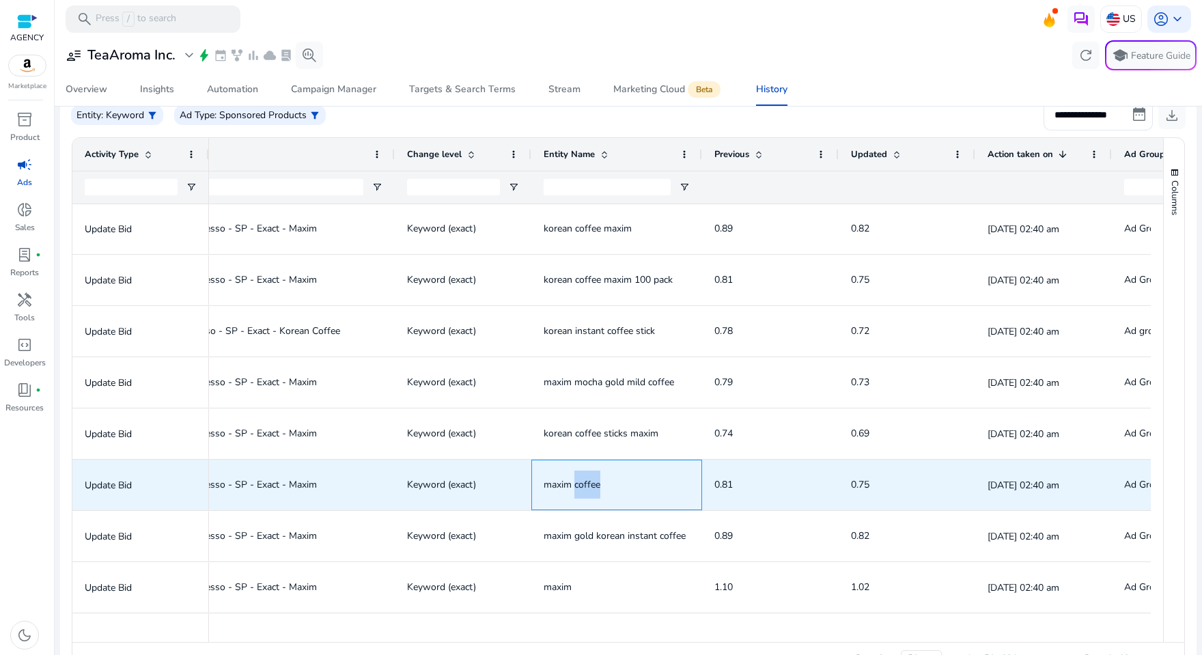
click at [580, 486] on span "maxim coffee" at bounding box center [572, 484] width 57 height 13
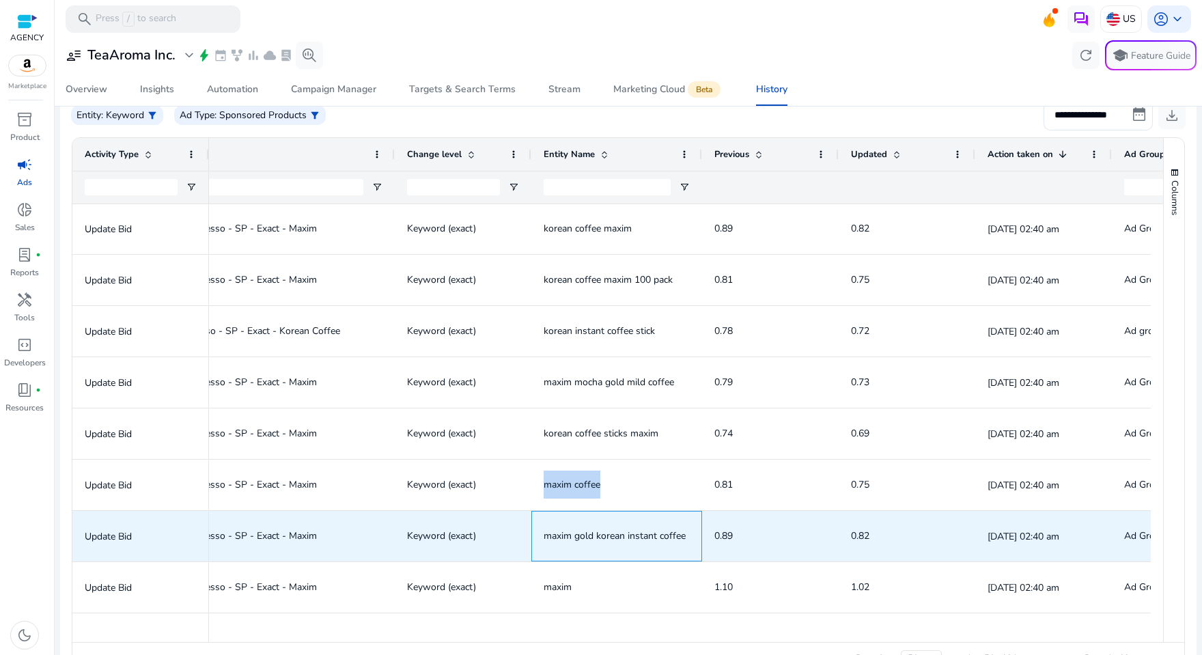
click at [652, 531] on span "maxim gold korean instant coffee" at bounding box center [615, 535] width 142 height 13
copy span "maxim gold korean instant coffee"
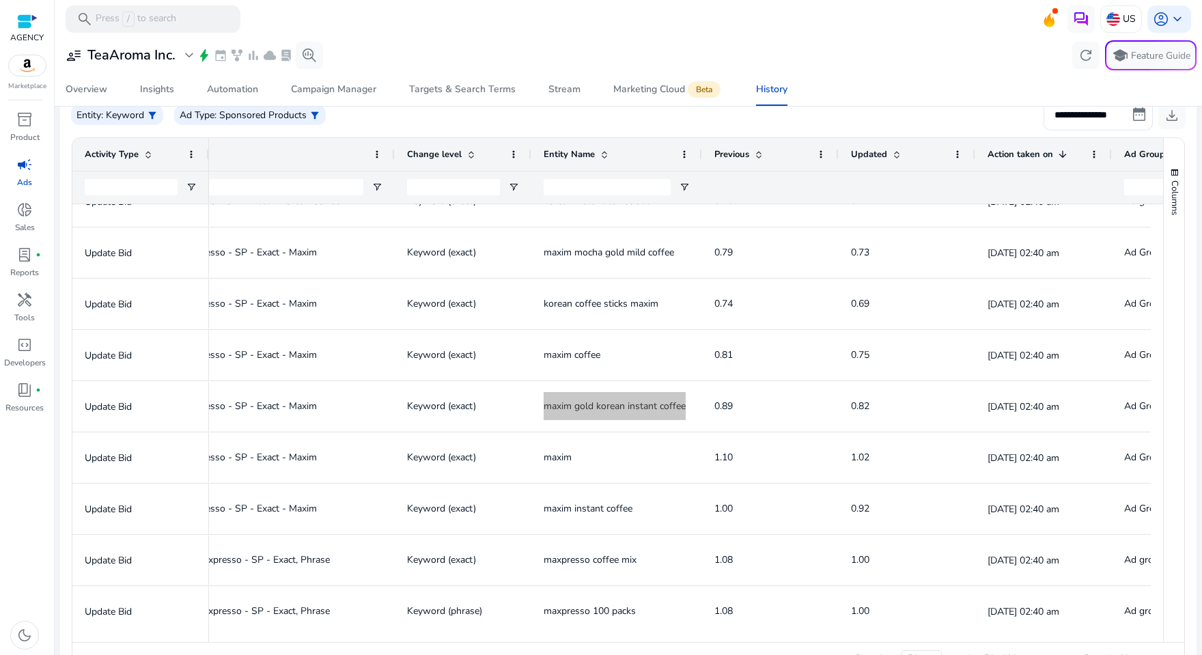
scroll to position [336, 0]
click at [549, 458] on span "maxim" at bounding box center [558, 456] width 28 height 13
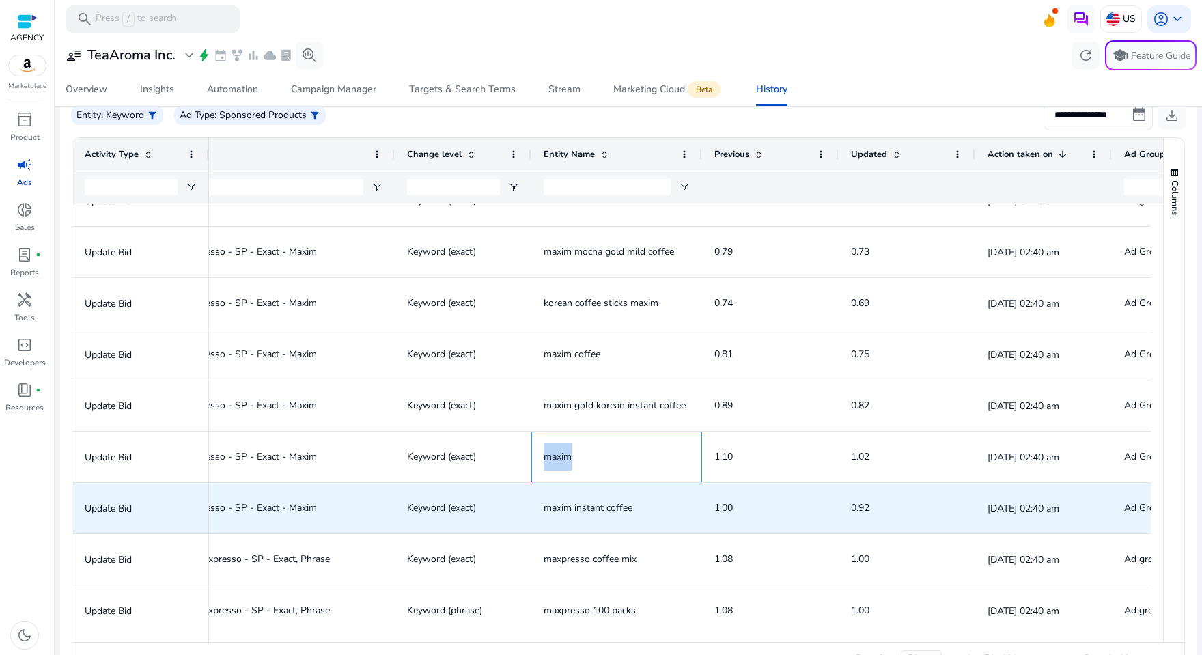
copy span "maxim"
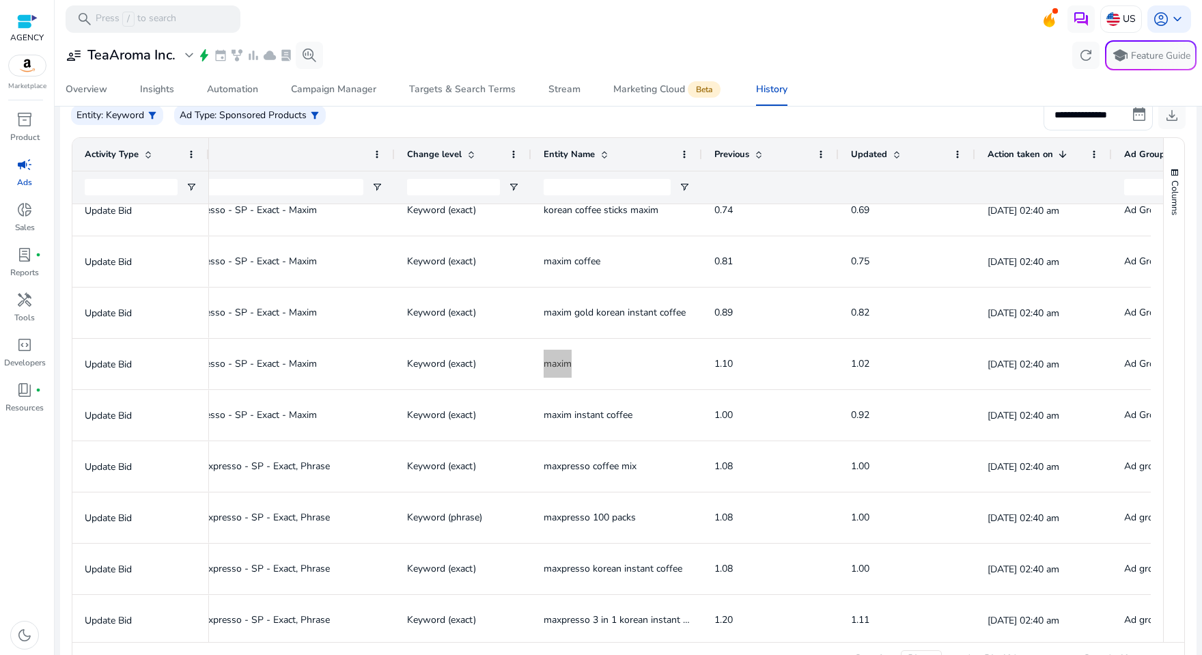
scroll to position [431, 0]
click at [600, 410] on span "maxim instant coffee" at bounding box center [588, 412] width 89 height 13
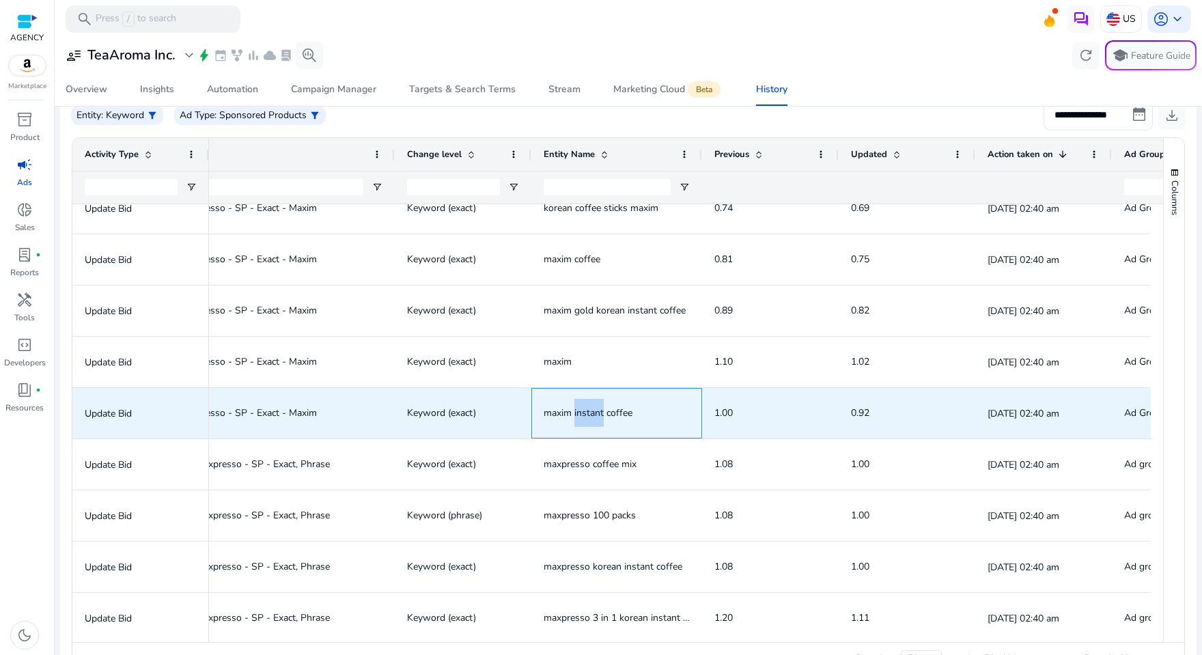
click at [600, 410] on span "maxim instant coffee" at bounding box center [588, 412] width 89 height 13
copy span "maxim instant coffee"
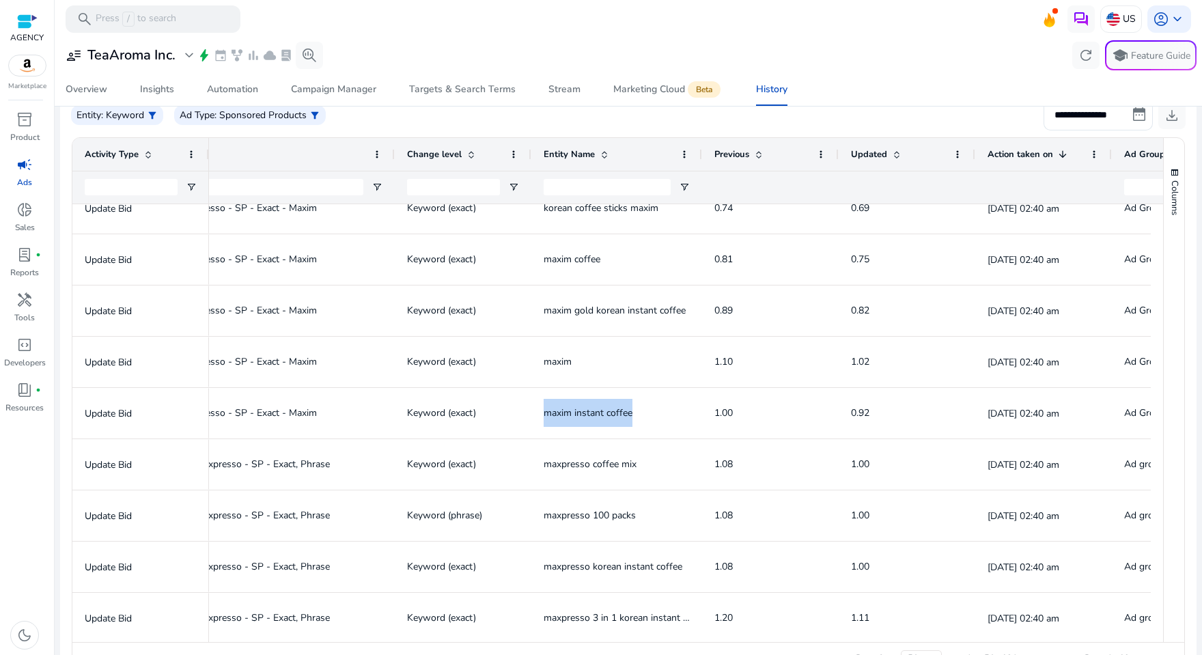
click at [600, 461] on span "maxpresso coffee mix" at bounding box center [590, 464] width 93 height 13
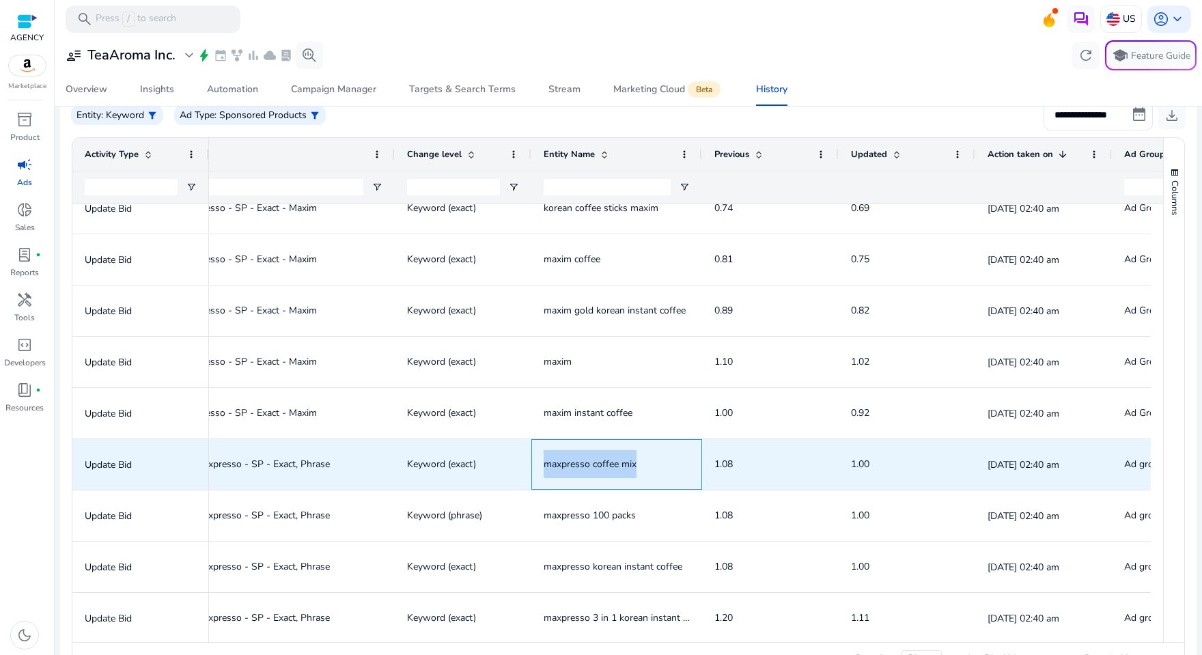
click at [600, 461] on span "maxpresso coffee mix" at bounding box center [590, 464] width 93 height 13
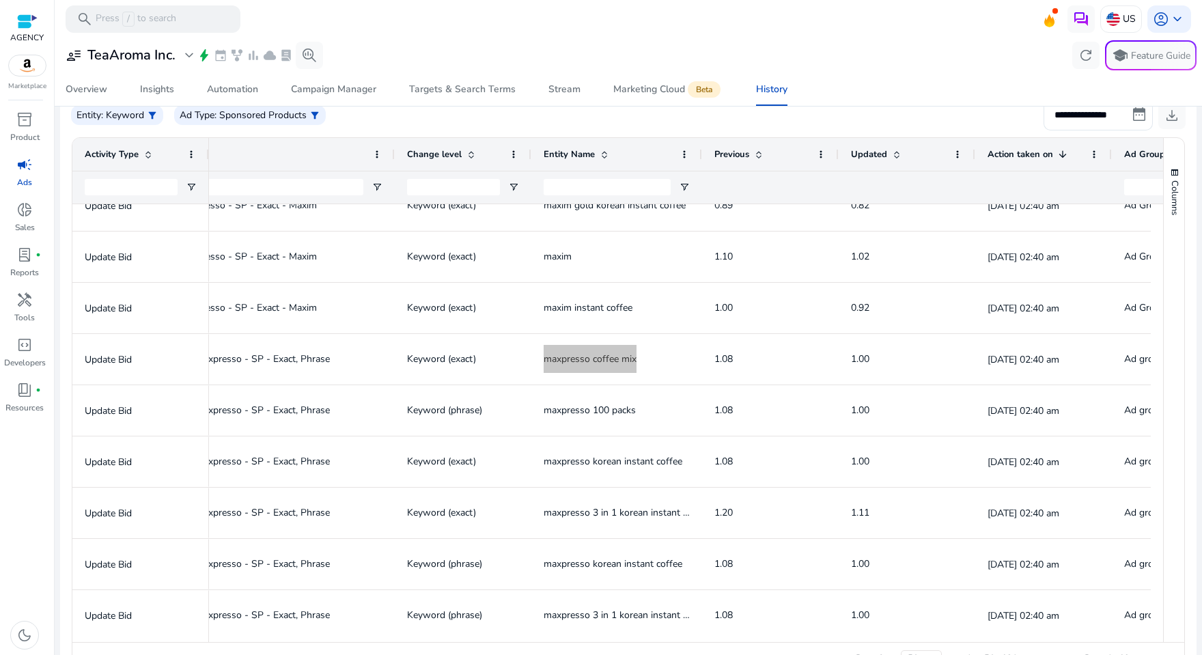
scroll to position [0, 0]
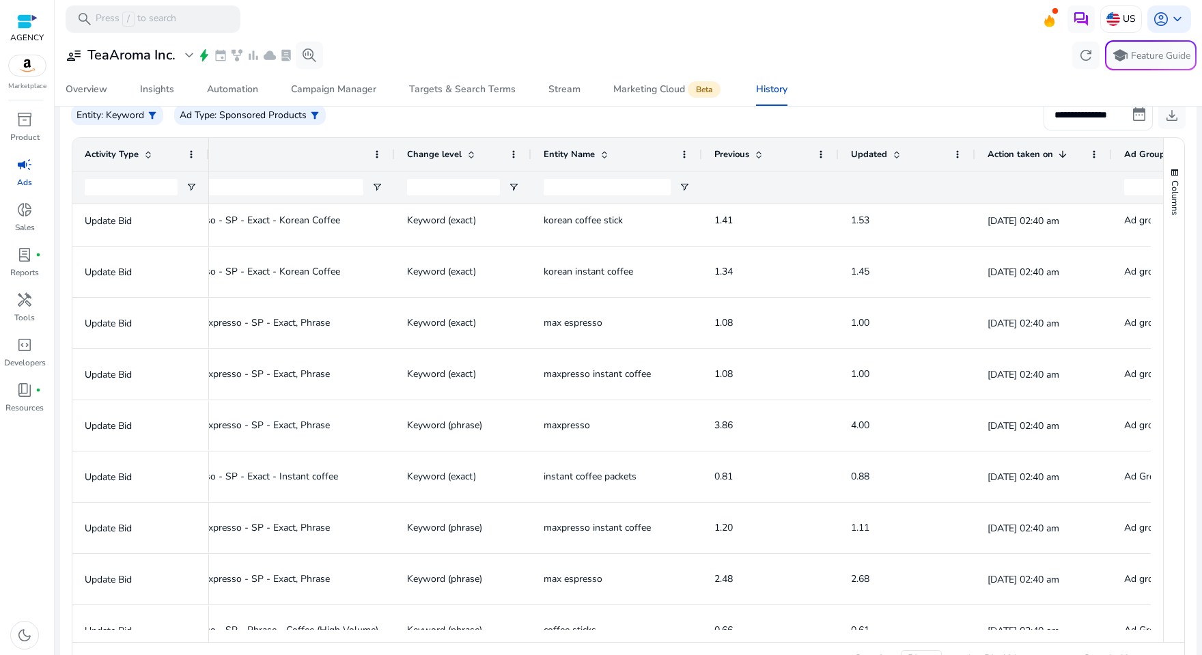
scroll to position [1284, 0]
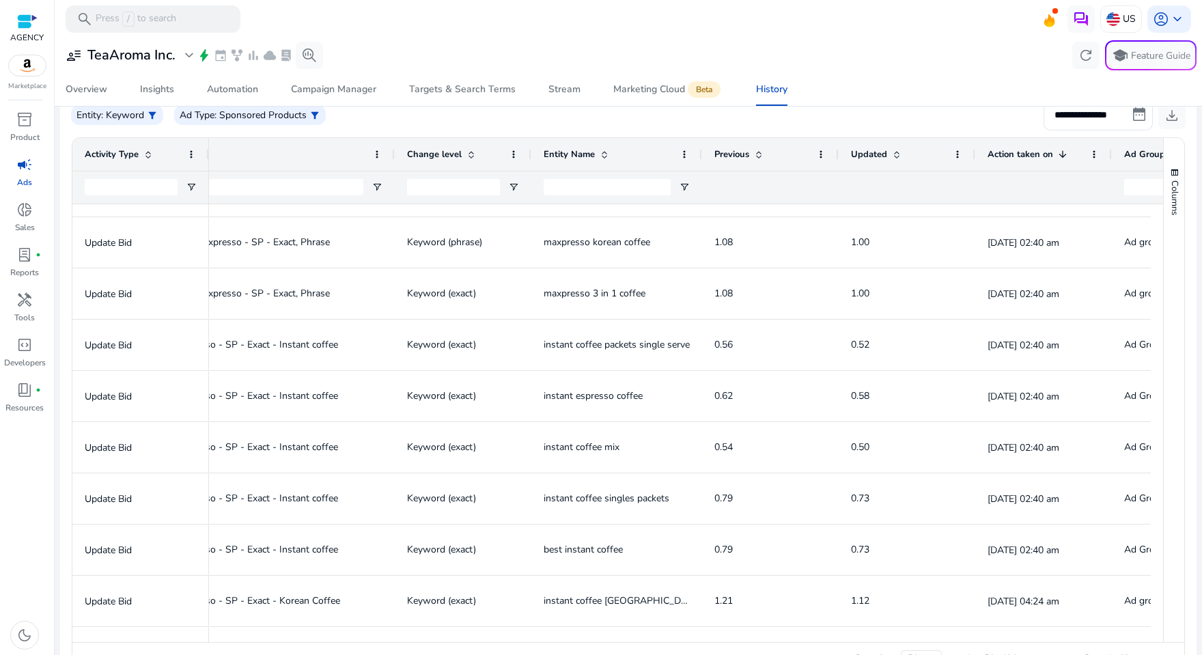
click at [311, 342] on span "Category - TOFU - Maxpresso - SP - Exact - Instant coffee" at bounding box center [212, 344] width 251 height 13
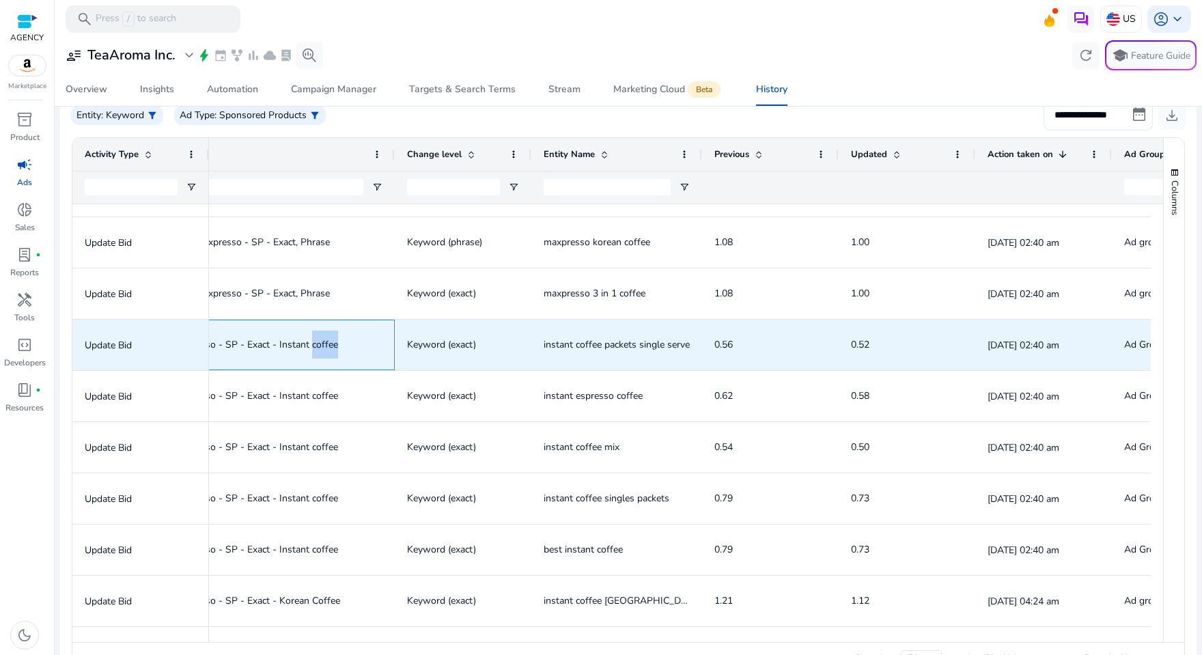
click at [311, 342] on span "Category - TOFU - Maxpresso - SP - Exact - Instant coffee" at bounding box center [212, 344] width 251 height 13
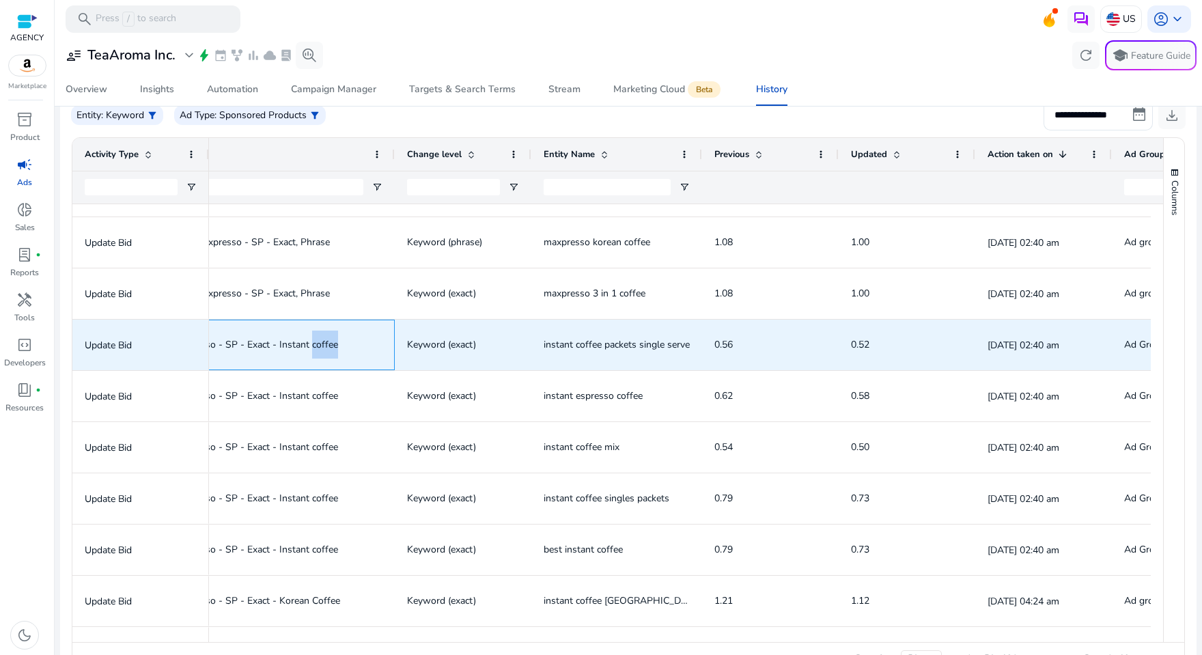
click at [348, 339] on span "Category - TOFU - Maxpresso - SP - Exact - Instant coffee" at bounding box center [234, 345] width 295 height 28
click at [611, 342] on span "instant coffee packets single serve" at bounding box center [617, 344] width 146 height 13
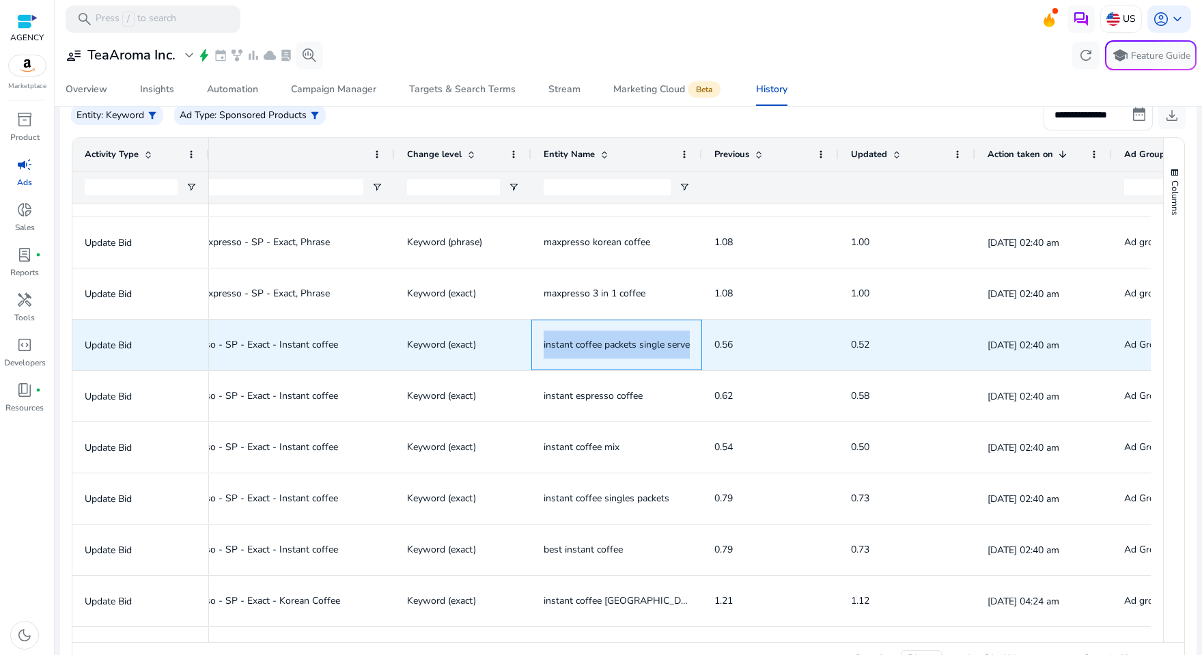
click at [611, 342] on span "instant coffee packets single serve" at bounding box center [617, 344] width 146 height 13
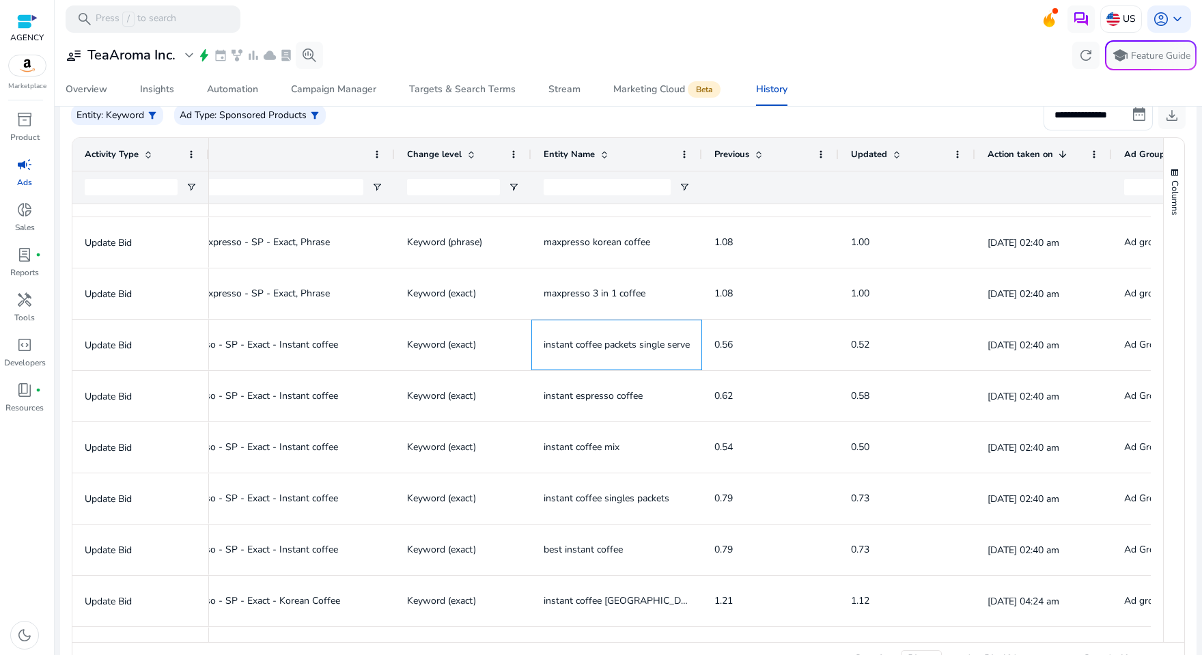
click at [607, 342] on span "instant coffee packets single serve" at bounding box center [617, 344] width 146 height 13
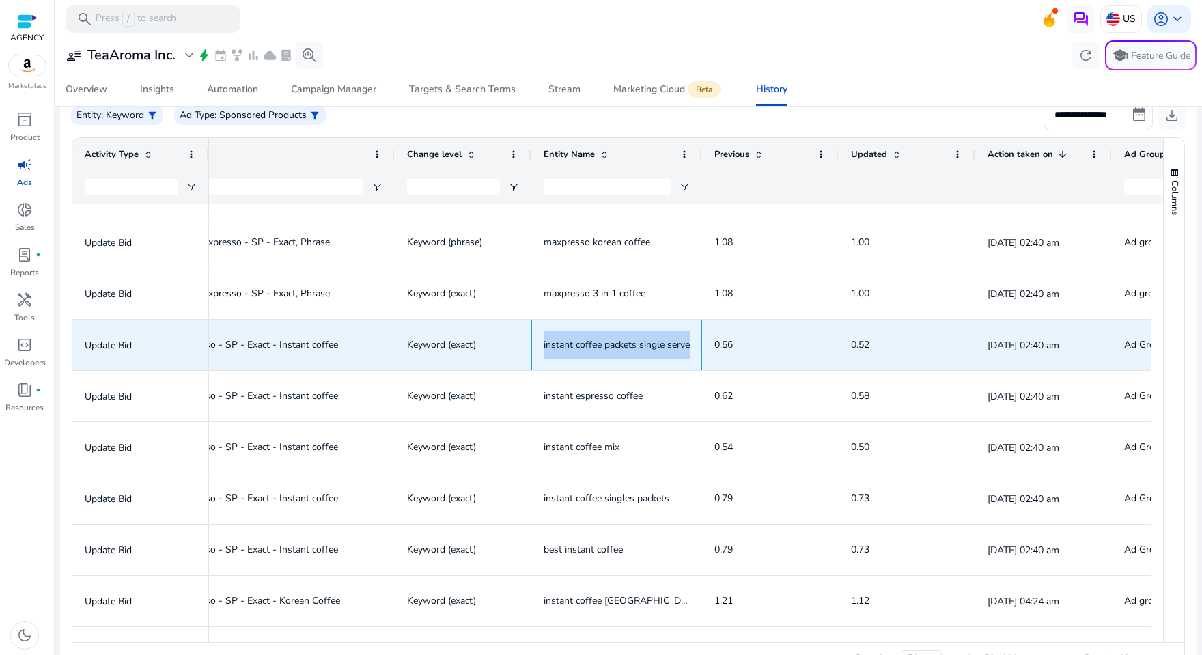
copy span "instant coffee packets single serve"
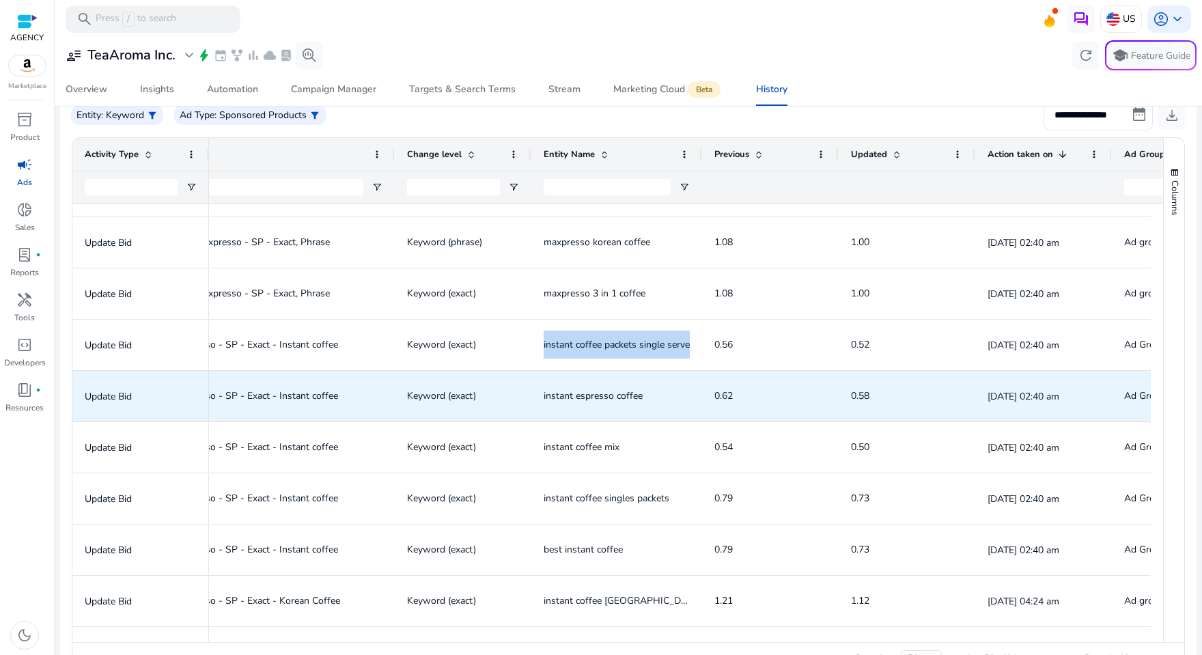
click at [611, 393] on span "instant espresso coffee" at bounding box center [593, 395] width 99 height 13
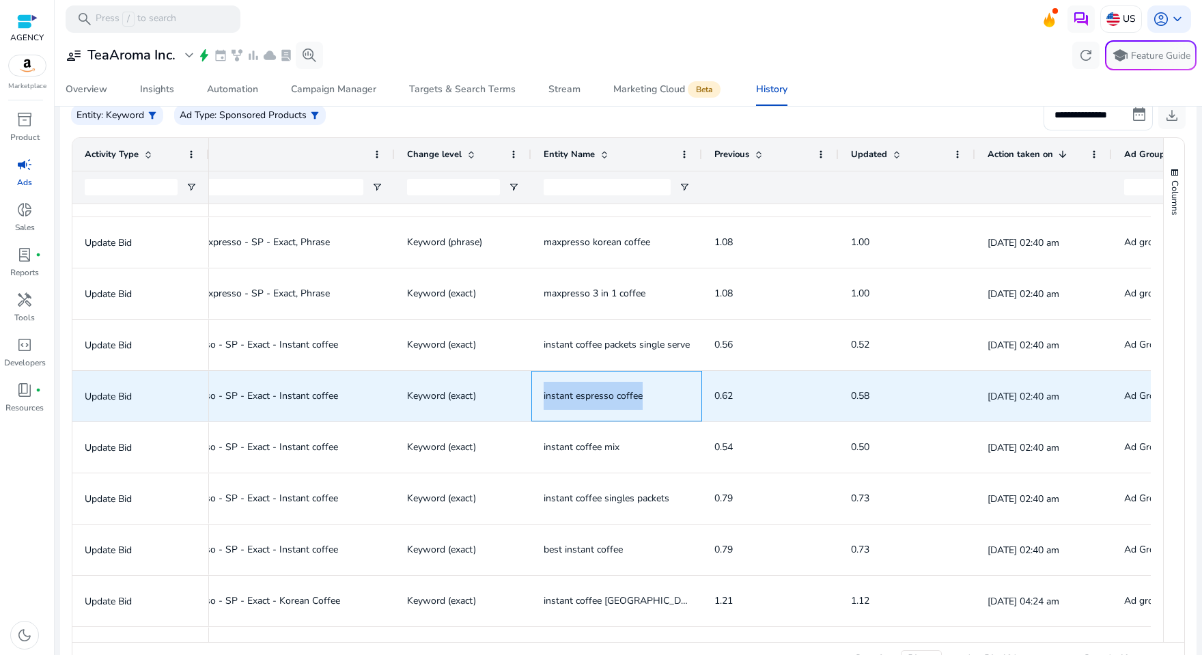
click at [611, 393] on span "instant espresso coffee" at bounding box center [593, 395] width 99 height 13
copy span "instant espresso coffee"
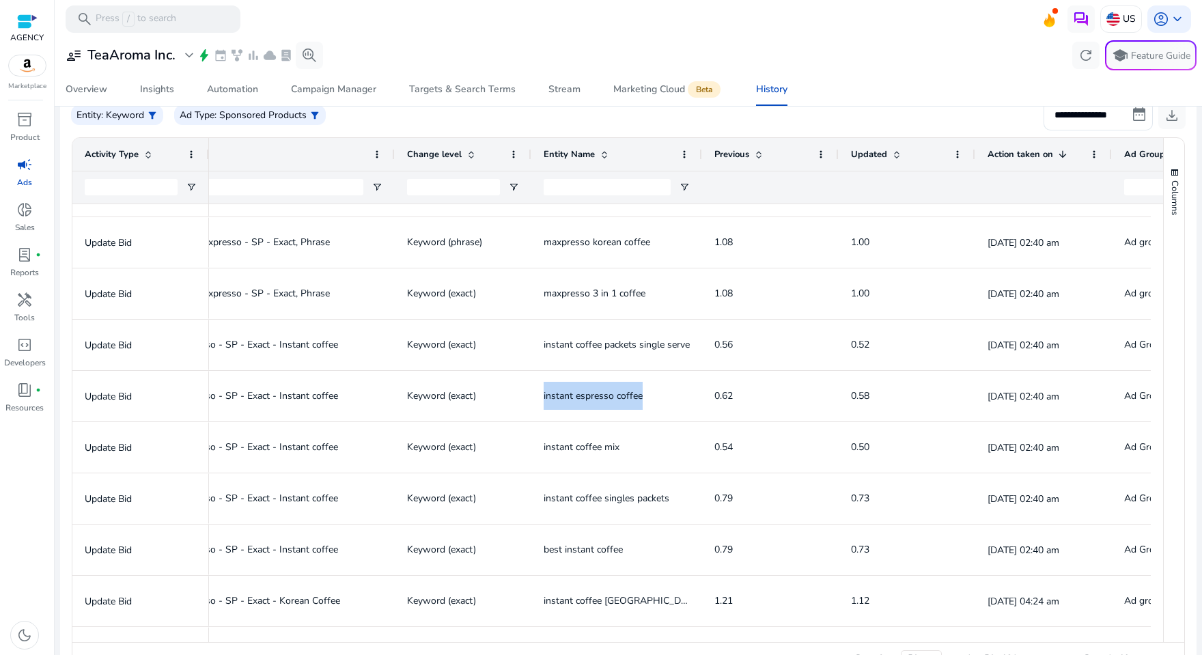
click at [598, 447] on span "instant coffee mix" at bounding box center [582, 447] width 76 height 13
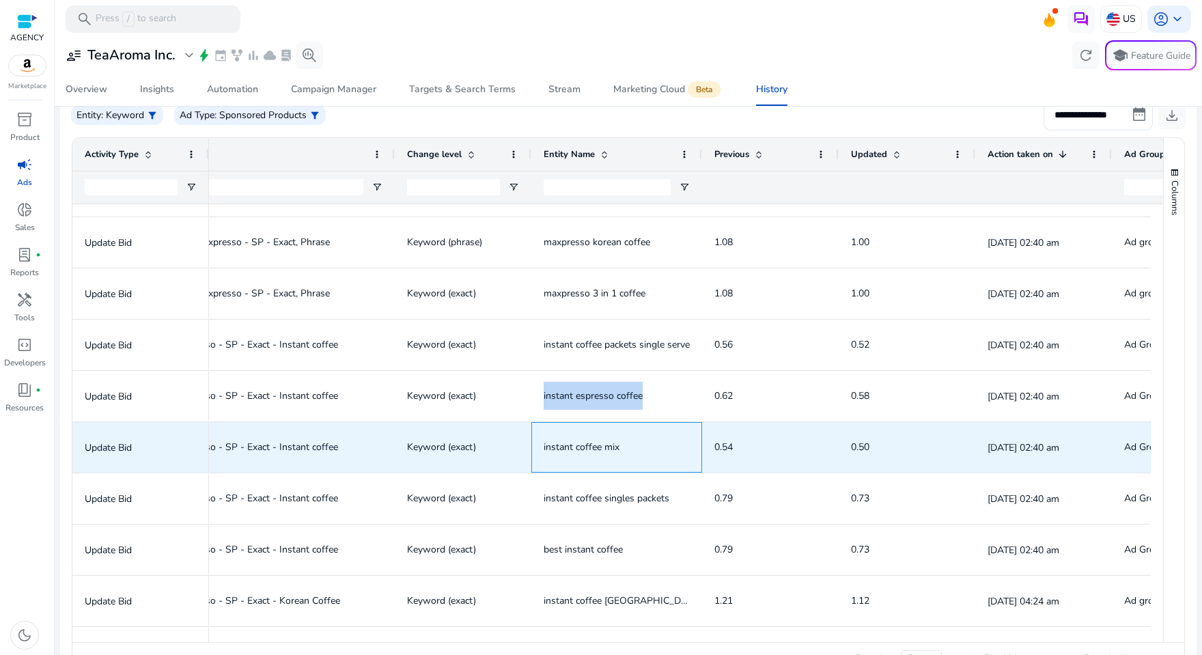
click at [598, 447] on span "instant coffee mix" at bounding box center [582, 447] width 76 height 13
copy span "instant coffee mix"
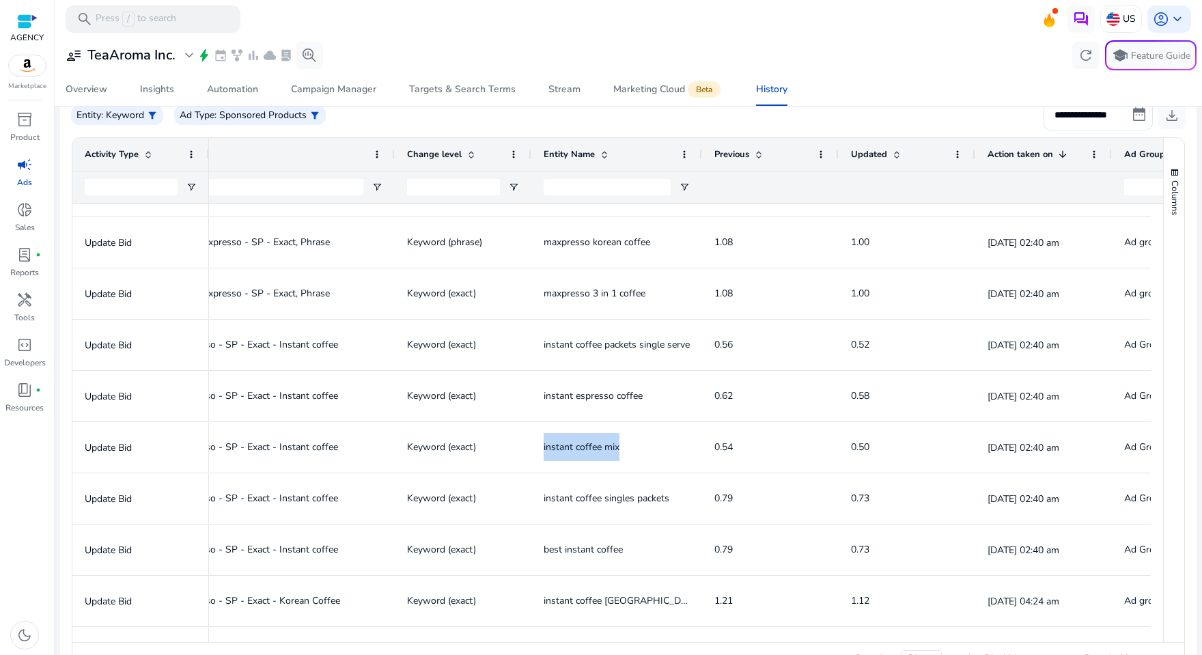
click at [629, 496] on span "instant coffee singles packets" at bounding box center [607, 498] width 126 height 13
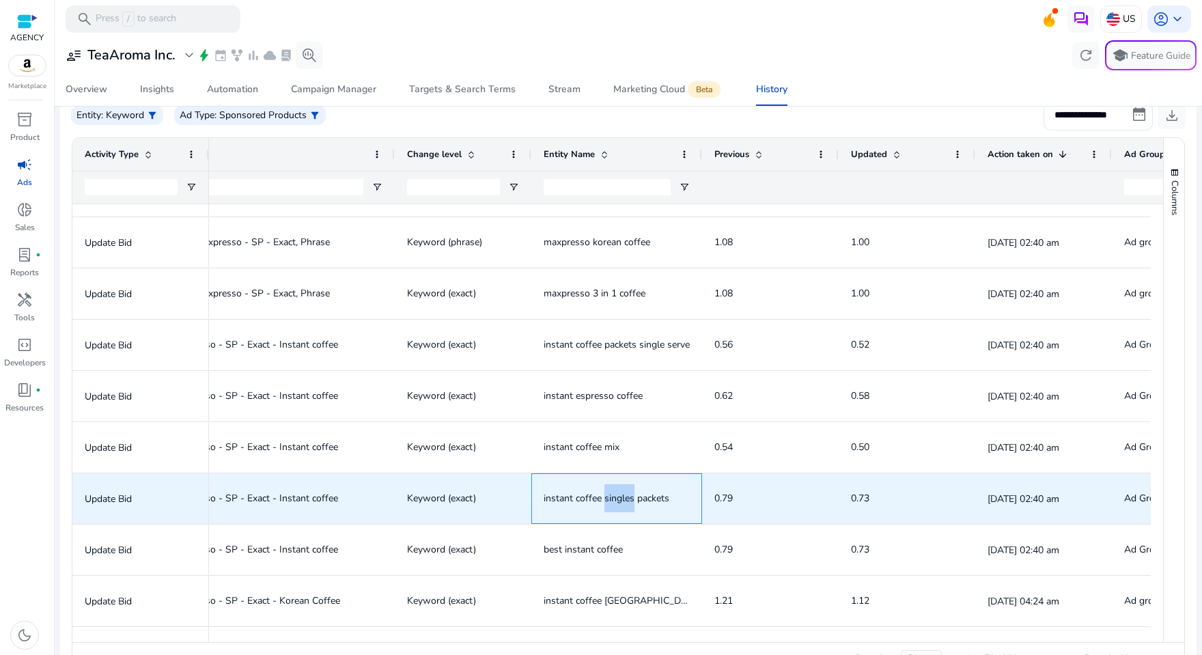
click at [629, 496] on span "instant coffee singles packets" at bounding box center [607, 498] width 126 height 13
copy span "instant coffee singles packets"
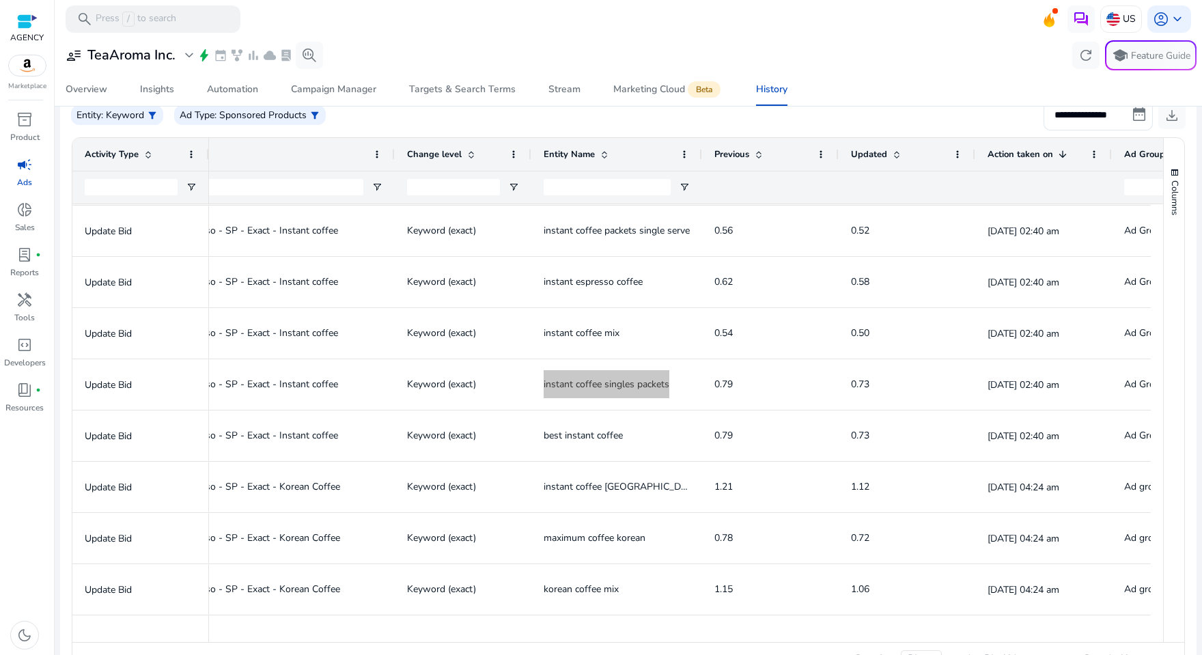
scroll to position [1826, 0]
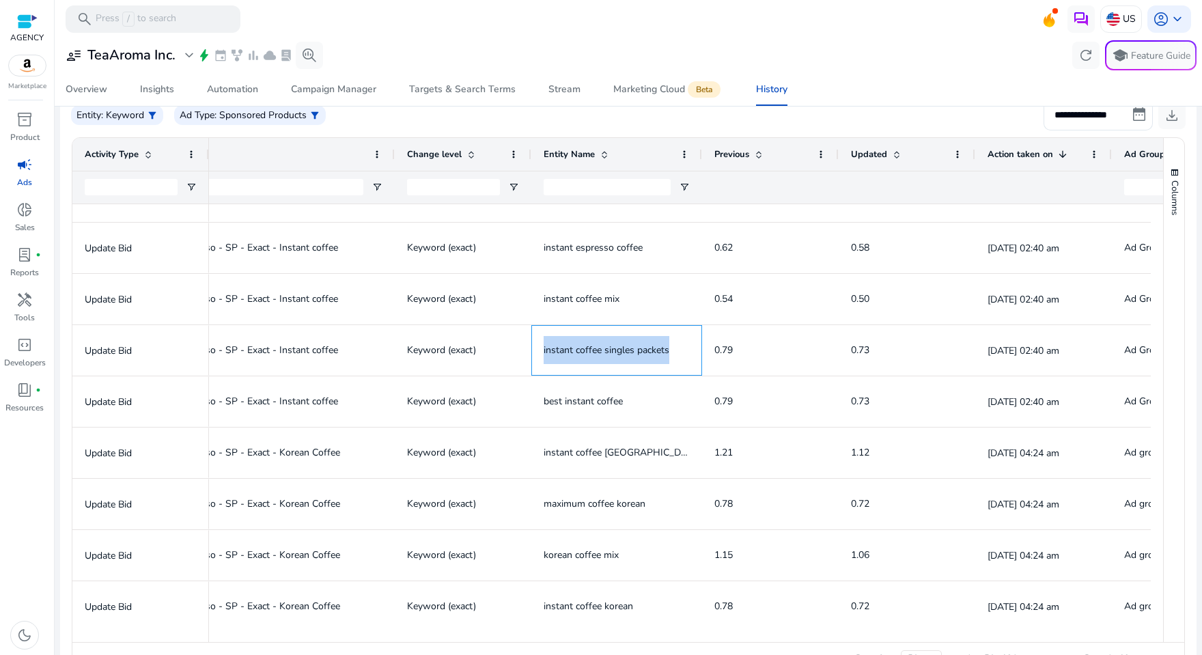
click at [596, 400] on span "best instant coffee" at bounding box center [583, 401] width 79 height 13
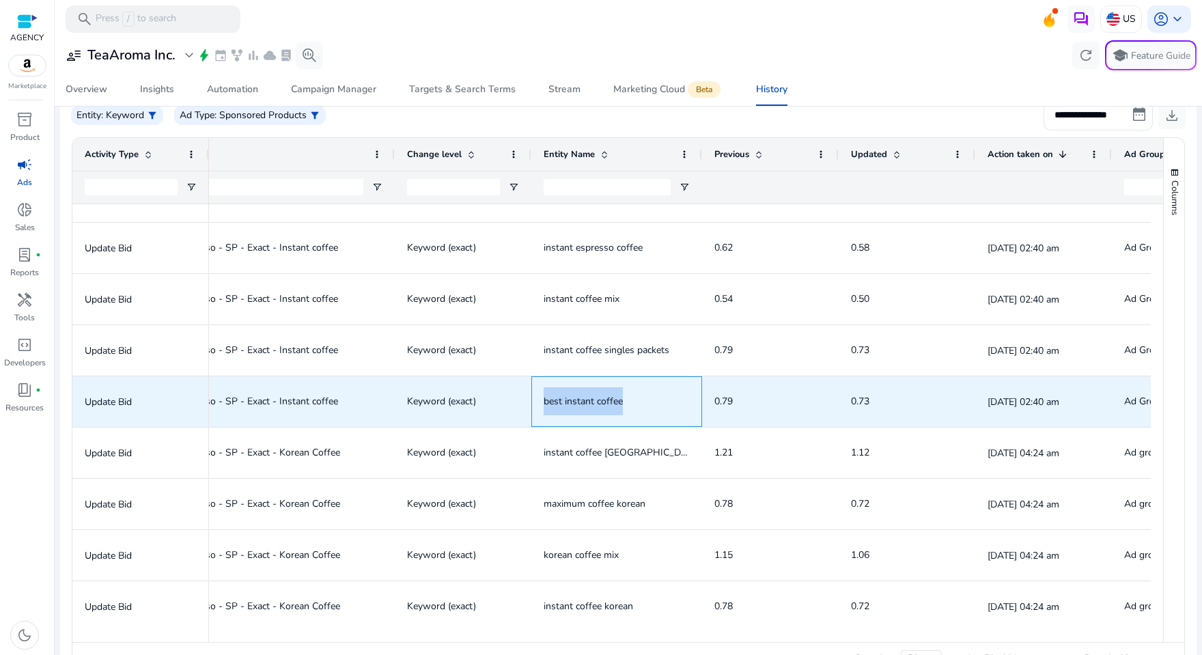
click at [596, 400] on span "best instant coffee" at bounding box center [583, 401] width 79 height 13
copy span "best instant coffee"
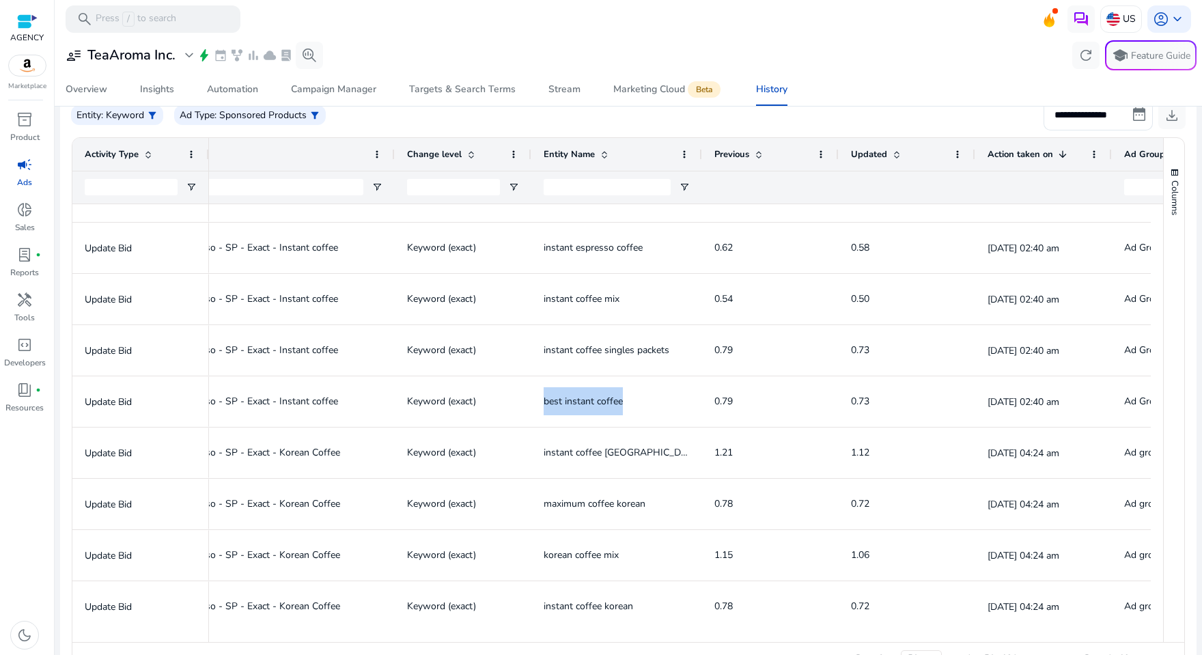
click at [618, 452] on span "instant coffee [GEOGRAPHIC_DATA]" at bounding box center [623, 452] width 158 height 13
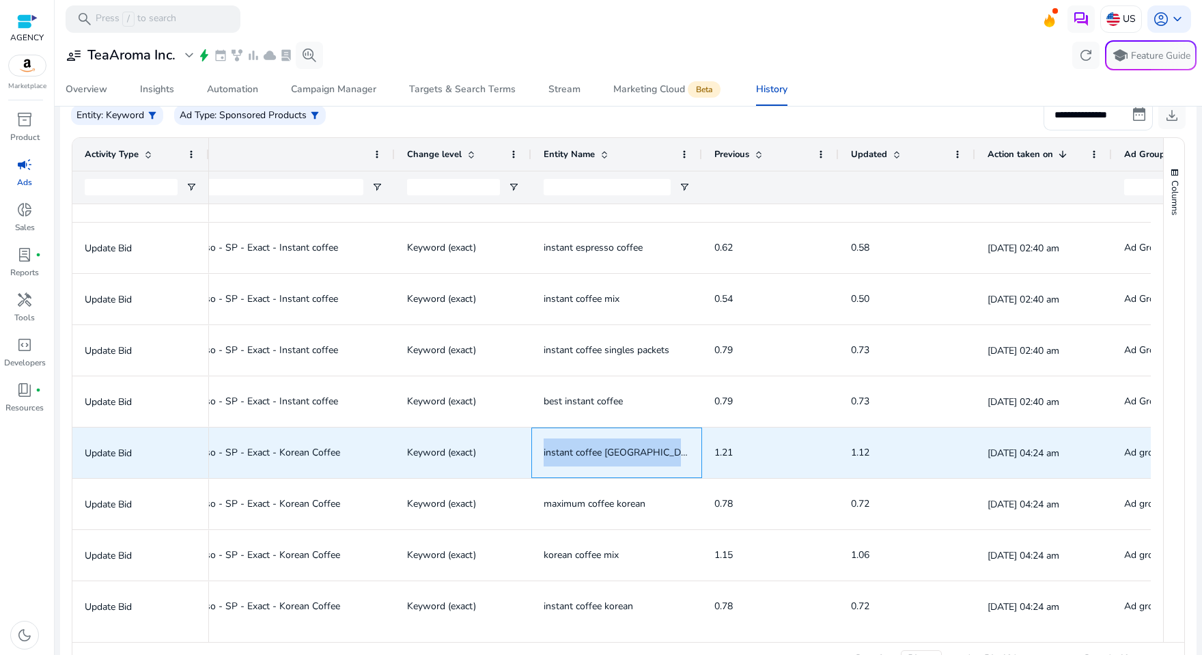
click at [618, 452] on span "instant coffee [GEOGRAPHIC_DATA]" at bounding box center [623, 452] width 158 height 13
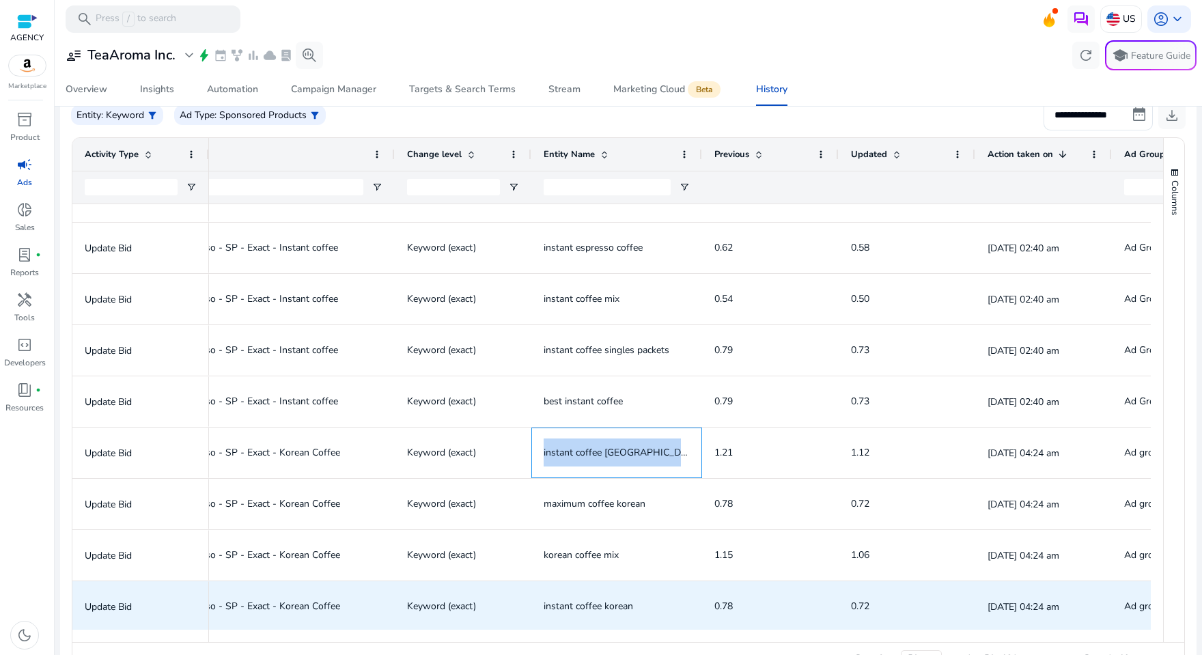
copy span "instant coffee [GEOGRAPHIC_DATA]"
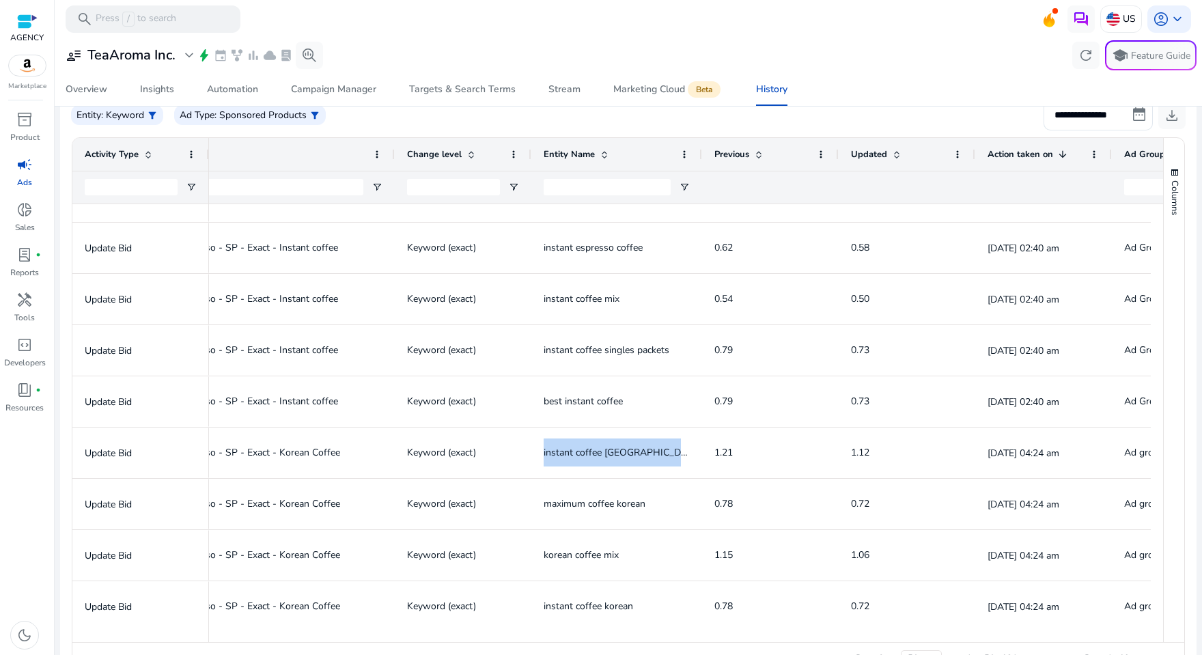
click at [583, 403] on span "best instant coffee" at bounding box center [583, 401] width 79 height 13
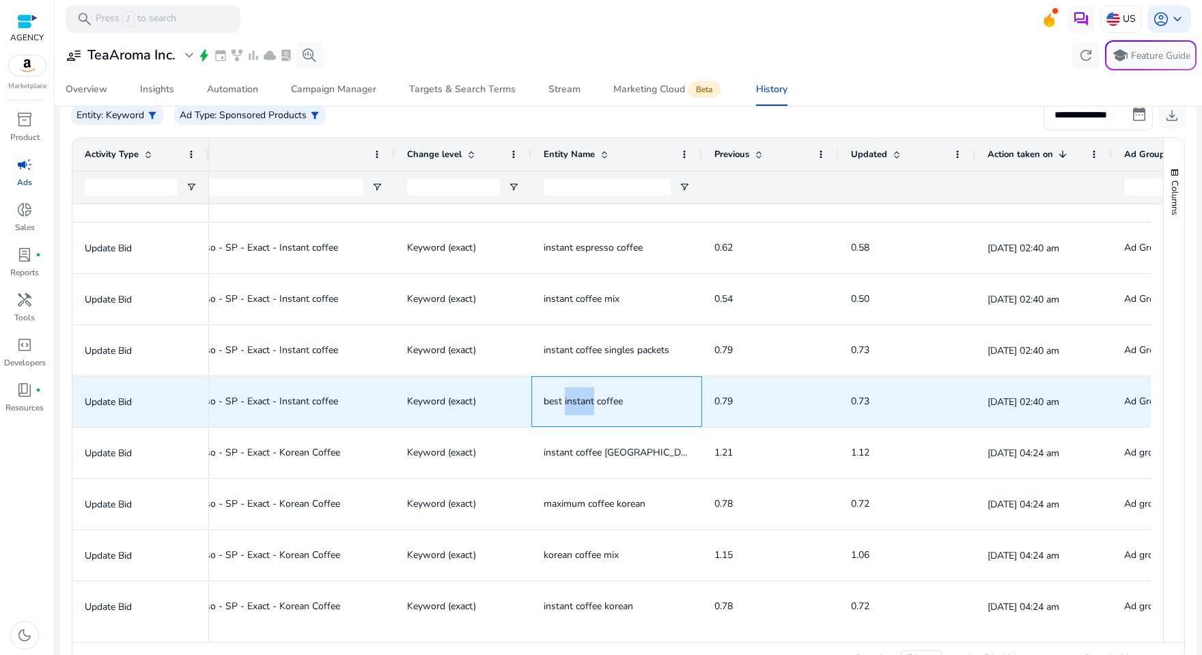
click at [583, 403] on span "best instant coffee" at bounding box center [583, 401] width 79 height 13
copy span "best instant coffee"
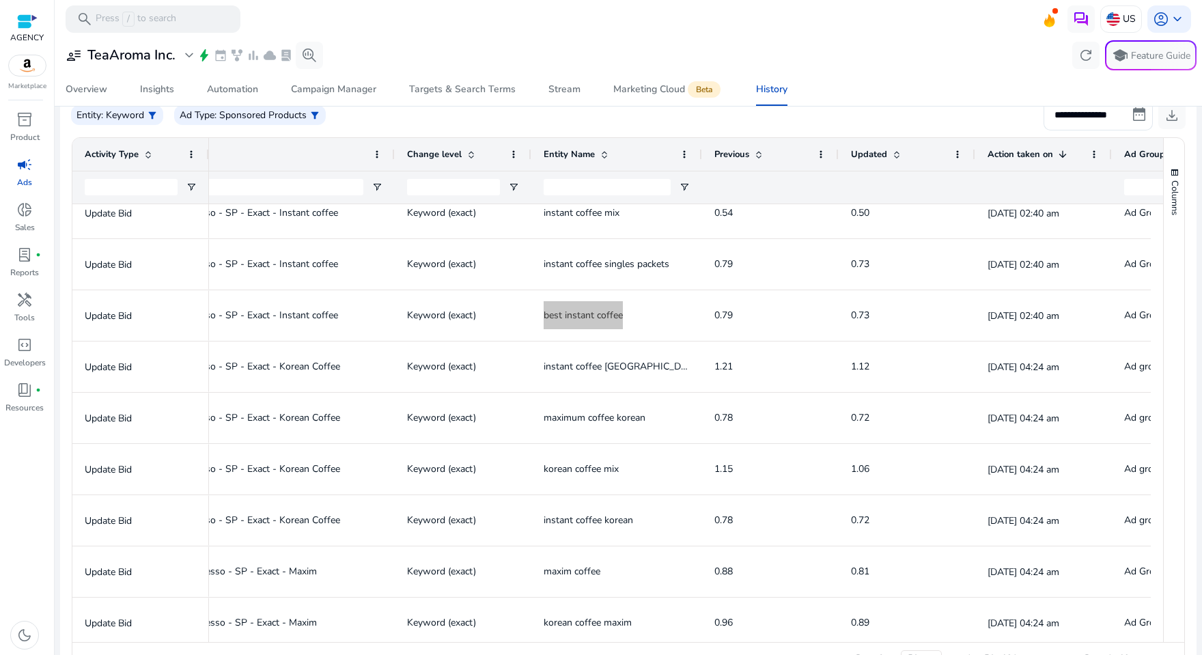
scroll to position [1997, 0]
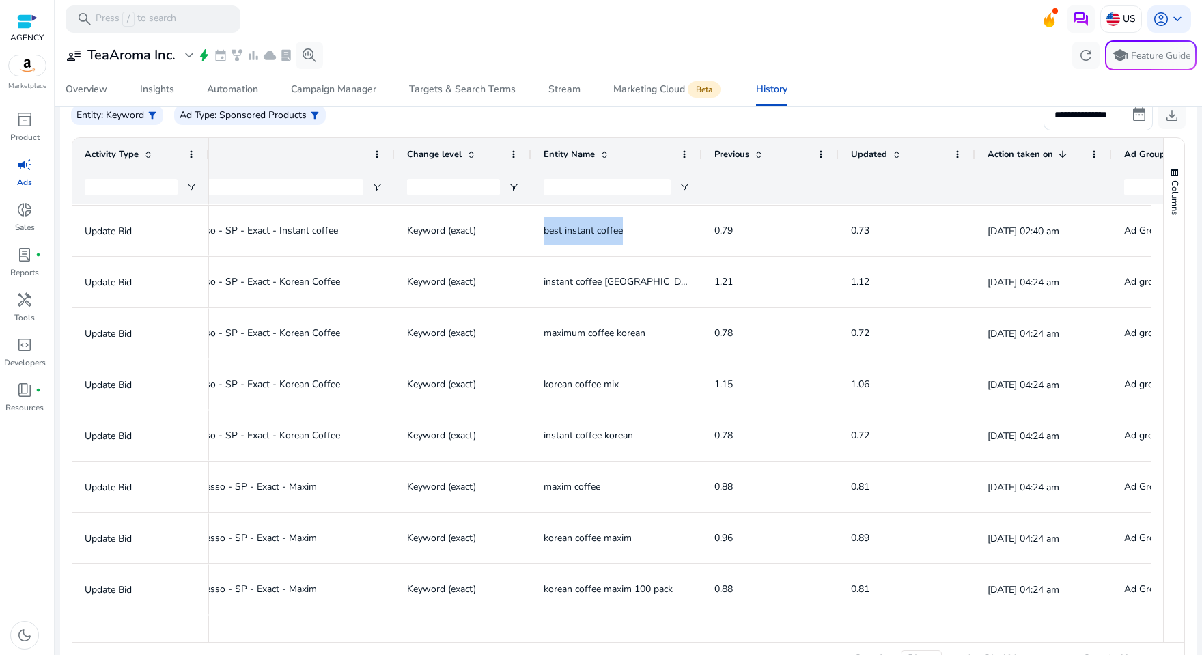
click at [583, 280] on span "instant coffee [GEOGRAPHIC_DATA]" at bounding box center [623, 281] width 158 height 13
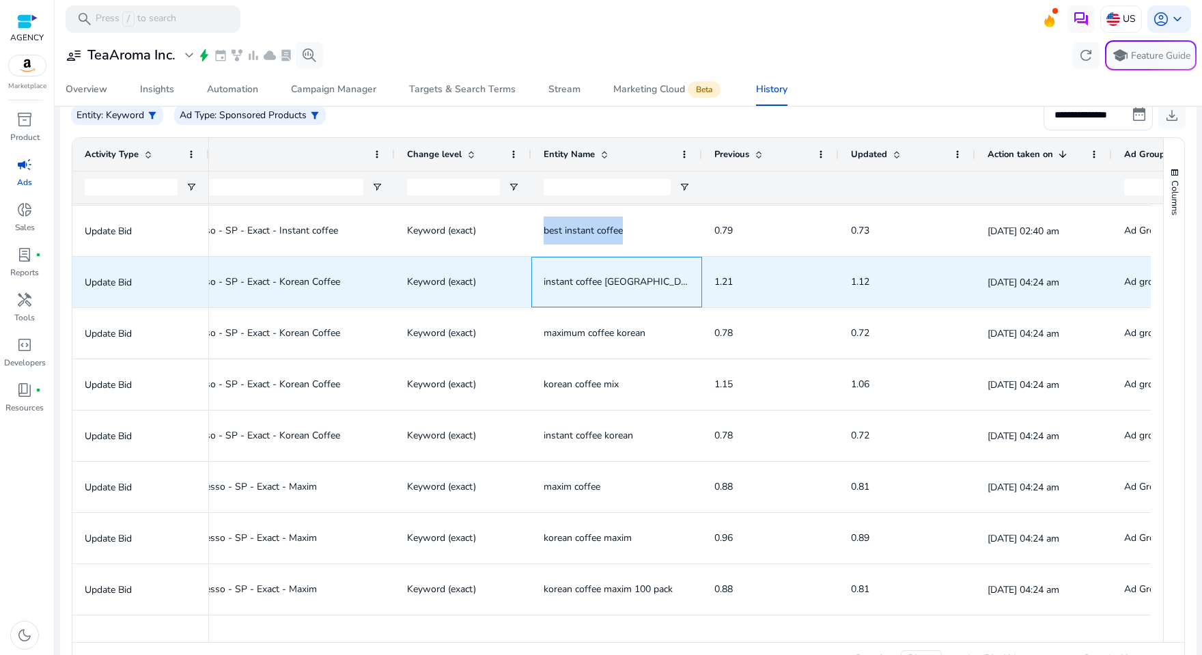
click at [583, 280] on span "instant coffee [GEOGRAPHIC_DATA]" at bounding box center [623, 281] width 158 height 13
copy span "instant coffee [GEOGRAPHIC_DATA]"
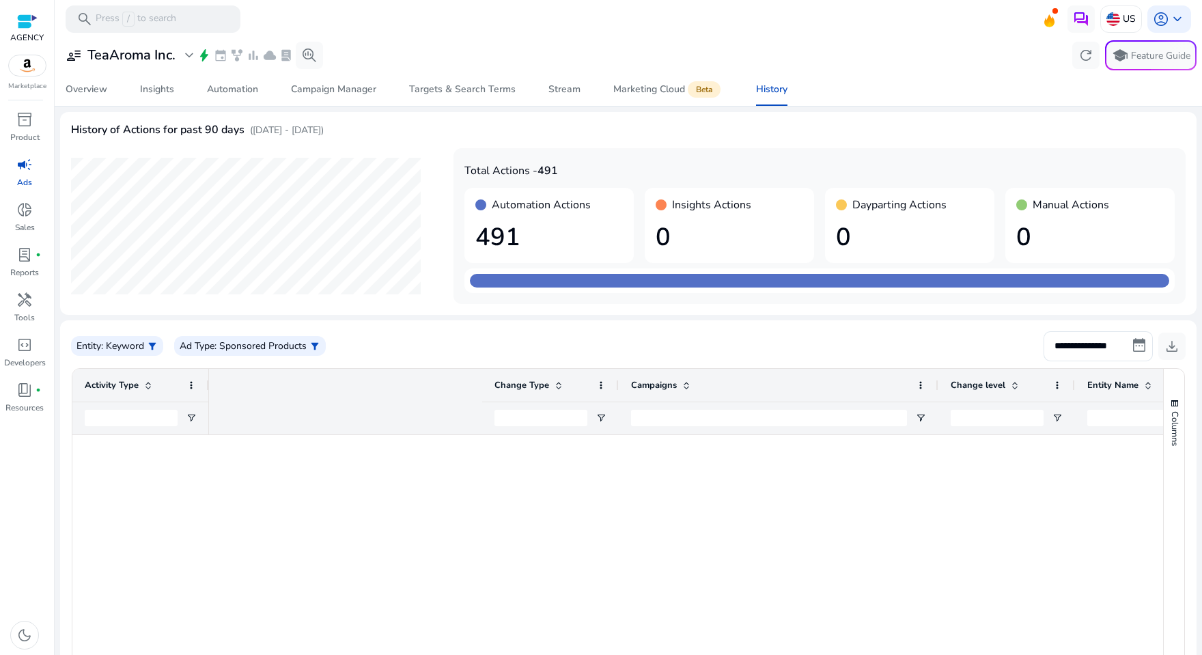
scroll to position [0, 544]
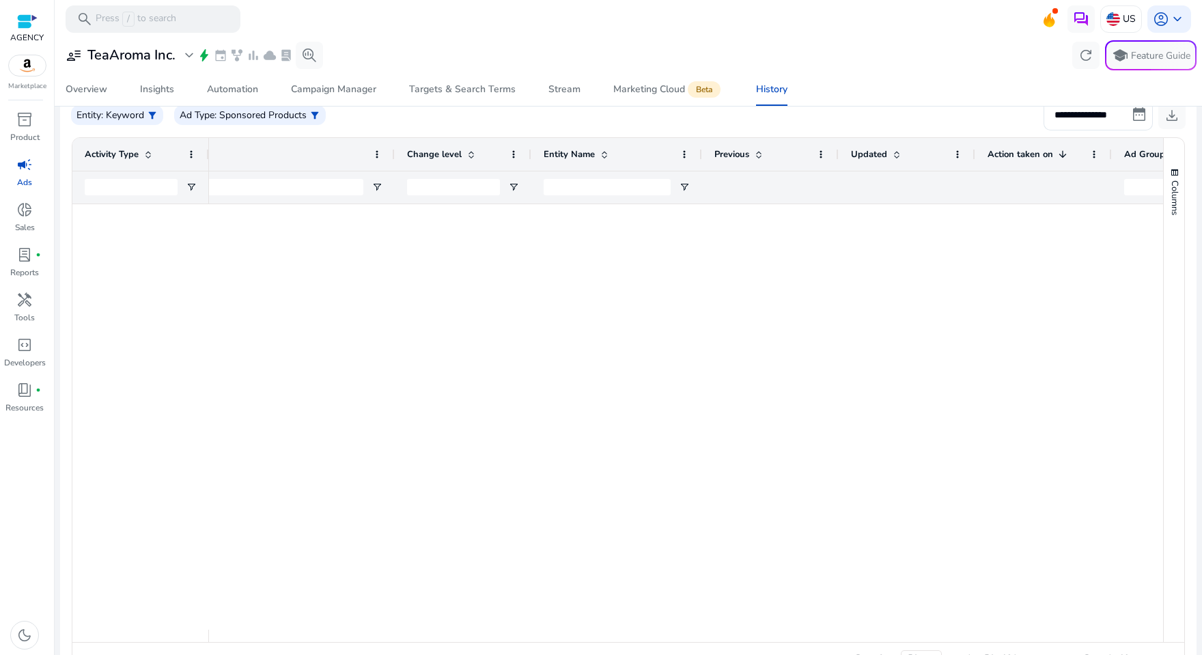
scroll to position [0, 544]
